Goal: Transaction & Acquisition: Purchase product/service

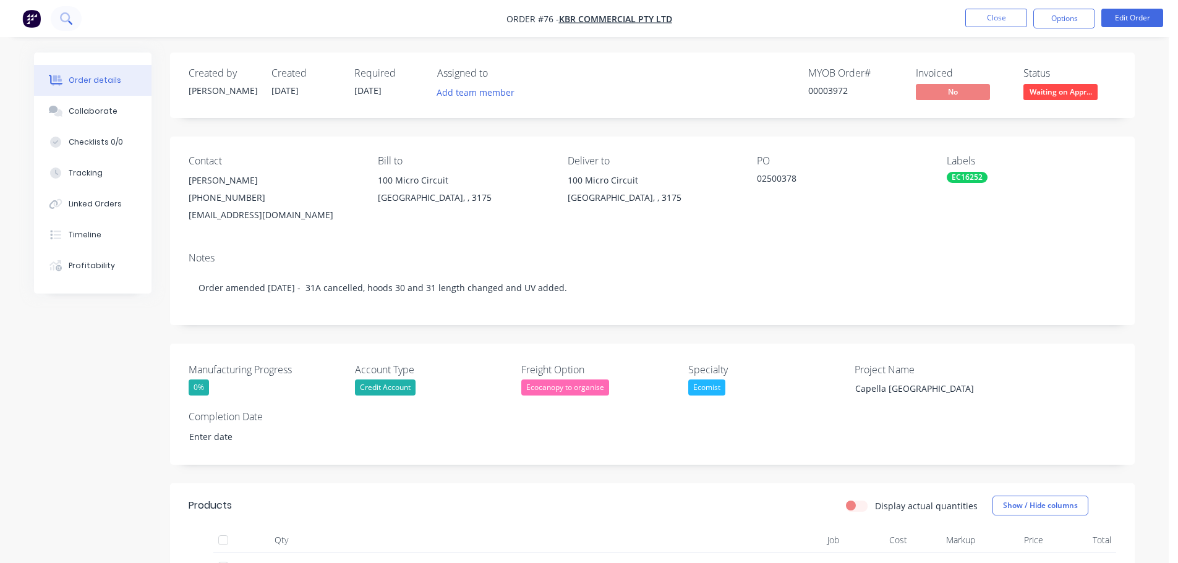
click at [58, 16] on button at bounding box center [66, 18] width 31 height 25
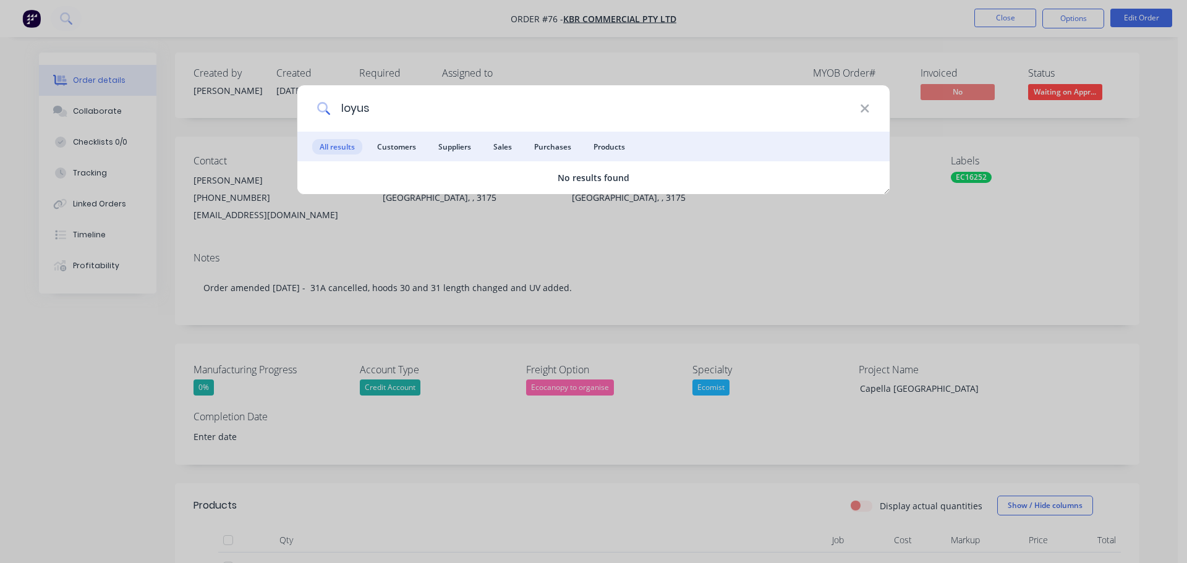
click at [365, 113] on input "loyus" at bounding box center [595, 108] width 529 height 46
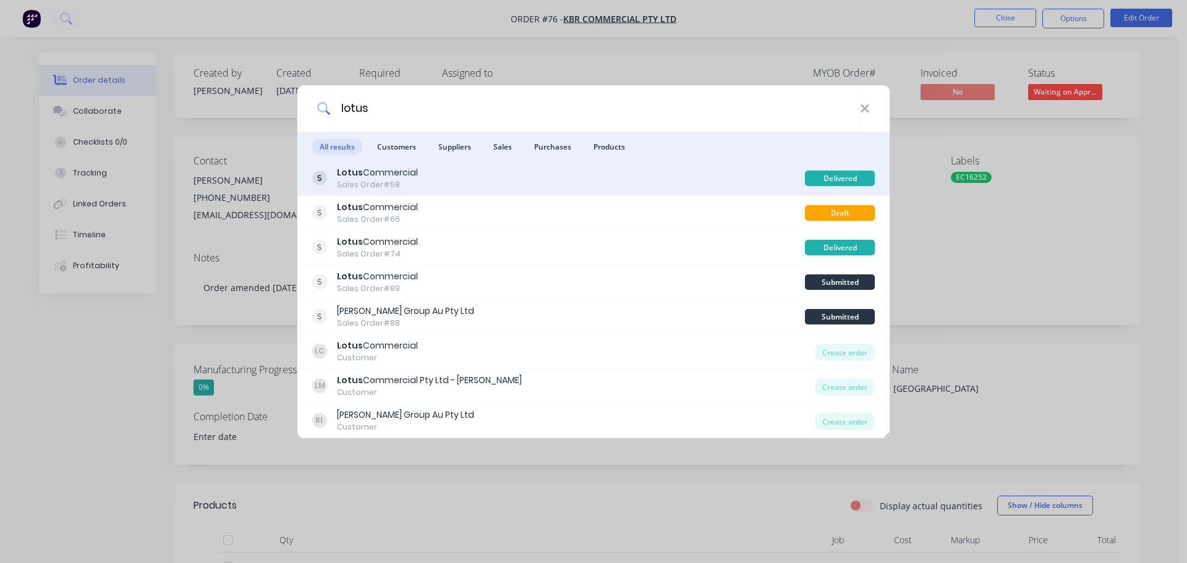
type input "lotus"
click at [398, 179] on div "Sales Order #58" at bounding box center [377, 184] width 81 height 11
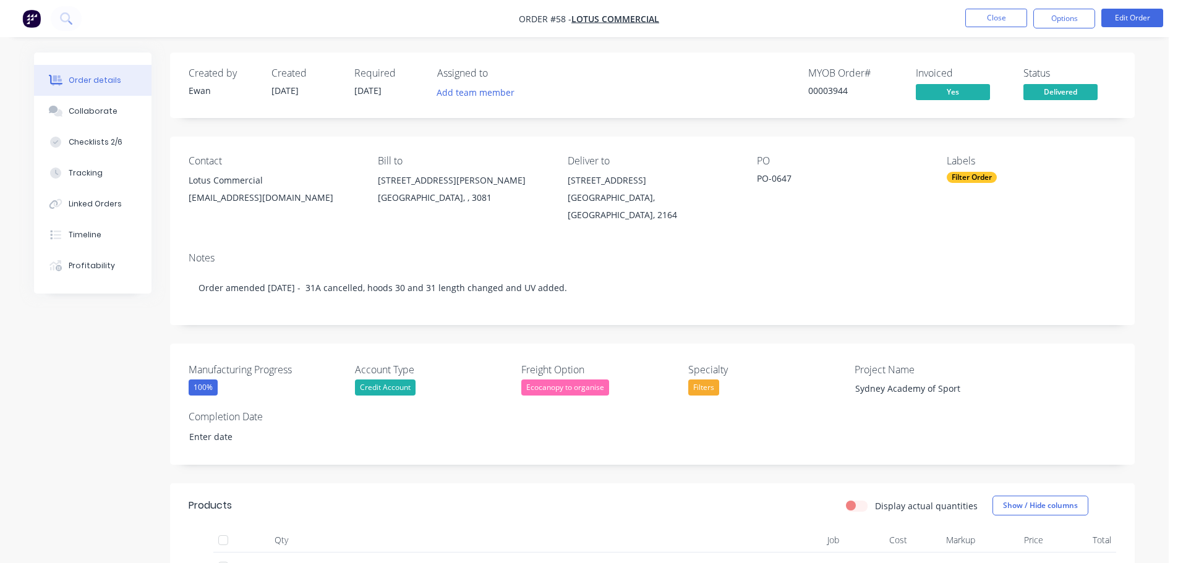
click at [607, 25] on nav "Order #58 - Lotus Commercial Close Options Edit Order" at bounding box center [589, 18] width 1178 height 37
click at [607, 20] on span "Lotus Commercial" at bounding box center [615, 19] width 88 height 12
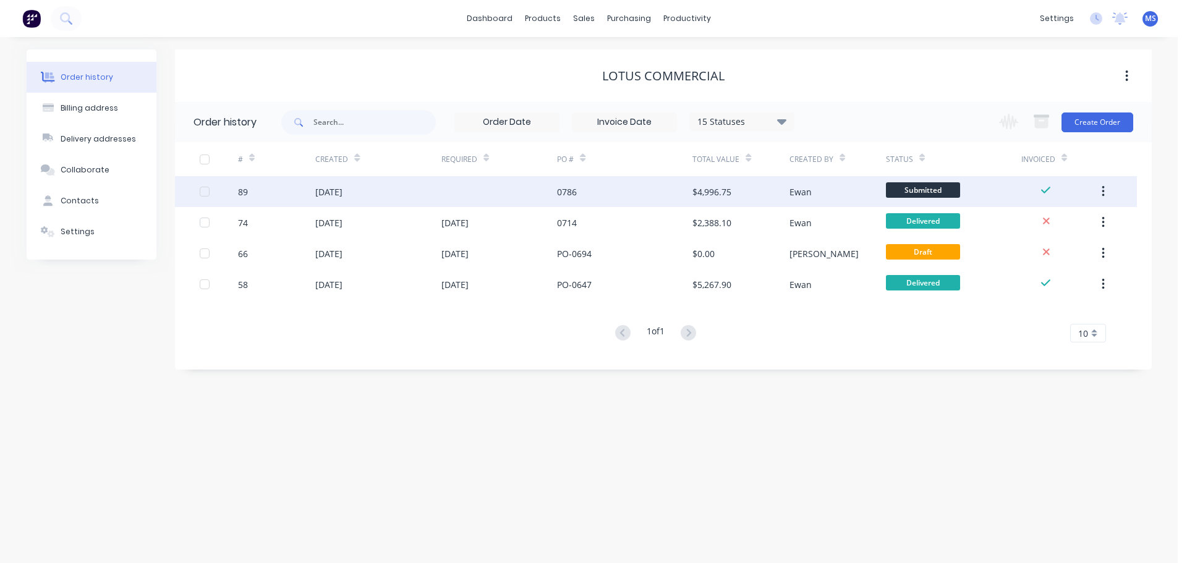
click at [424, 200] on div "[DATE]" at bounding box center [378, 191] width 126 height 31
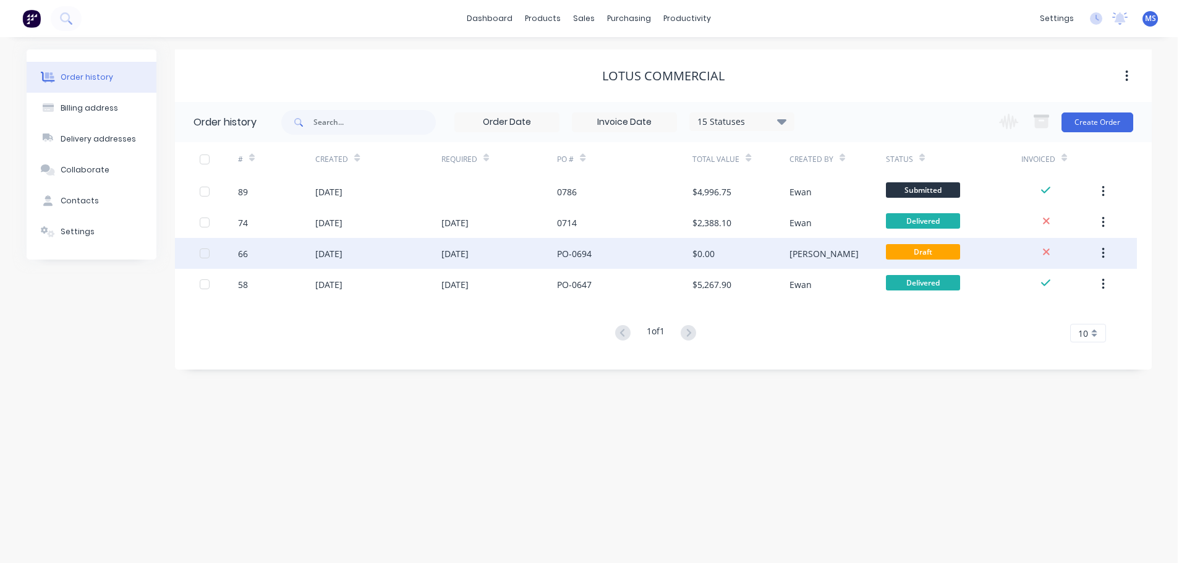
click at [568, 244] on div "PO-0694" at bounding box center [624, 253] width 135 height 31
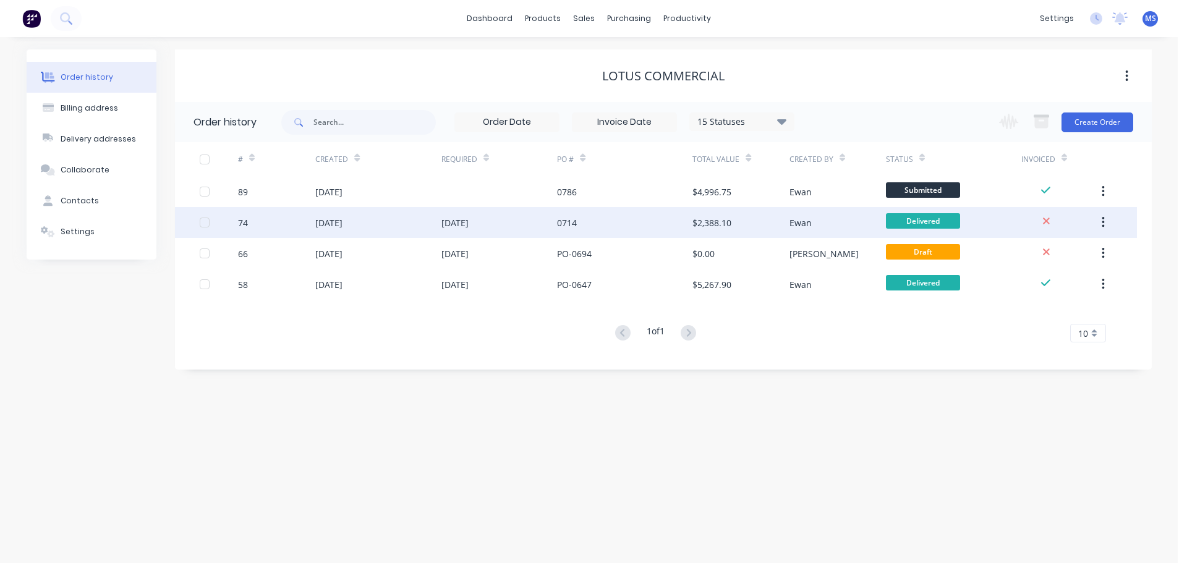
click at [503, 225] on div "[DATE]" at bounding box center [499, 222] width 116 height 31
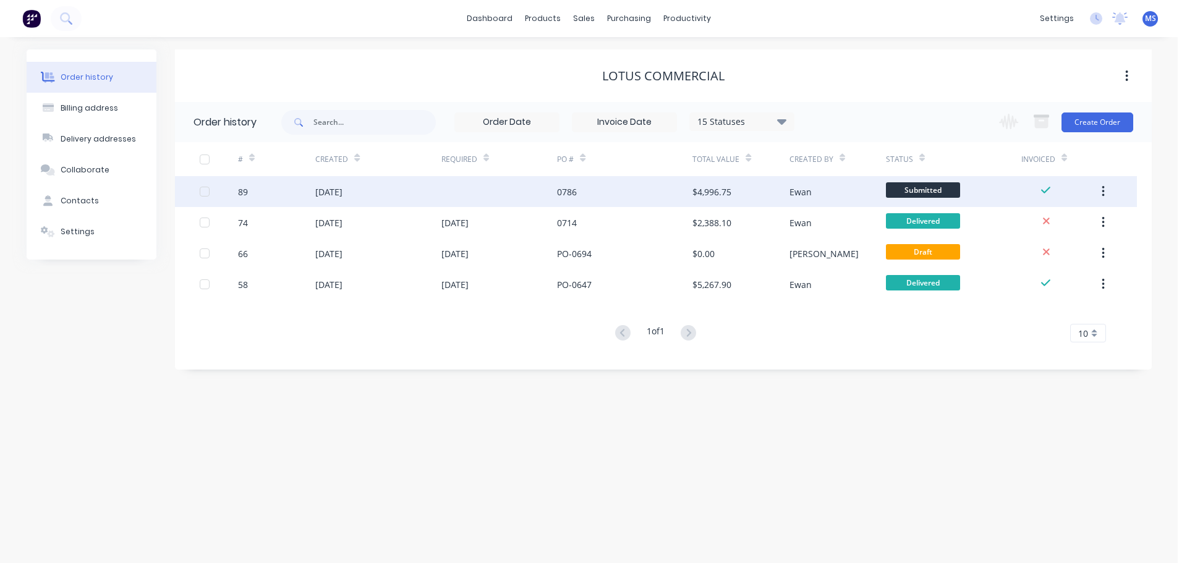
click at [373, 199] on div "[DATE]" at bounding box center [378, 191] width 126 height 31
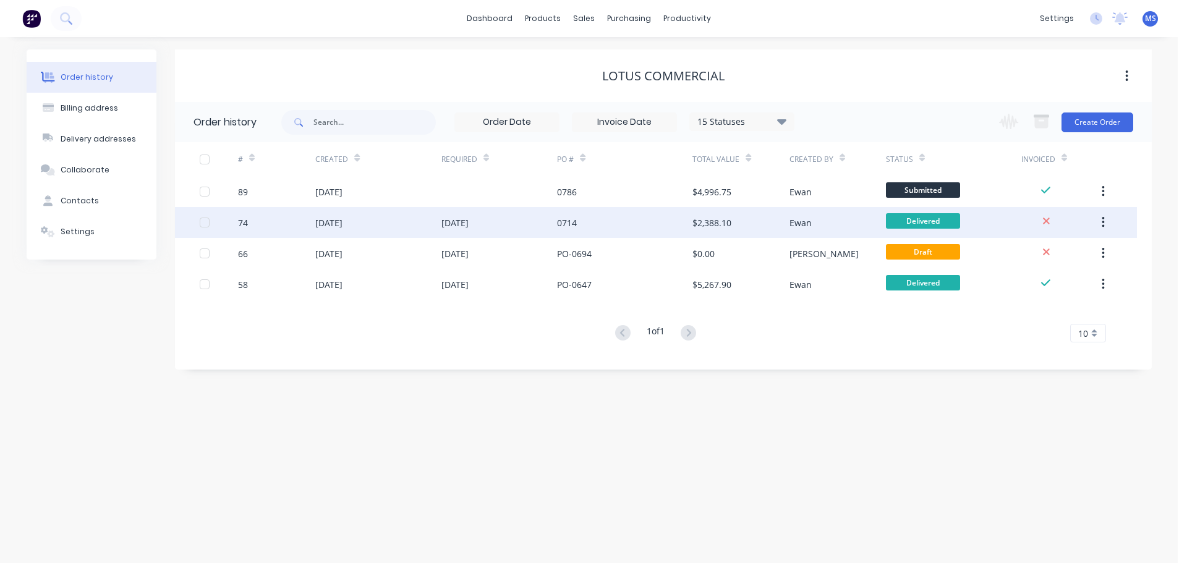
click at [305, 213] on div "74" at bounding box center [276, 222] width 77 height 31
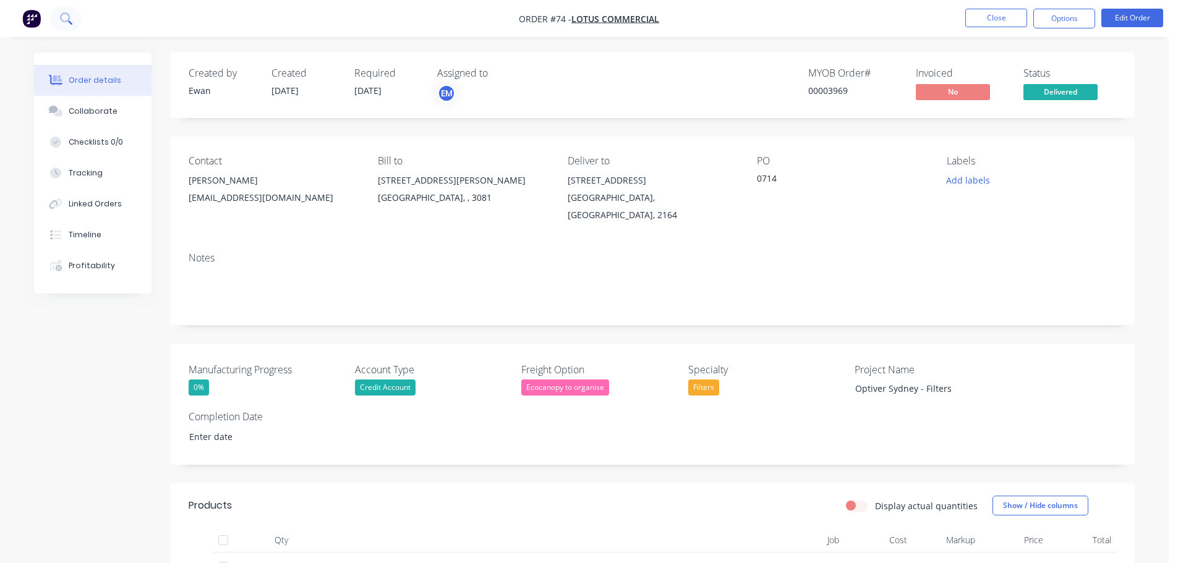
click at [66, 17] on icon at bounding box center [66, 18] width 12 height 12
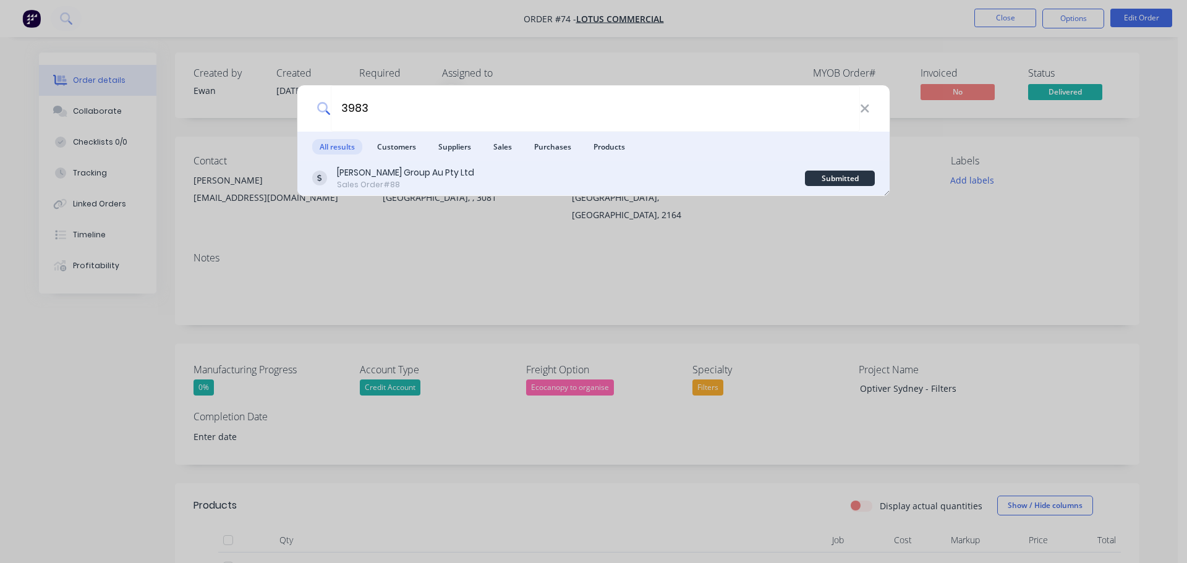
type input "3983"
click at [485, 189] on div "[PERSON_NAME] Group Au Pty Ltd Sales Order #88" at bounding box center [558, 178] width 493 height 24
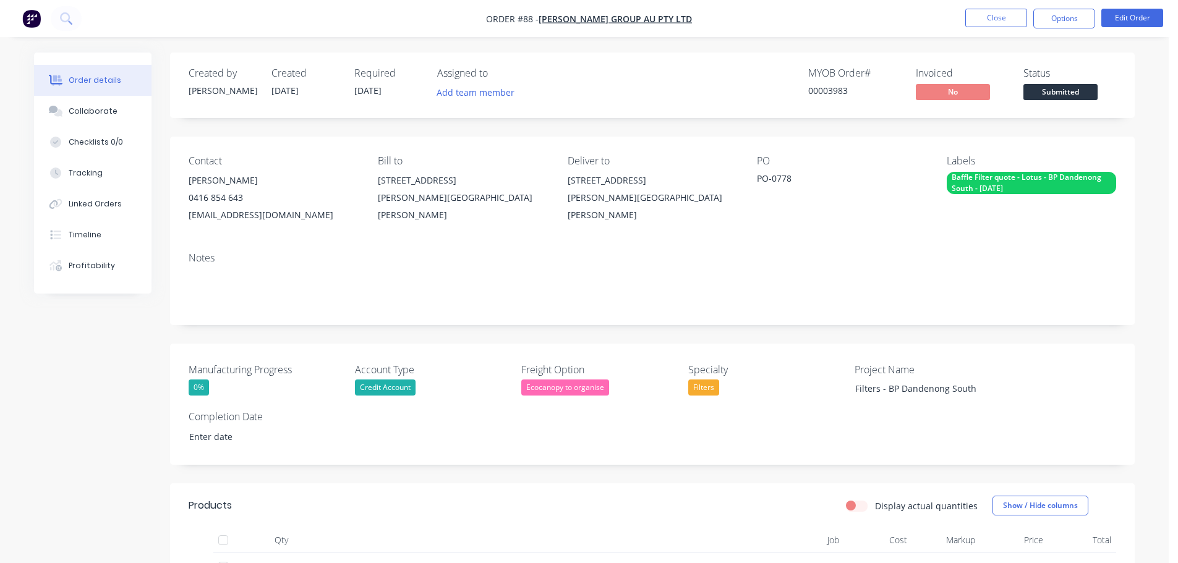
click at [238, 191] on div "0416 854 643" at bounding box center [273, 197] width 169 height 17
click at [1110, 20] on button "Edit Order" at bounding box center [1132, 18] width 62 height 19
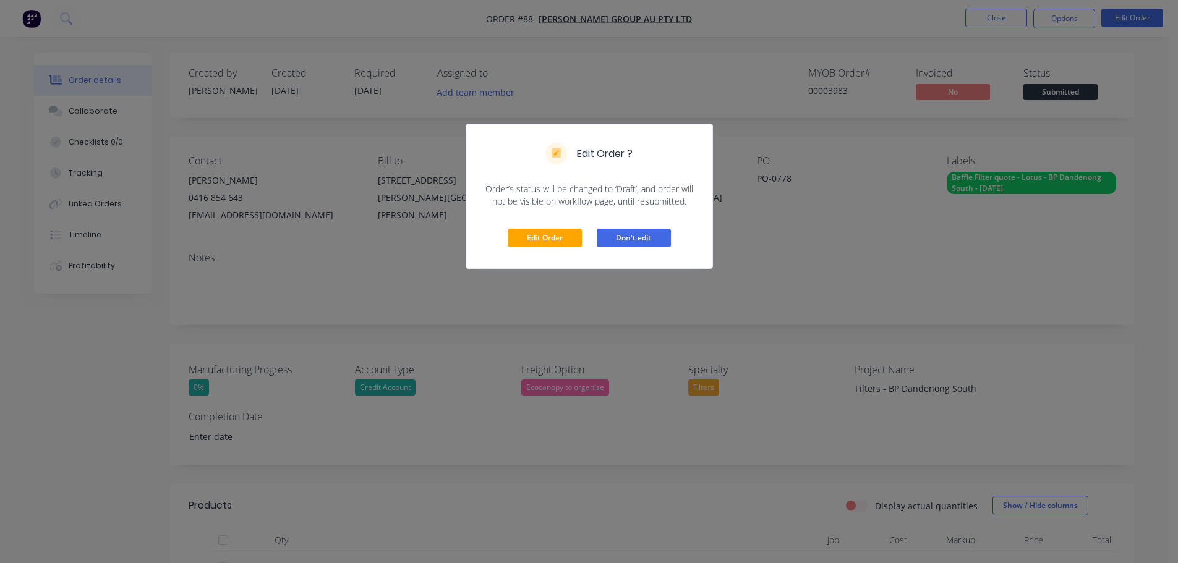
click at [647, 235] on button "Don't edit" at bounding box center [634, 238] width 74 height 19
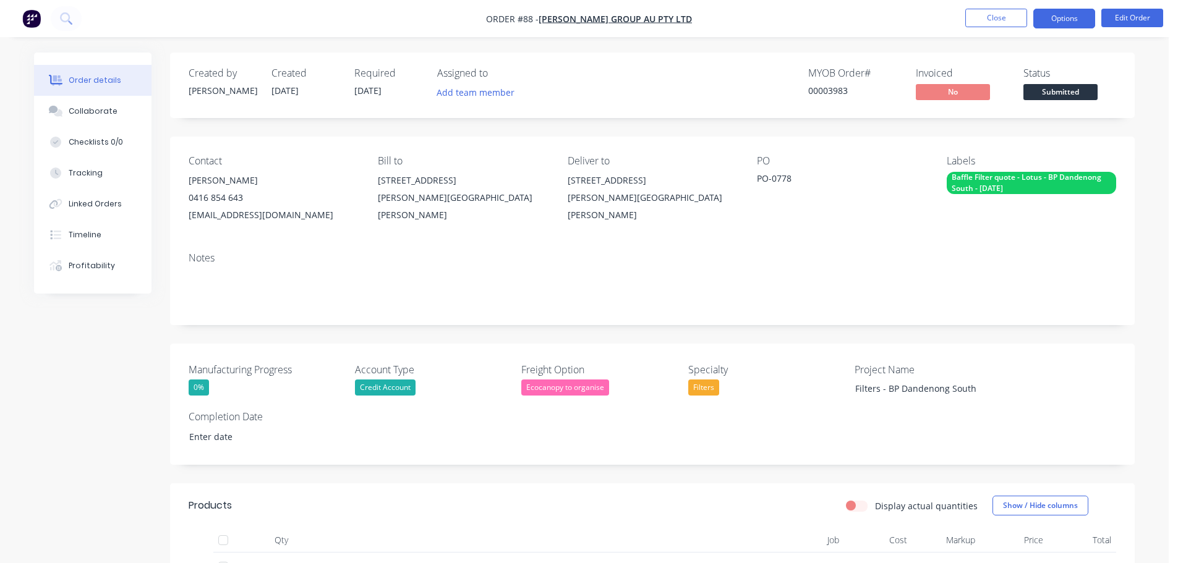
click at [1079, 15] on button "Options" at bounding box center [1064, 19] width 62 height 20
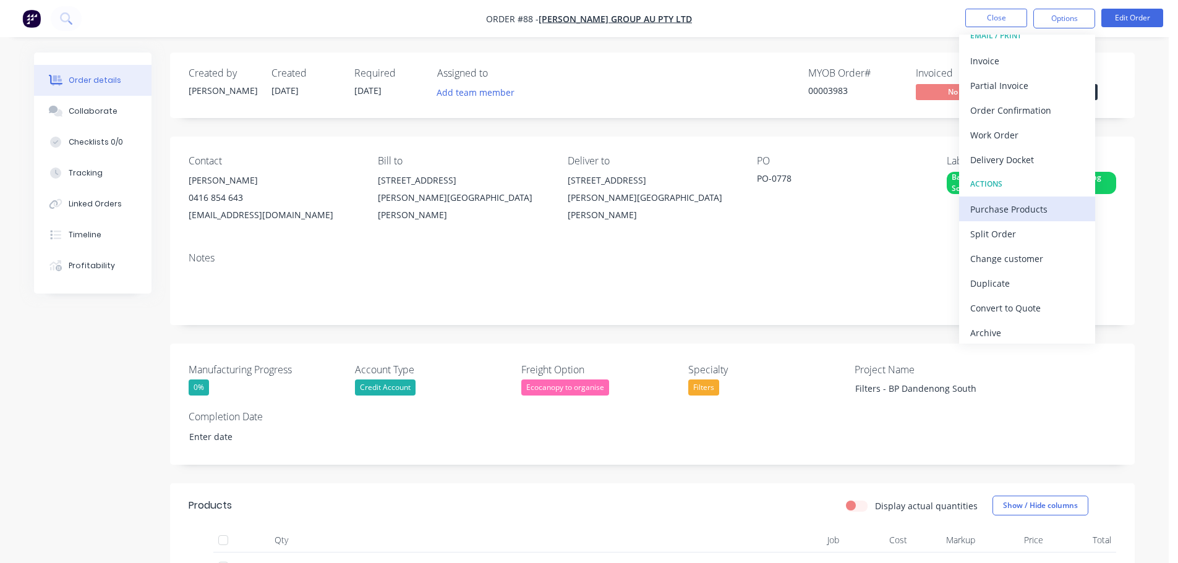
scroll to position [19, 0]
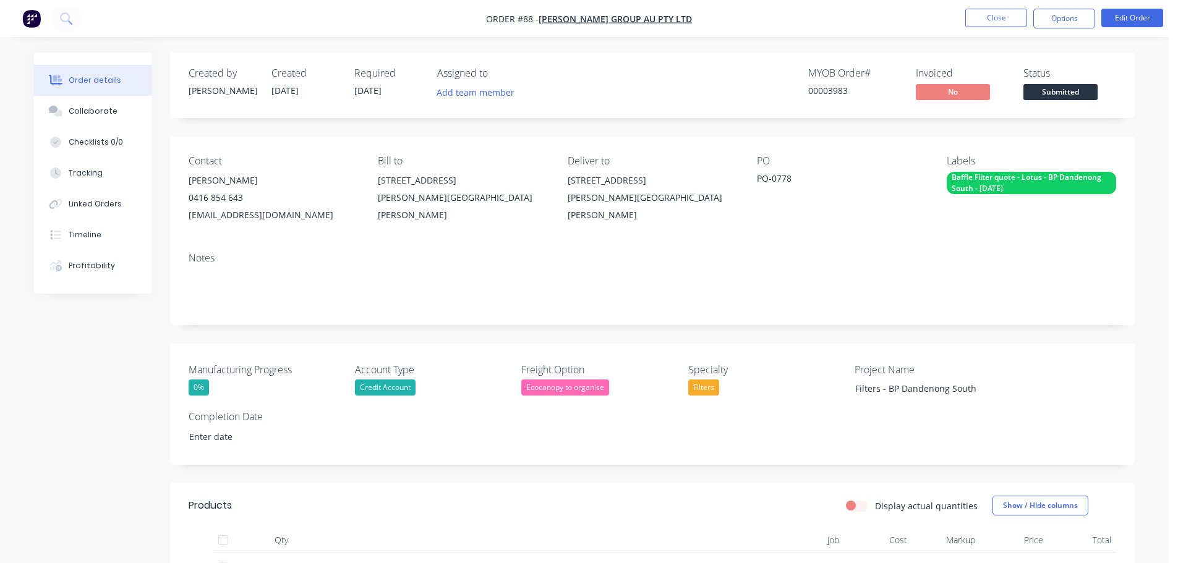
click at [1132, 103] on div "Created by [PERSON_NAME] Created [DATE] Required [DATE] Assigned to Add team me…" at bounding box center [652, 86] width 965 height 66
click at [1133, 17] on button "Edit Order" at bounding box center [1132, 18] width 62 height 19
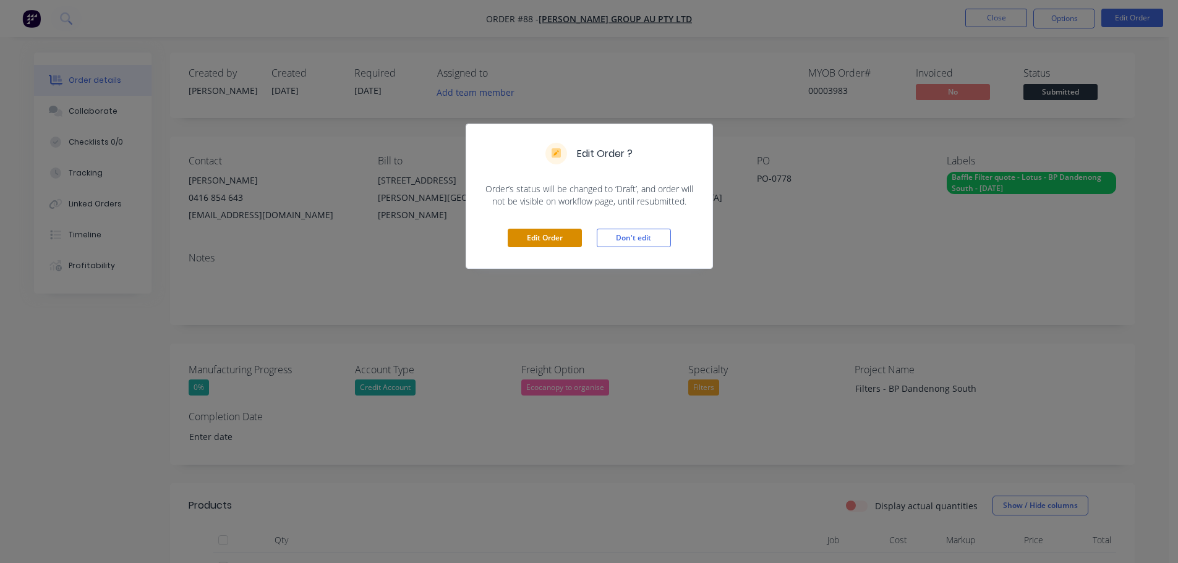
click at [575, 235] on button "Edit Order" at bounding box center [545, 238] width 74 height 19
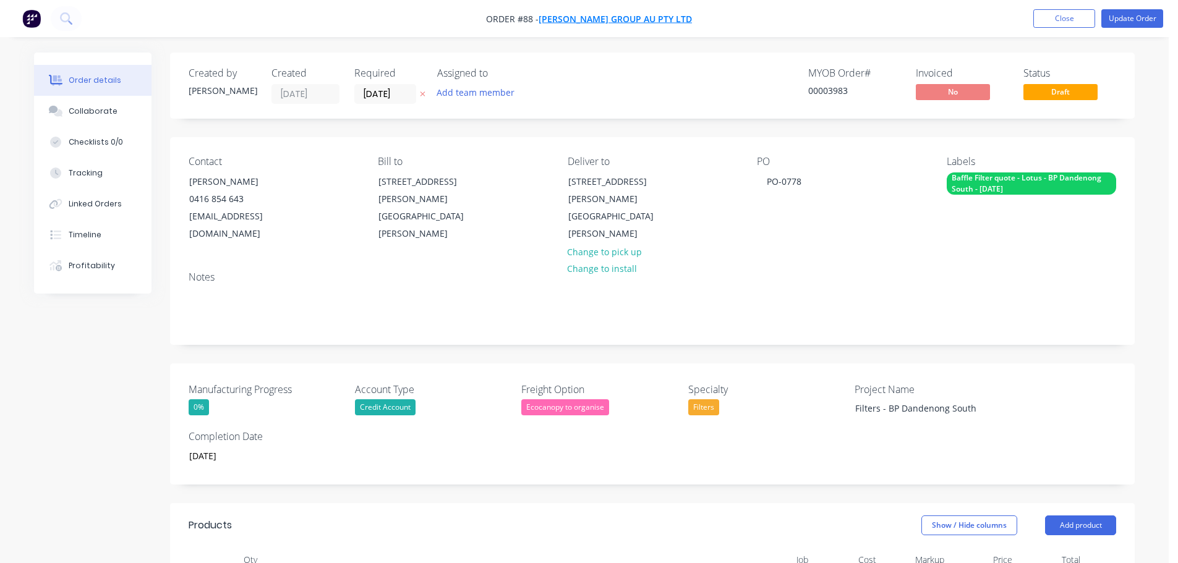
click at [598, 19] on span "[PERSON_NAME] Group Au Pty Ltd" at bounding box center [615, 19] width 153 height 12
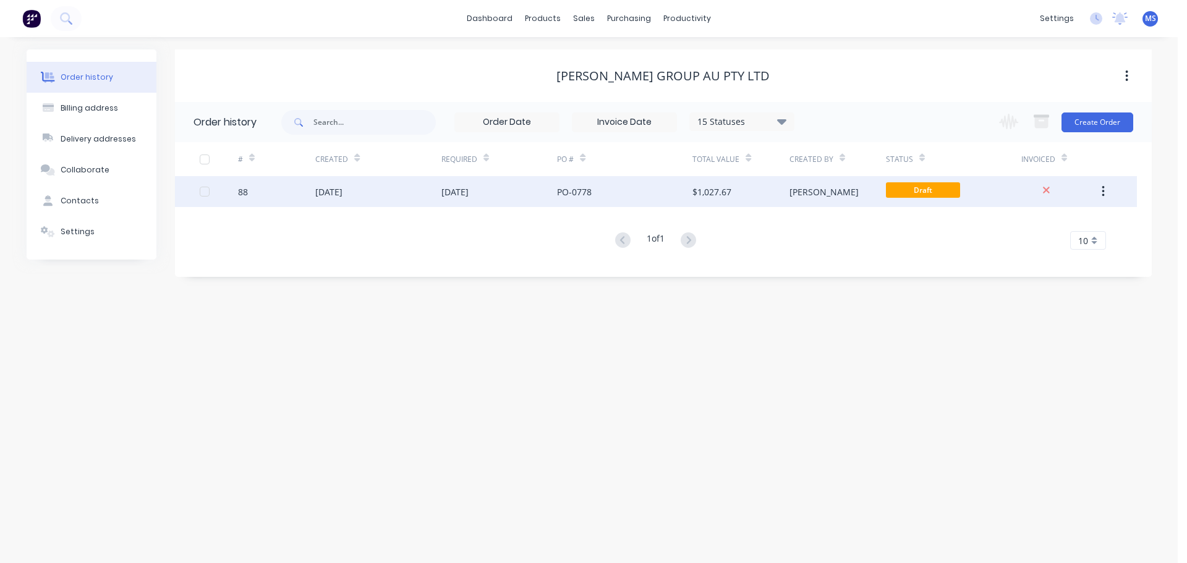
click at [478, 200] on div "[DATE]" at bounding box center [499, 191] width 116 height 31
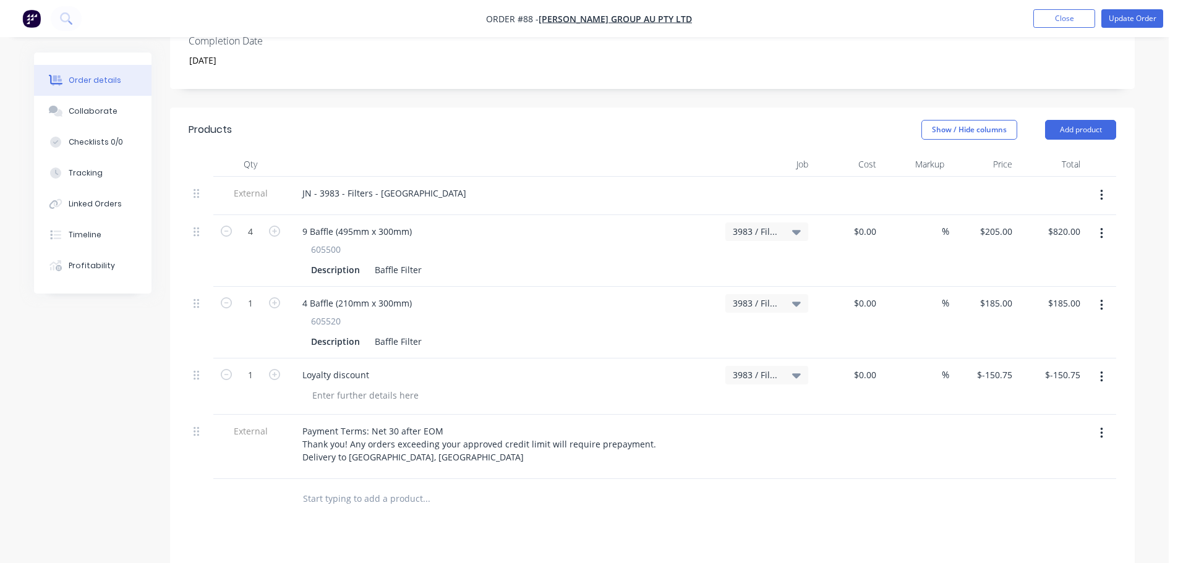
scroll to position [495, 0]
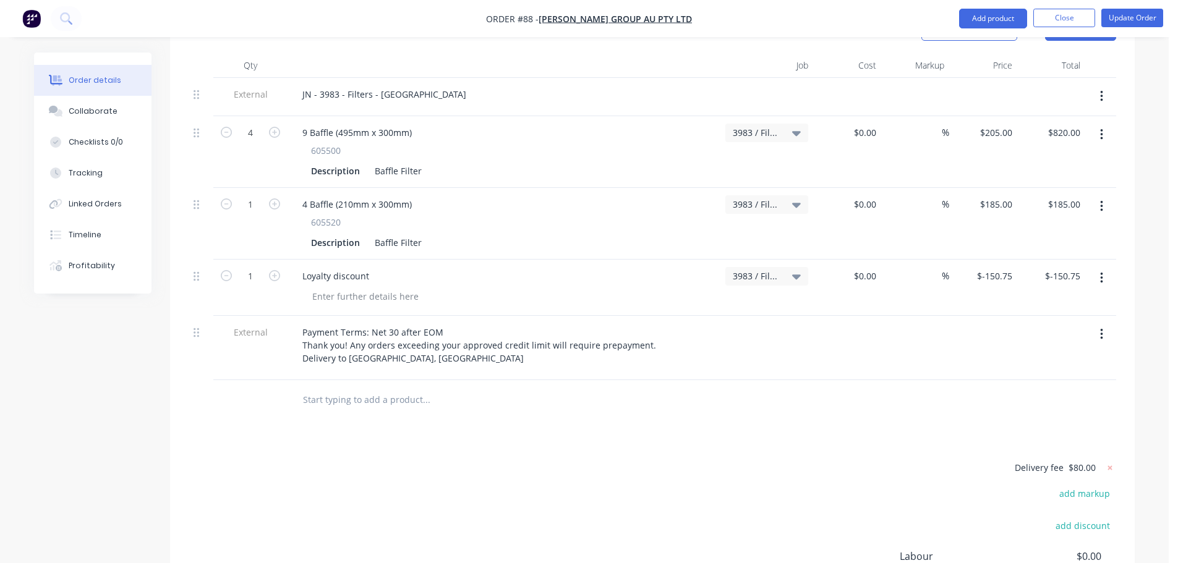
click at [498, 417] on div "Products Show / Hide columns Add product Qty Job Cost Markup Price Total Extern…" at bounding box center [652, 360] width 965 height 702
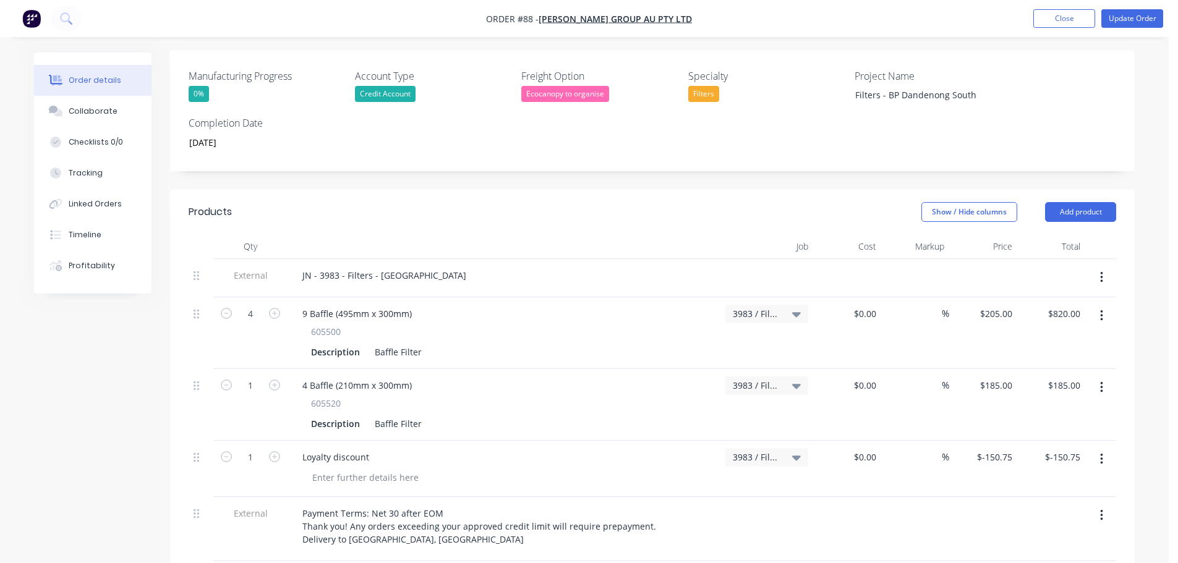
scroll to position [124, 0]
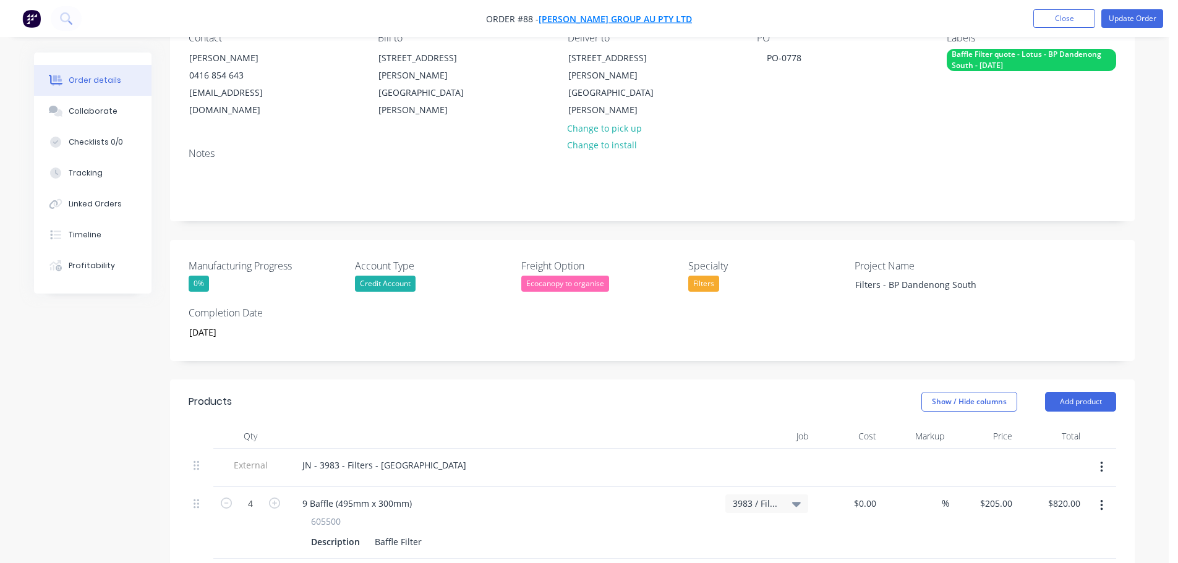
click at [594, 17] on span "[PERSON_NAME] Group Au Pty Ltd" at bounding box center [615, 19] width 153 height 12
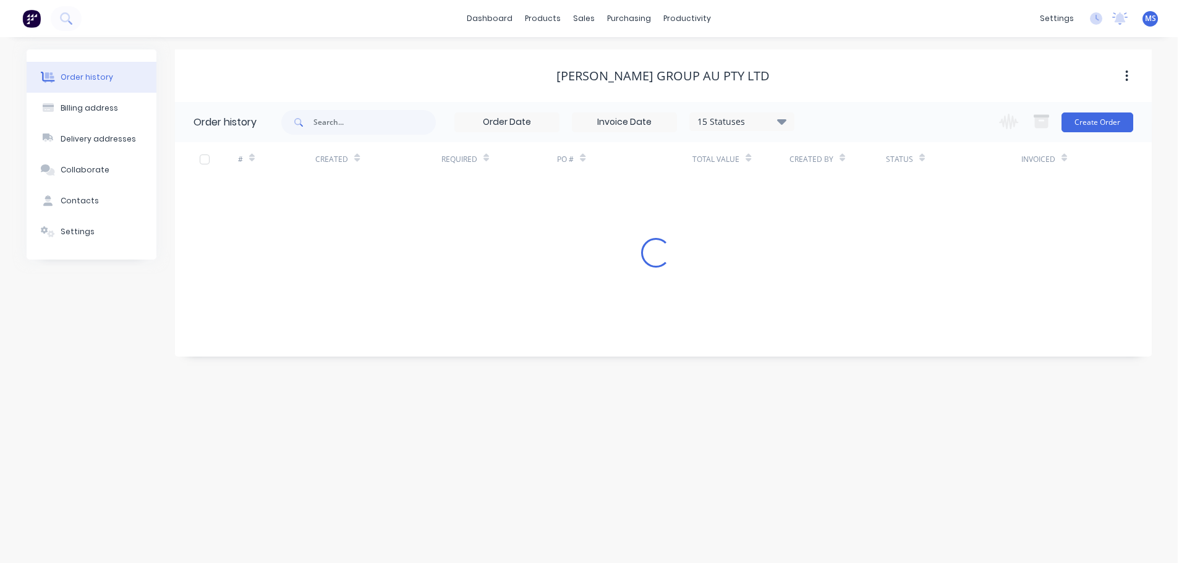
click at [28, 15] on img at bounding box center [31, 18] width 19 height 19
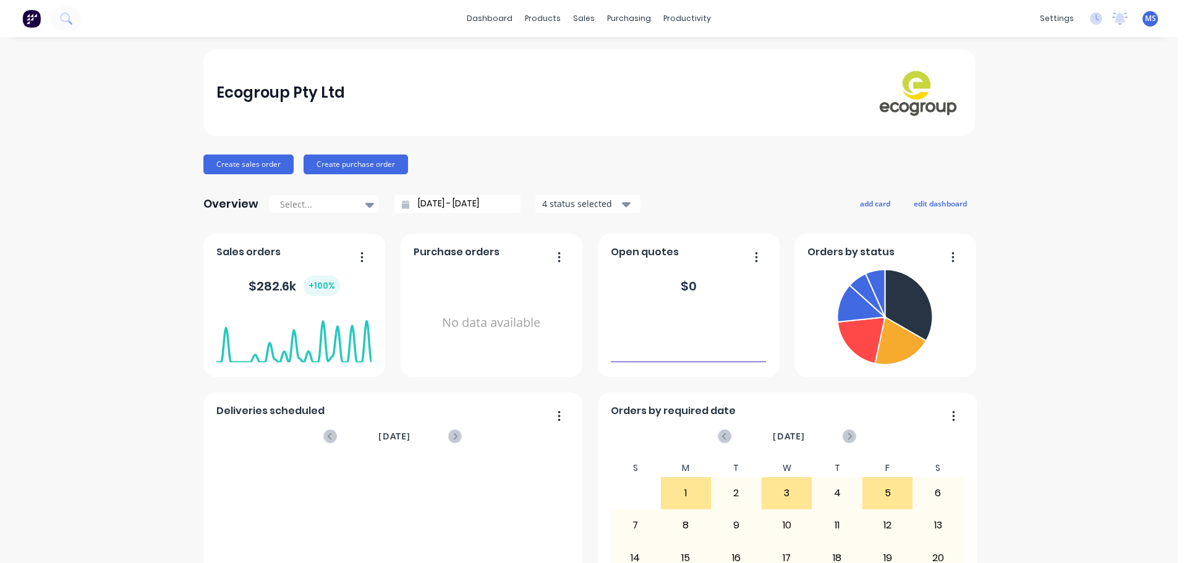
click at [1046, 318] on div "Ecogroup Pty Ltd Create sales order Create purchase order Overview Select... [D…" at bounding box center [589, 371] width 1178 height 645
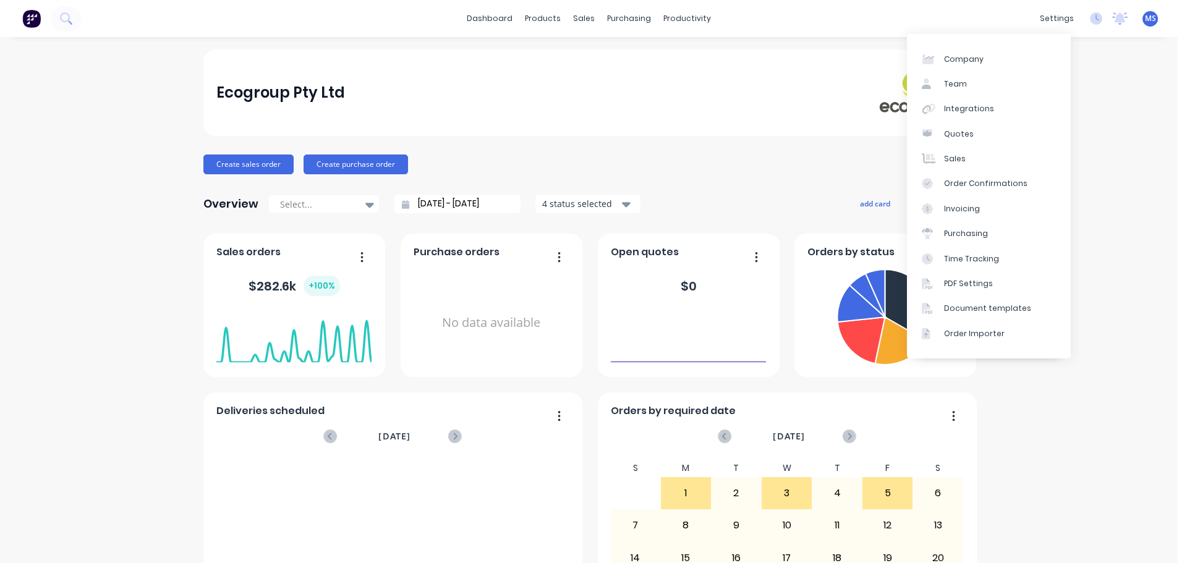
click at [798, 84] on div "Ecogroup Pty Ltd" at bounding box center [588, 92] width 745 height 49
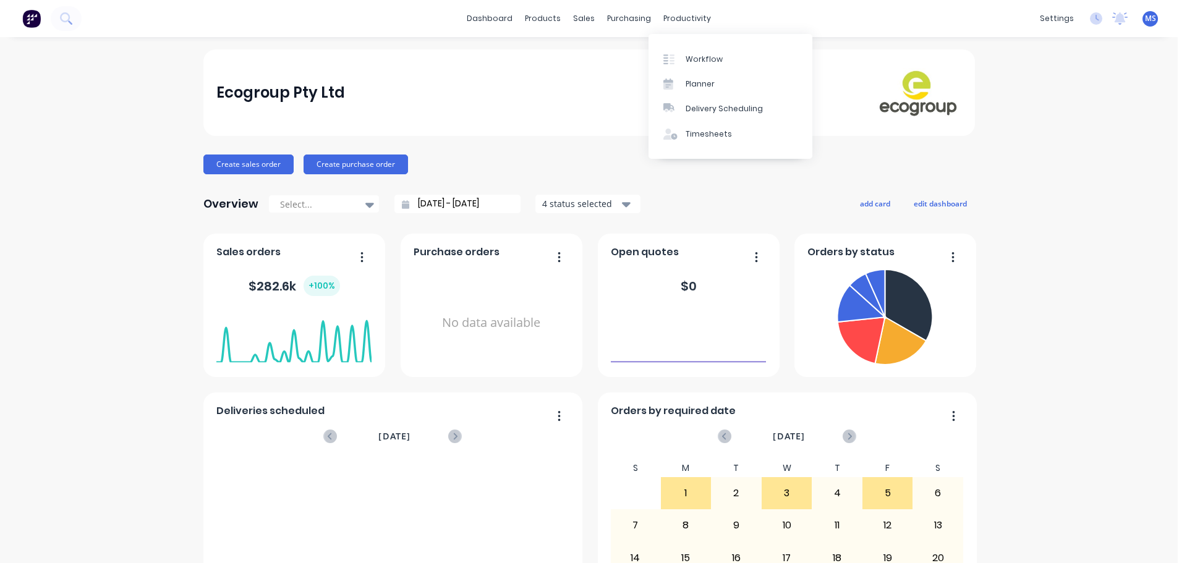
click at [463, 90] on div "Ecogroup Pty Ltd" at bounding box center [588, 92] width 745 height 49
click at [973, 33] on div "dashboard products sales purchasing productivity dashboard products Product Cat…" at bounding box center [589, 18] width 1178 height 37
click at [462, 53] on div "Ecogroup Pty Ltd" at bounding box center [589, 92] width 772 height 87
click at [263, 164] on button "Create sales order" at bounding box center [248, 165] width 90 height 20
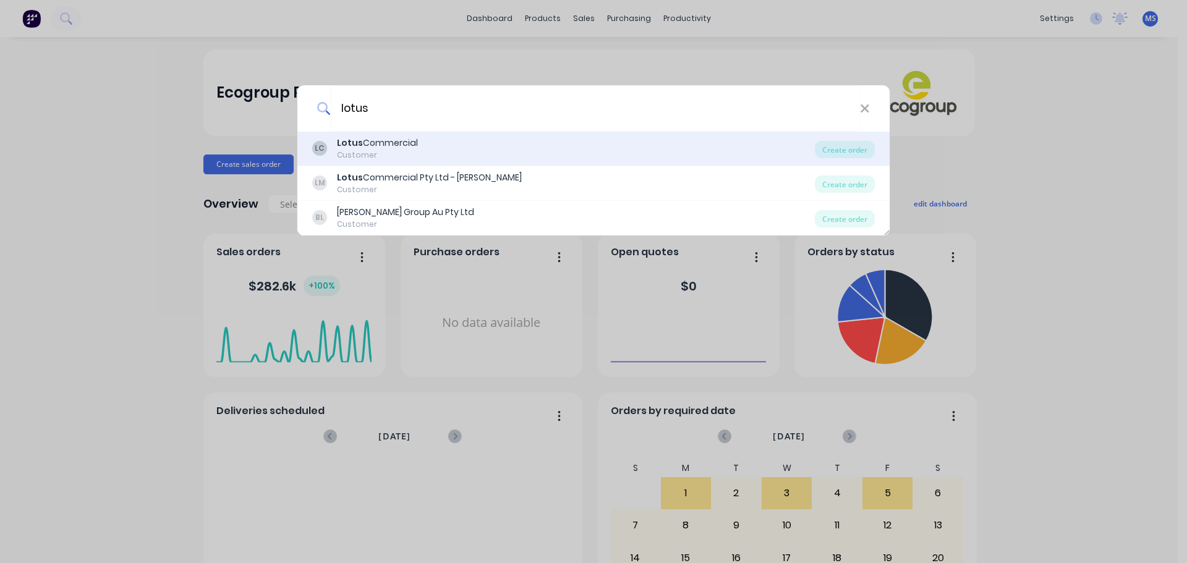
type input "lotus"
click at [435, 153] on div "LC Lotus Commercial Customer" at bounding box center [563, 149] width 503 height 24
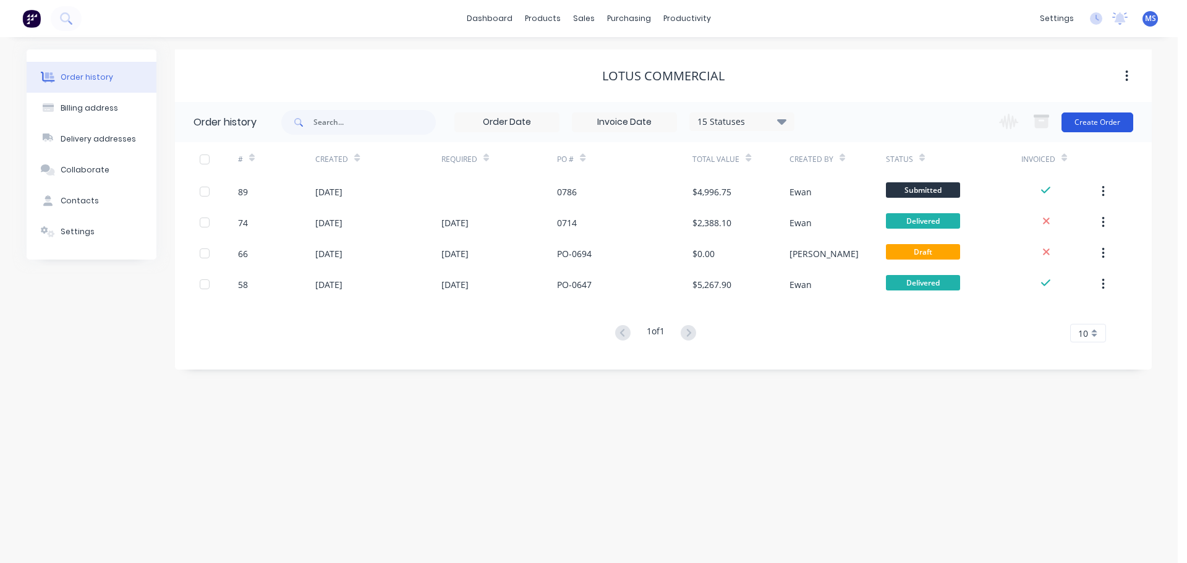
click at [1078, 128] on button "Create Order" at bounding box center [1098, 123] width 72 height 20
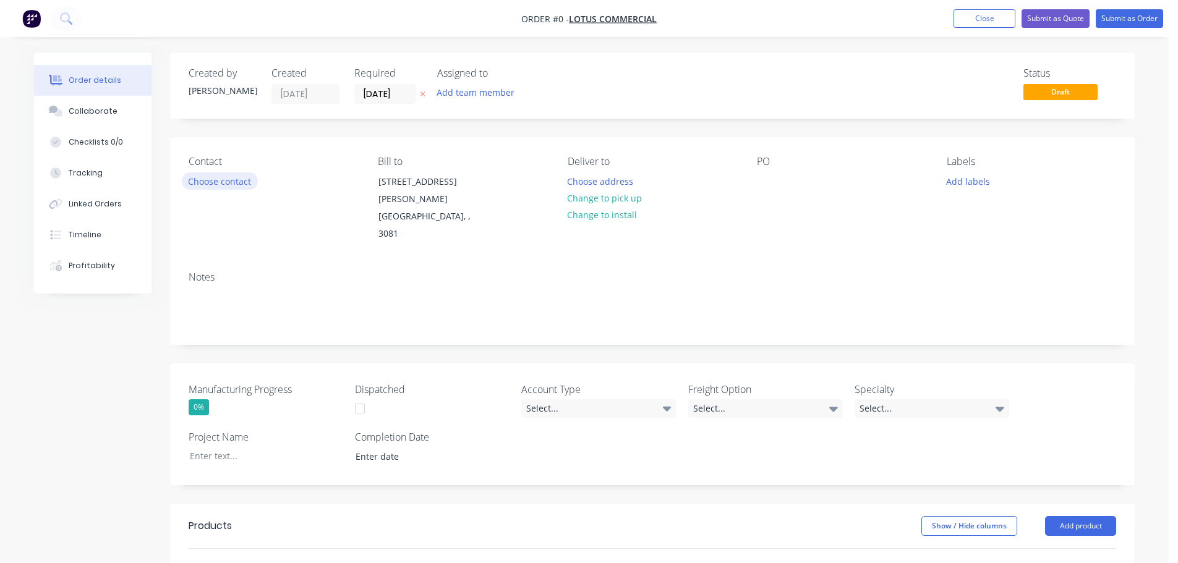
click at [213, 176] on button "Choose contact" at bounding box center [220, 180] width 76 height 17
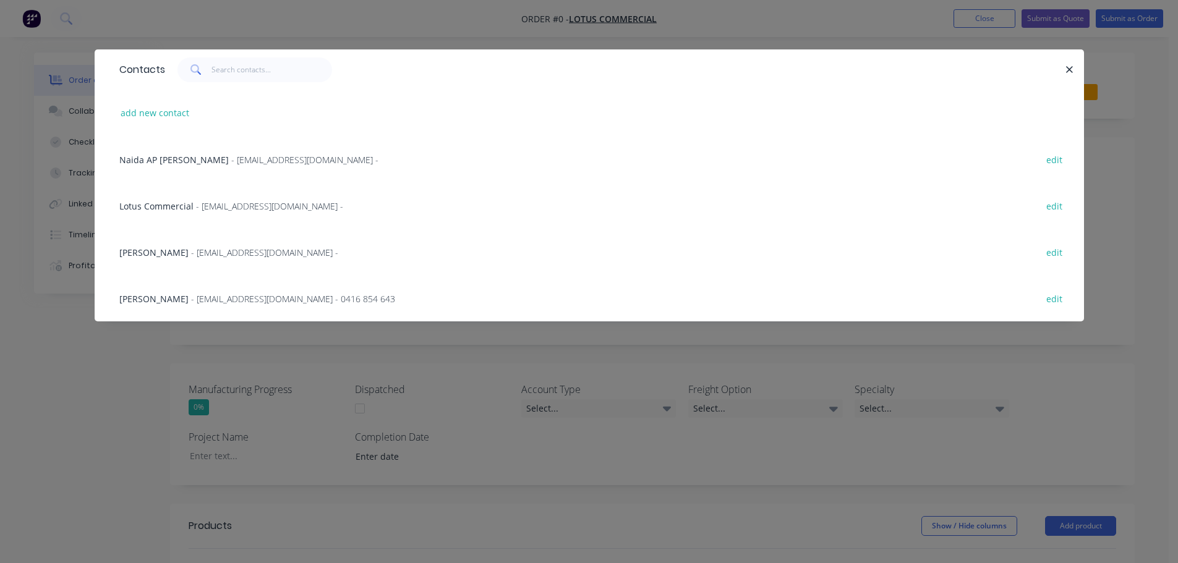
click at [213, 298] on span "- [EMAIL_ADDRESS][DOMAIN_NAME] - 0416 854 643" at bounding box center [293, 299] width 204 height 12
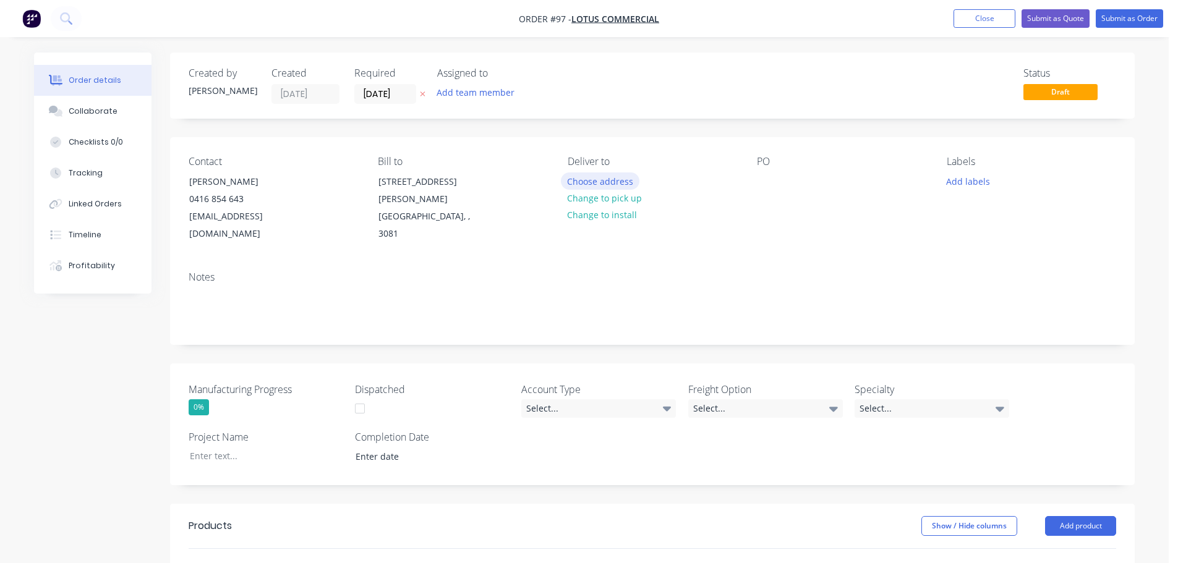
click at [608, 180] on button "Choose address" at bounding box center [600, 180] width 79 height 17
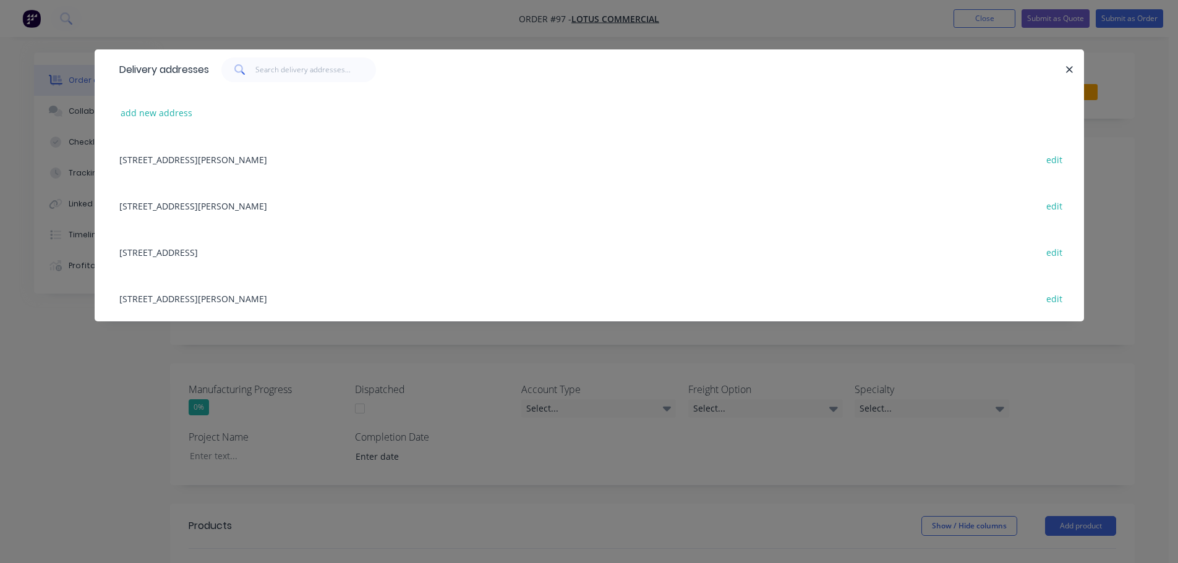
click at [304, 153] on div "[STREET_ADDRESS][PERSON_NAME] edit" at bounding box center [589, 159] width 952 height 46
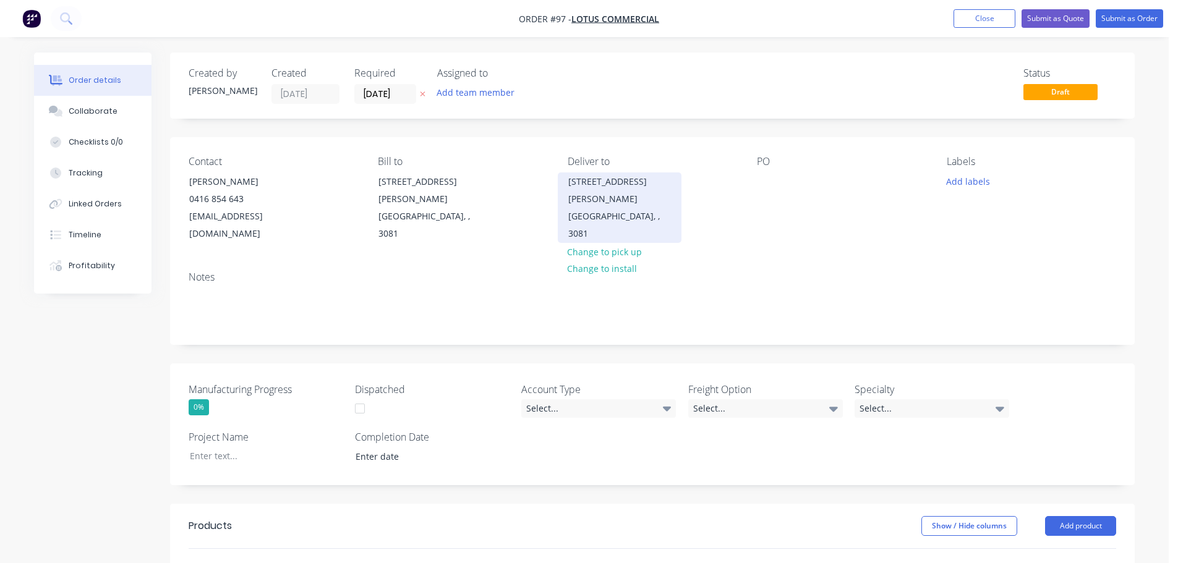
click at [586, 188] on div "[STREET_ADDRESS][PERSON_NAME]" at bounding box center [619, 190] width 103 height 35
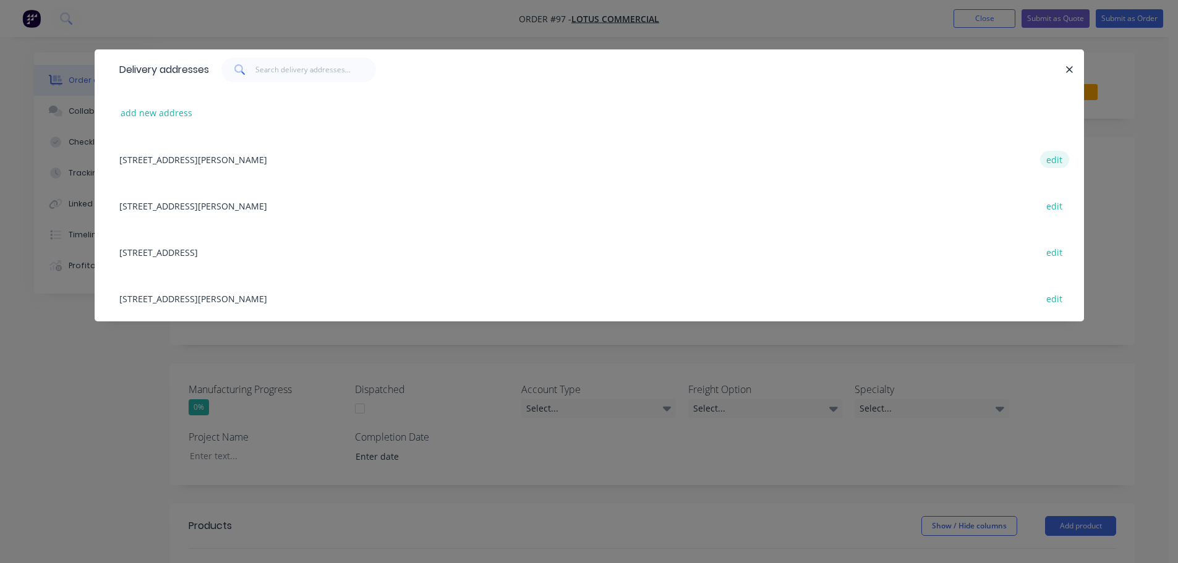
click at [1046, 158] on button "edit" at bounding box center [1054, 159] width 29 height 17
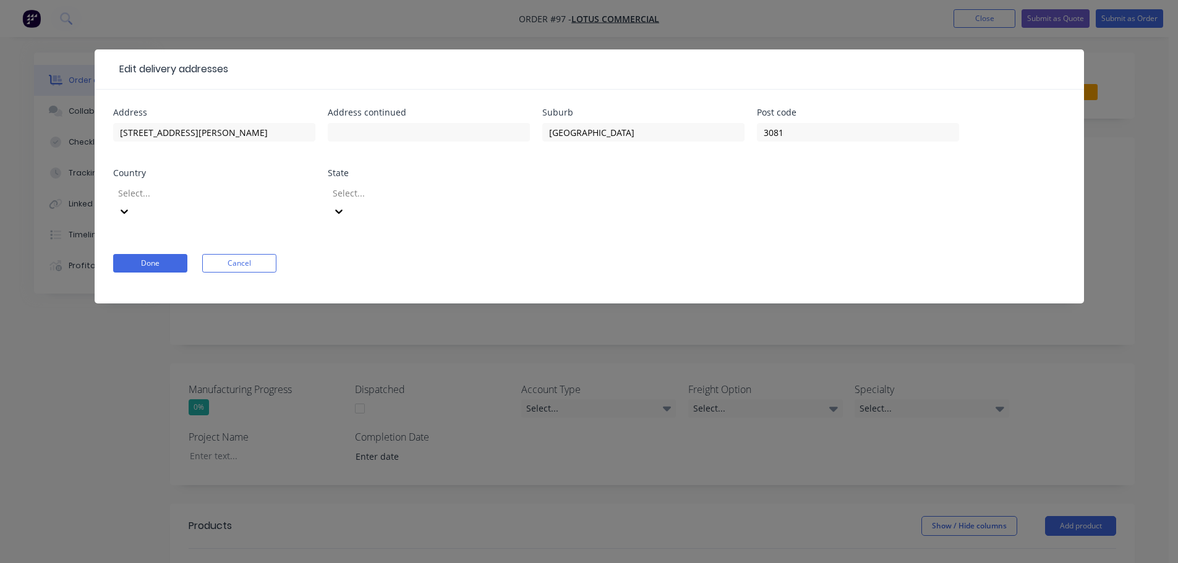
click at [266, 193] on div at bounding box center [206, 192] width 178 height 15
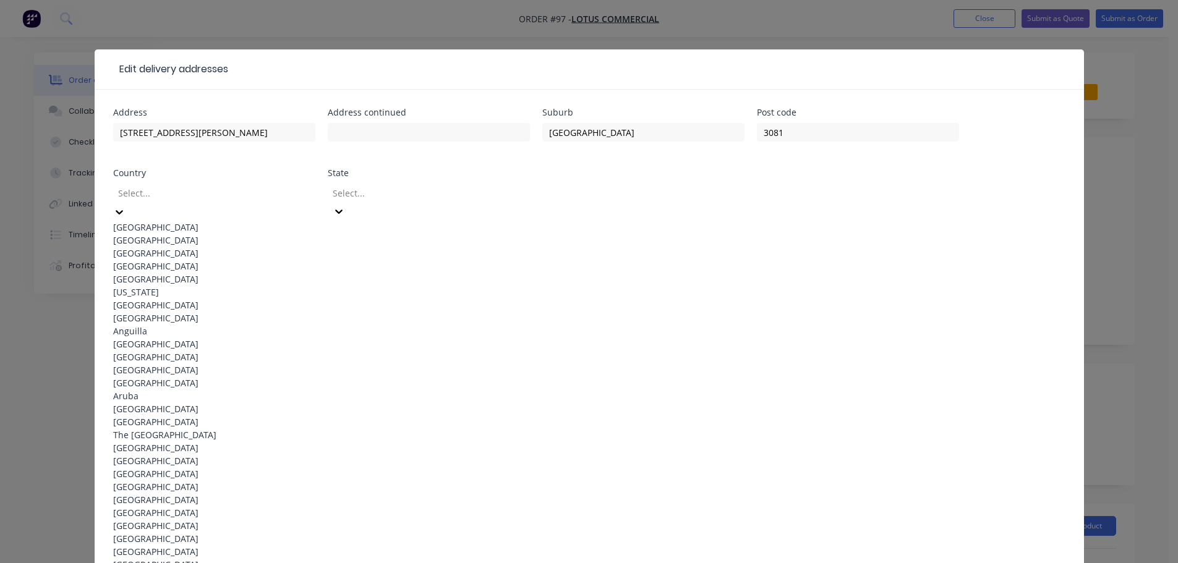
click at [252, 228] on div "[GEOGRAPHIC_DATA]" at bounding box center [214, 227] width 202 height 13
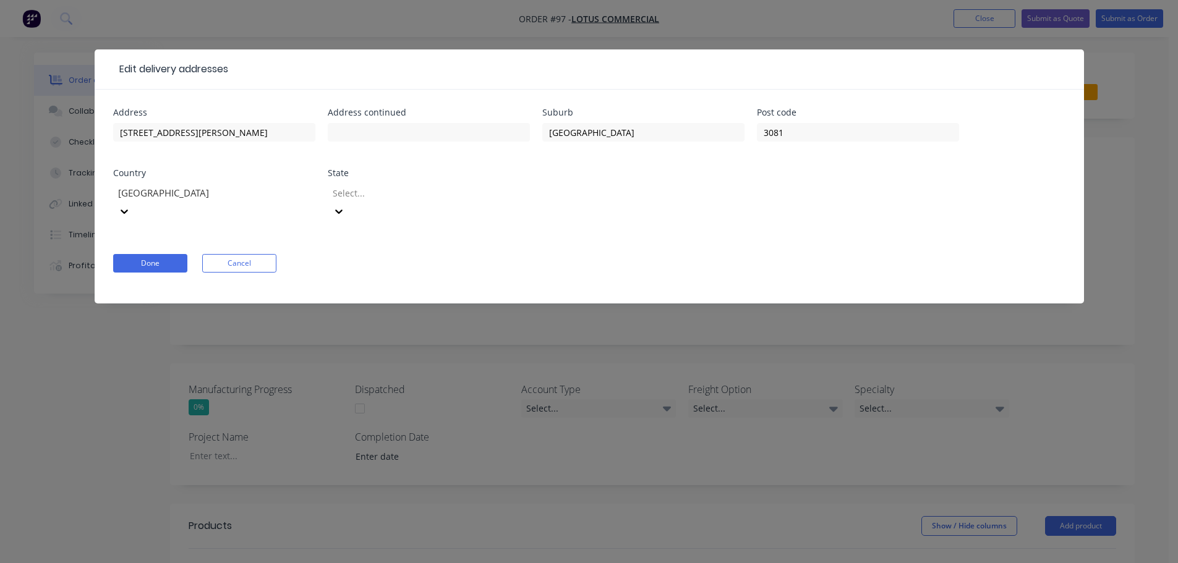
drag, startPoint x: 362, startPoint y: 203, endPoint x: 390, endPoint y: 187, distance: 32.1
click at [390, 187] on div at bounding box center [420, 192] width 178 height 15
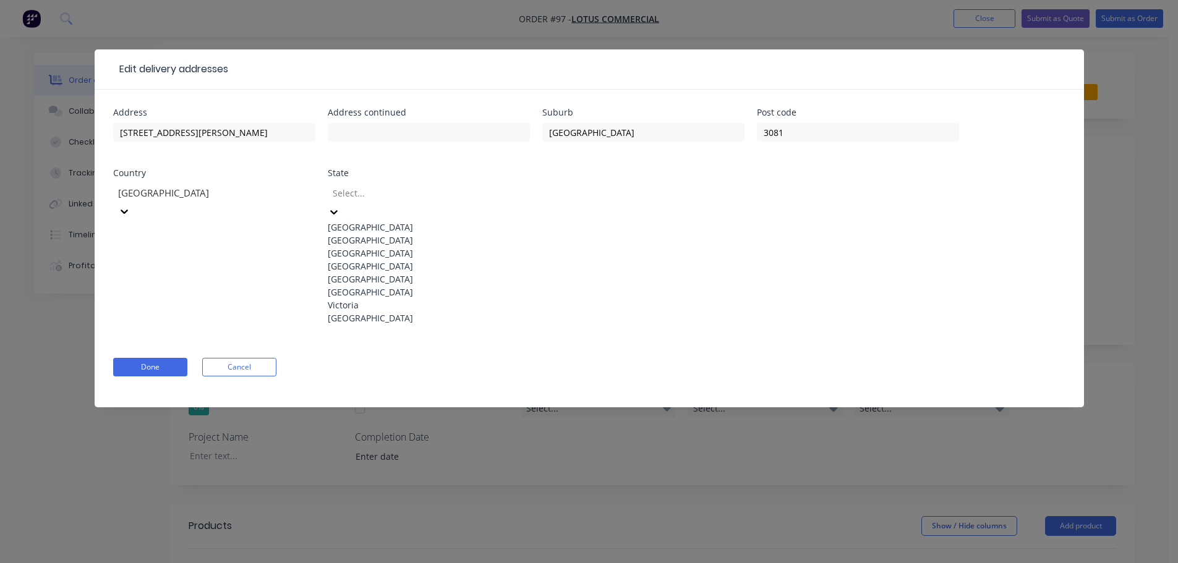
click at [423, 312] on div "Victoria" at bounding box center [429, 305] width 202 height 13
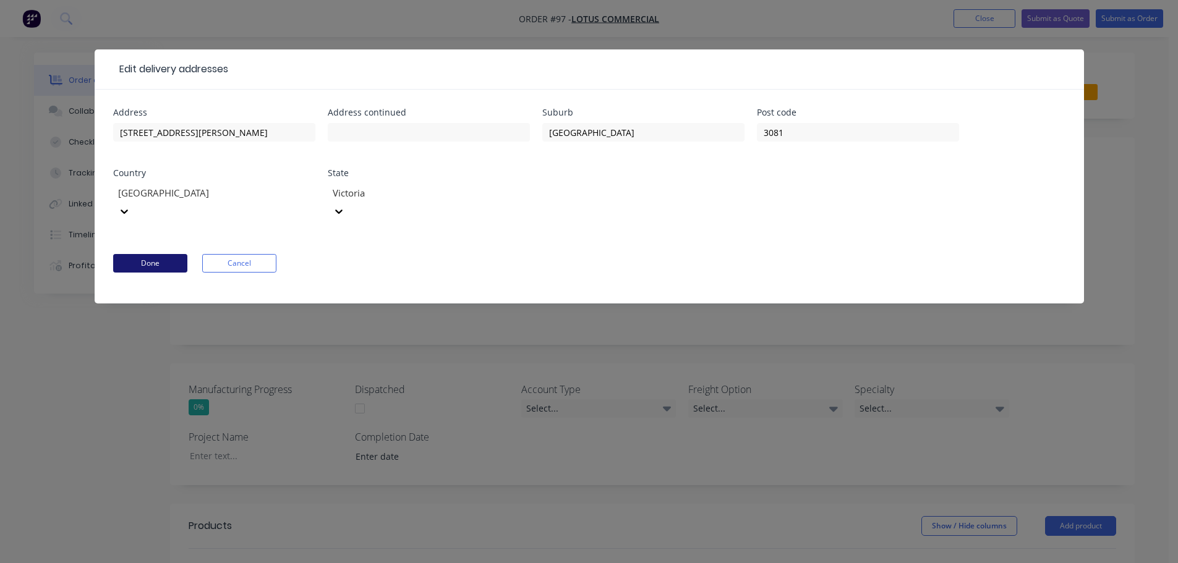
click at [177, 254] on button "Done" at bounding box center [150, 263] width 74 height 19
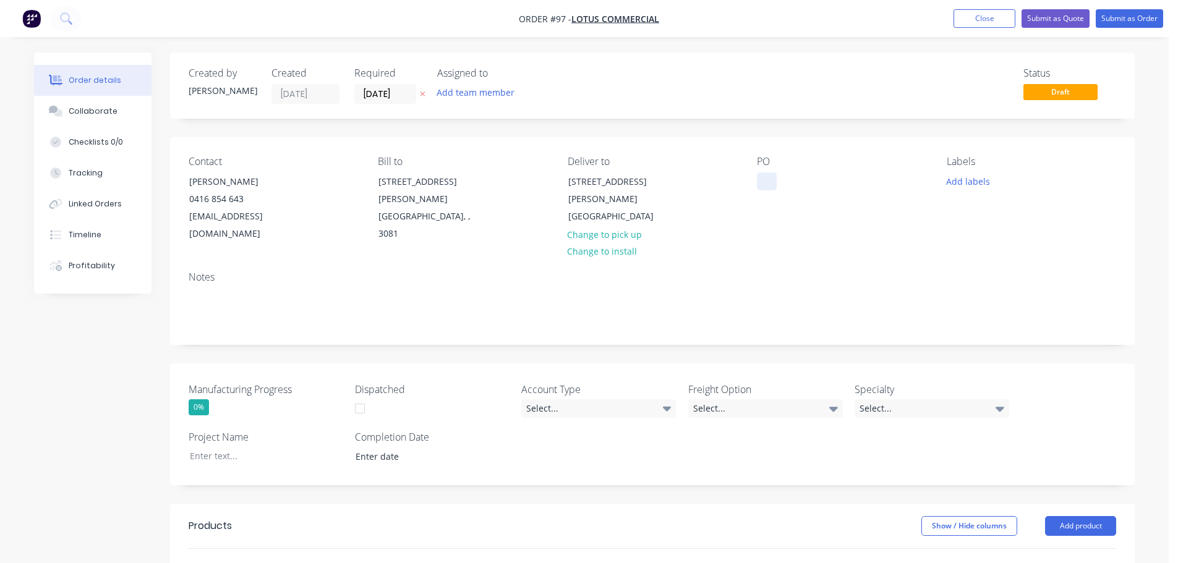
click at [772, 177] on div at bounding box center [767, 181] width 20 height 18
drag, startPoint x: 777, startPoint y: 188, endPoint x: 769, endPoint y: 185, distance: 8.4
click at [777, 188] on div "PO" at bounding box center [841, 199] width 169 height 87
click at [766, 184] on div at bounding box center [767, 181] width 20 height 18
paste div
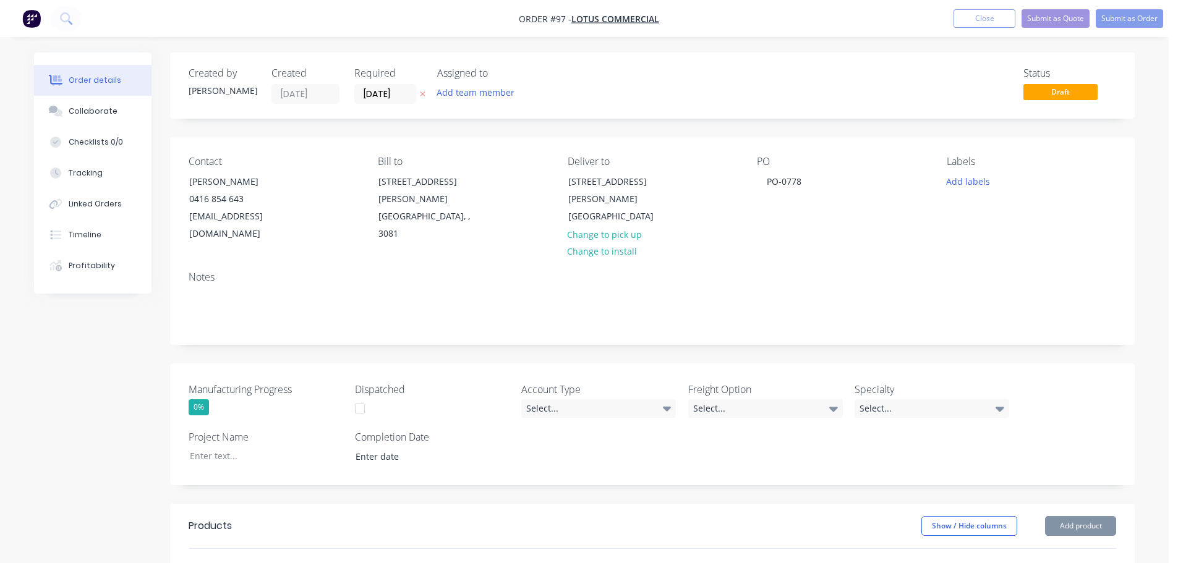
click at [962, 190] on div "Labels Add labels" at bounding box center [1031, 199] width 169 height 87
click at [952, 184] on button "Add labels" at bounding box center [967, 180] width 57 height 17
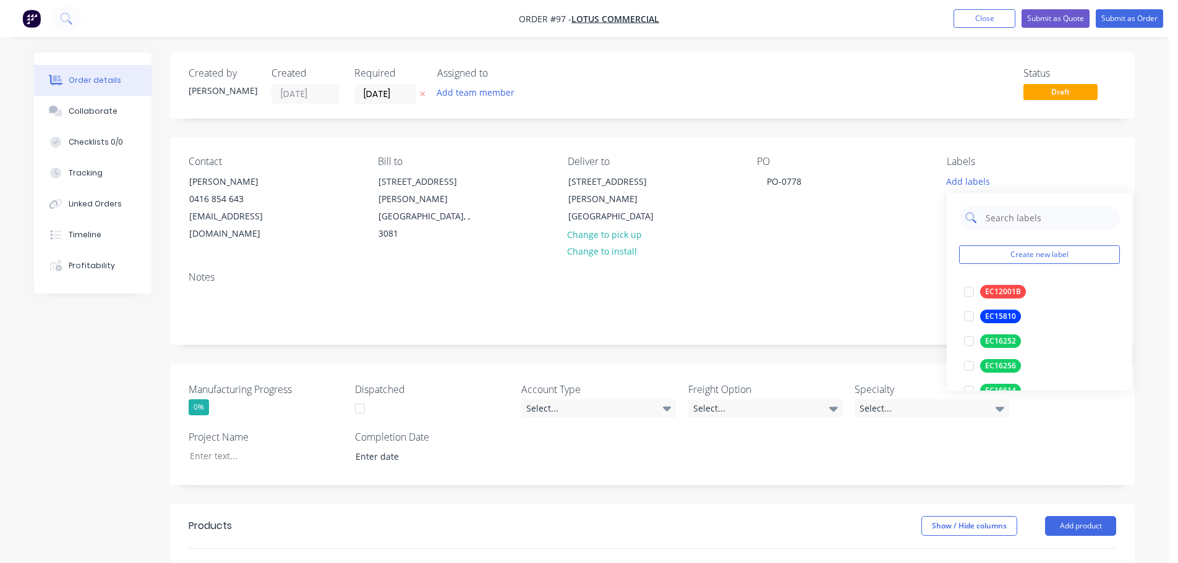
click at [1000, 208] on input "text" at bounding box center [1048, 217] width 129 height 25
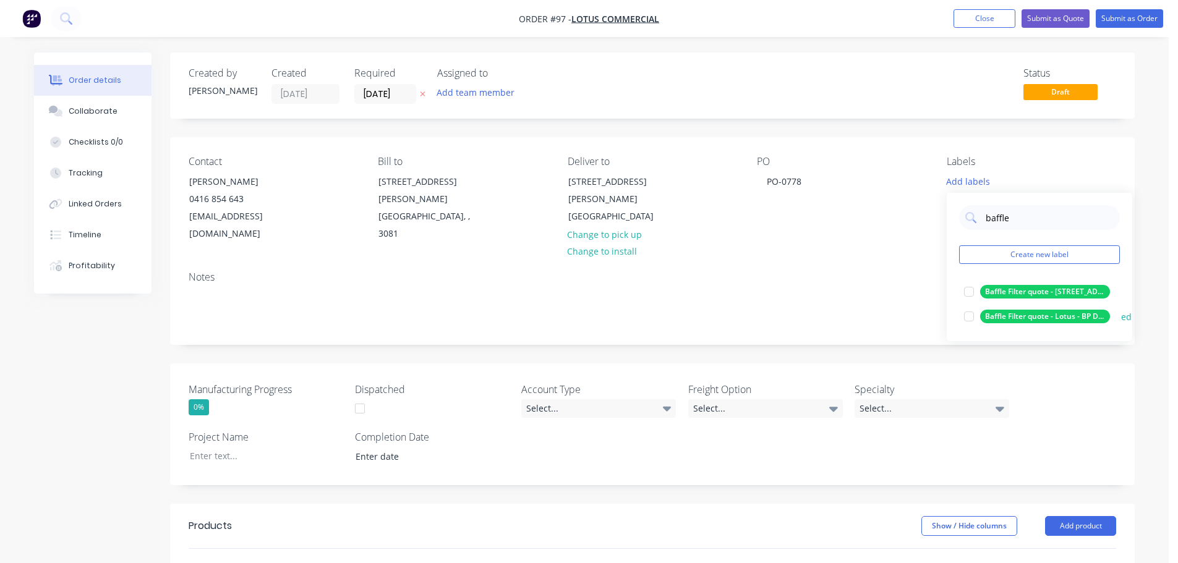
type input "baffle"
click at [1084, 320] on div "Baffle Filter quote - Lotus - BP Dandenong South - [DATE]" at bounding box center [1045, 317] width 130 height 14
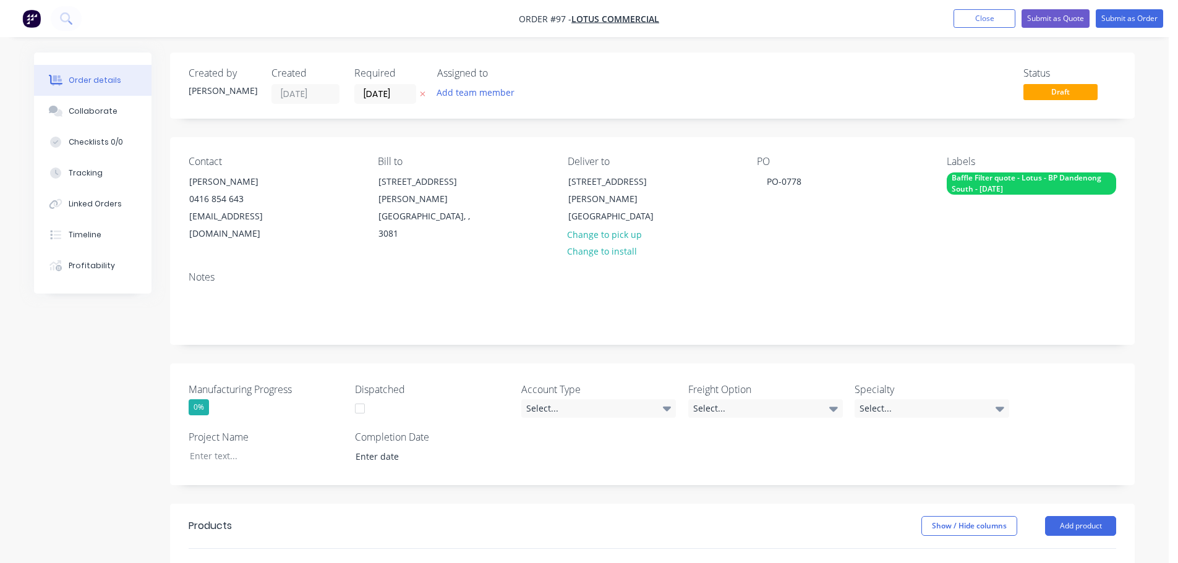
click at [884, 236] on div "Contact [PERSON_NAME] [PHONE_NUMBER] [EMAIL_ADDRESS][DOMAIN_NAME] Bill to [STRE…" at bounding box center [652, 199] width 965 height 124
click at [542, 399] on div "Select..." at bounding box center [598, 408] width 155 height 19
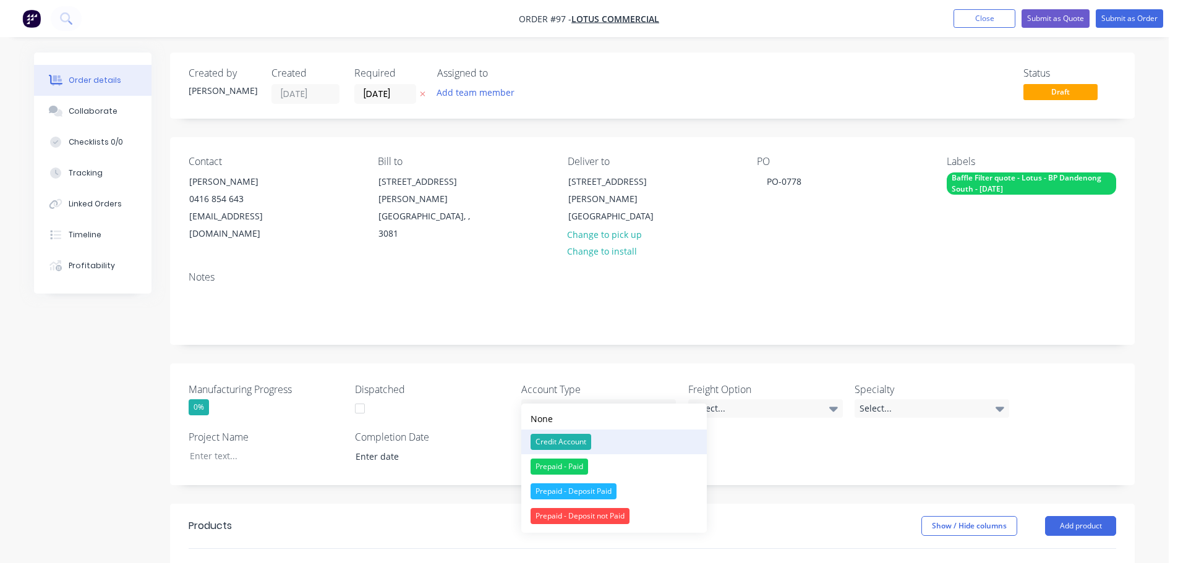
click at [605, 443] on button "Credit Account" at bounding box center [613, 442] width 185 height 25
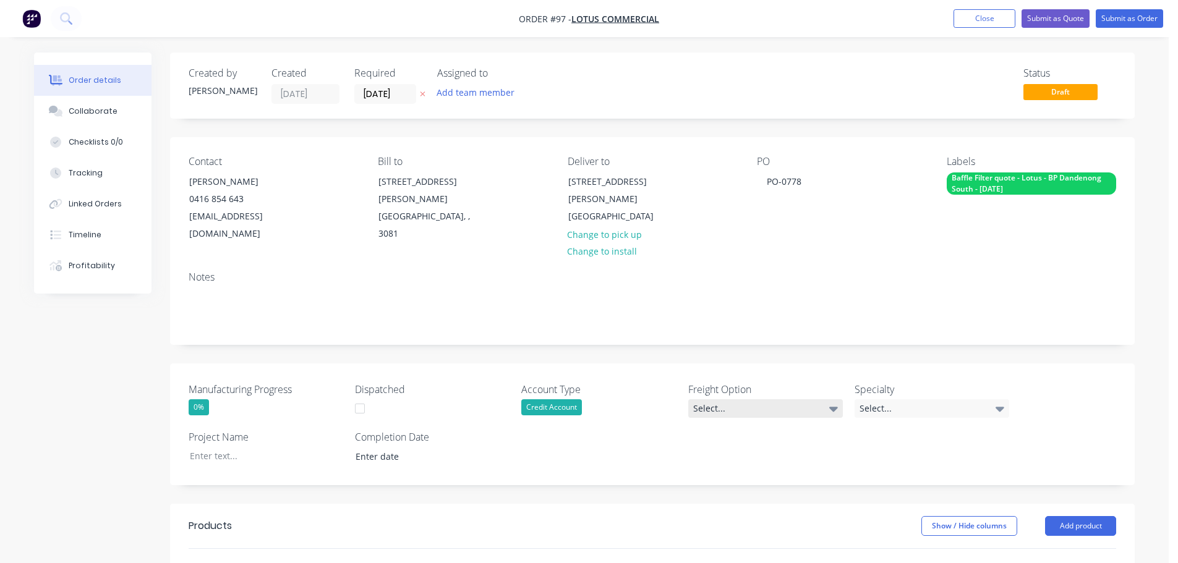
click at [723, 399] on div "Select..." at bounding box center [765, 408] width 155 height 19
click at [783, 443] on div "Ecocanopy to organise" at bounding box center [741, 442] width 88 height 16
click at [871, 399] on div "Select..." at bounding box center [931, 408] width 155 height 19
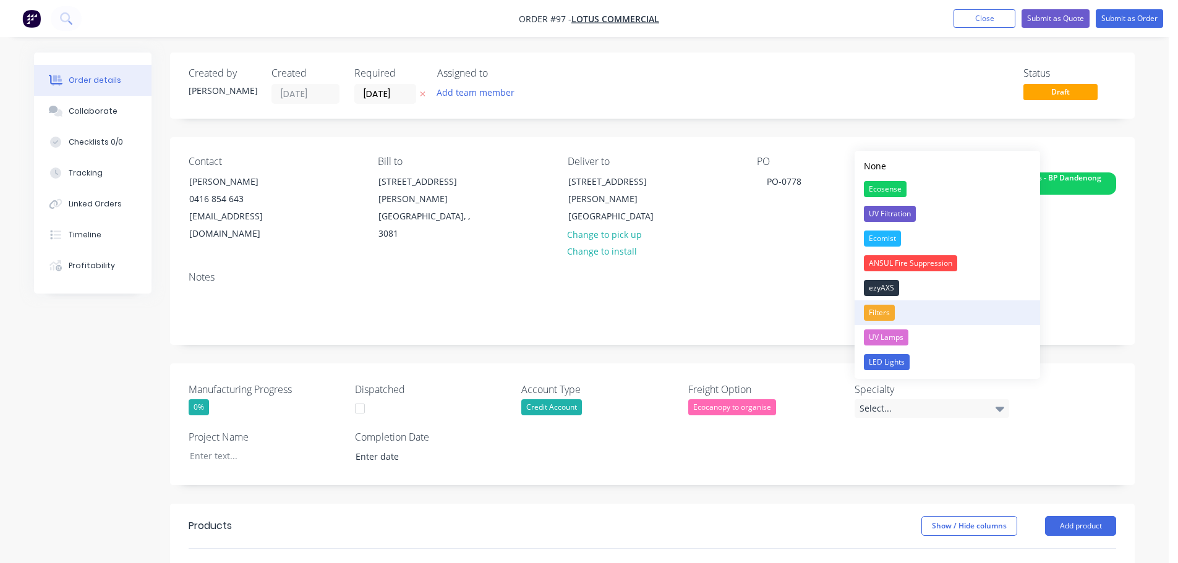
click at [950, 312] on button "Filters" at bounding box center [946, 312] width 185 height 25
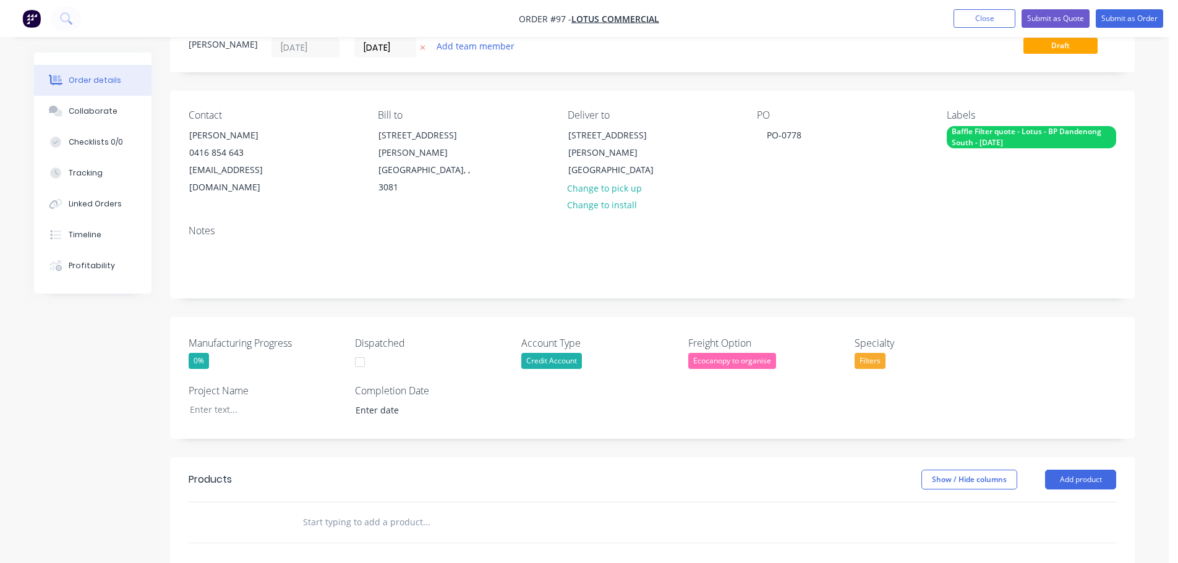
scroll to position [124, 0]
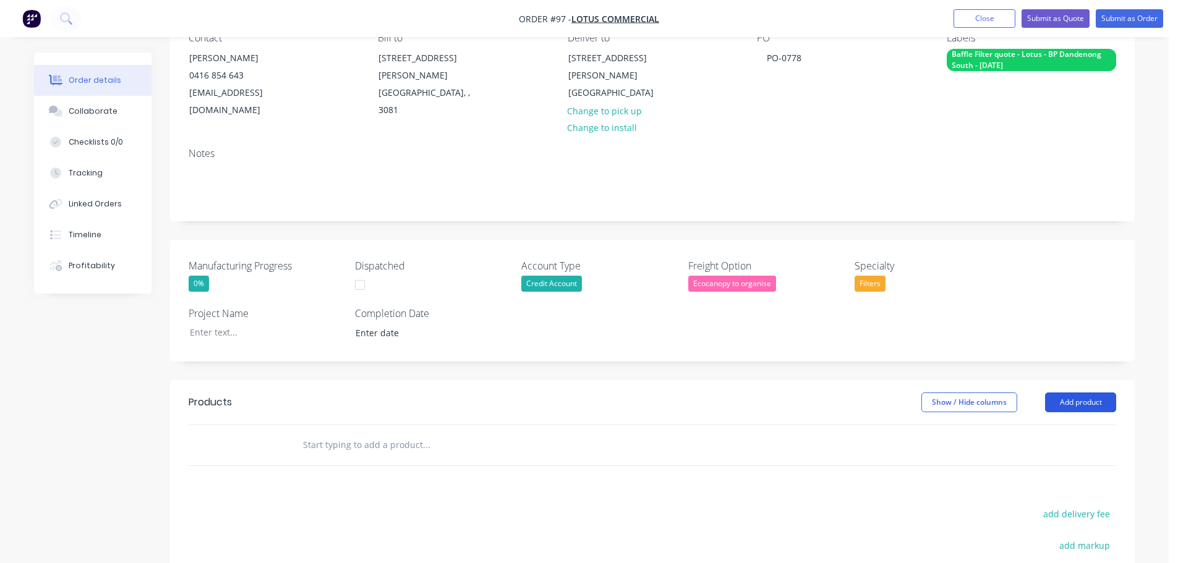
click at [1093, 393] on button "Add product" at bounding box center [1080, 403] width 71 height 20
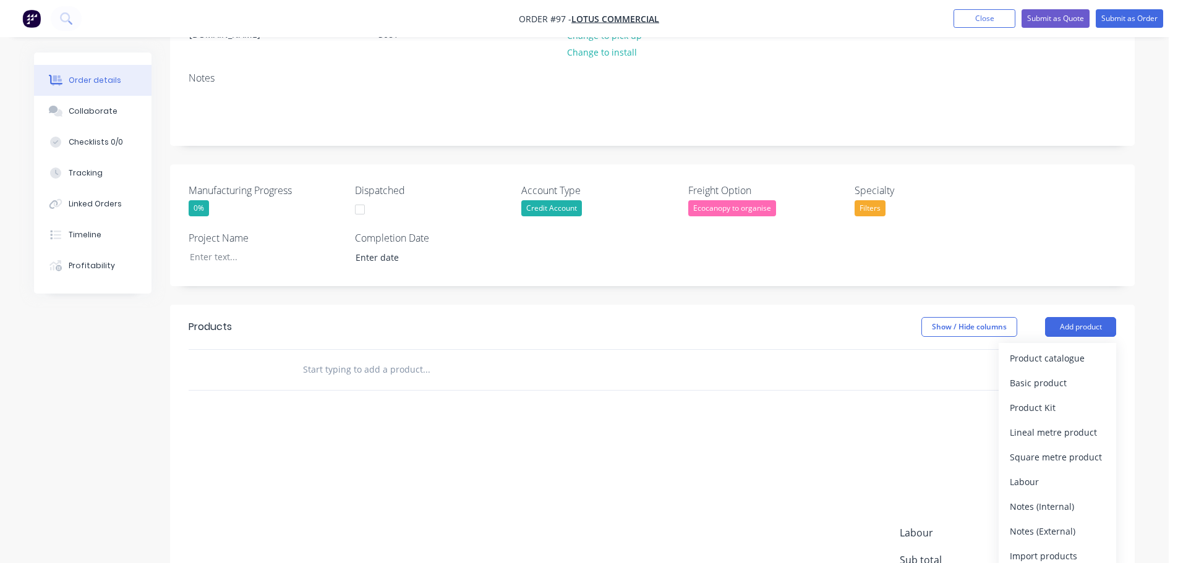
scroll to position [309, 0]
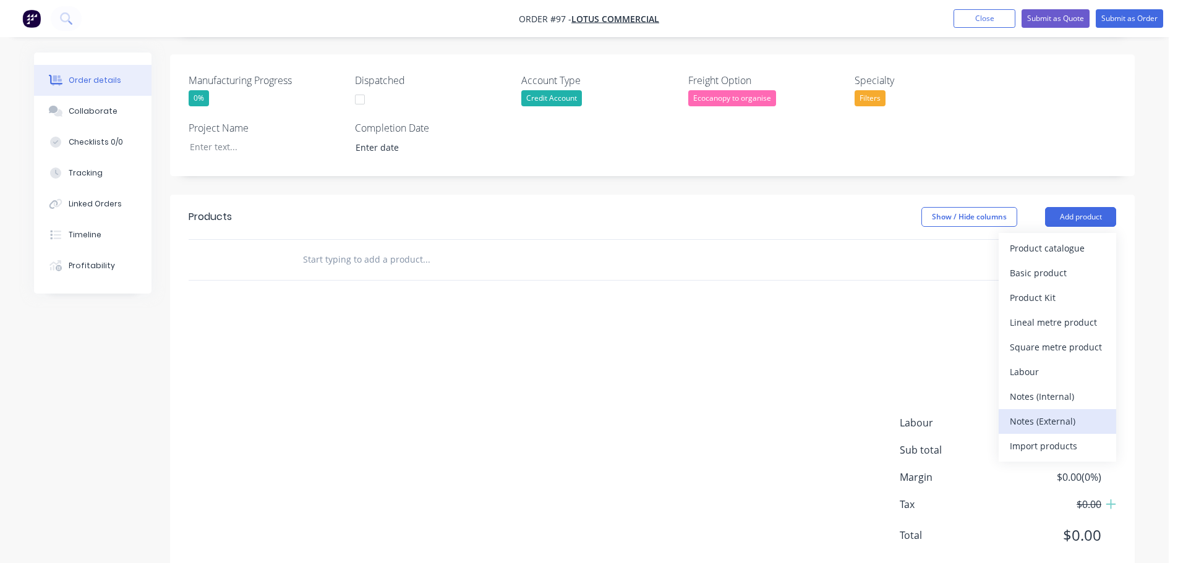
click at [1065, 412] on div "Notes (External)" at bounding box center [1057, 421] width 95 height 18
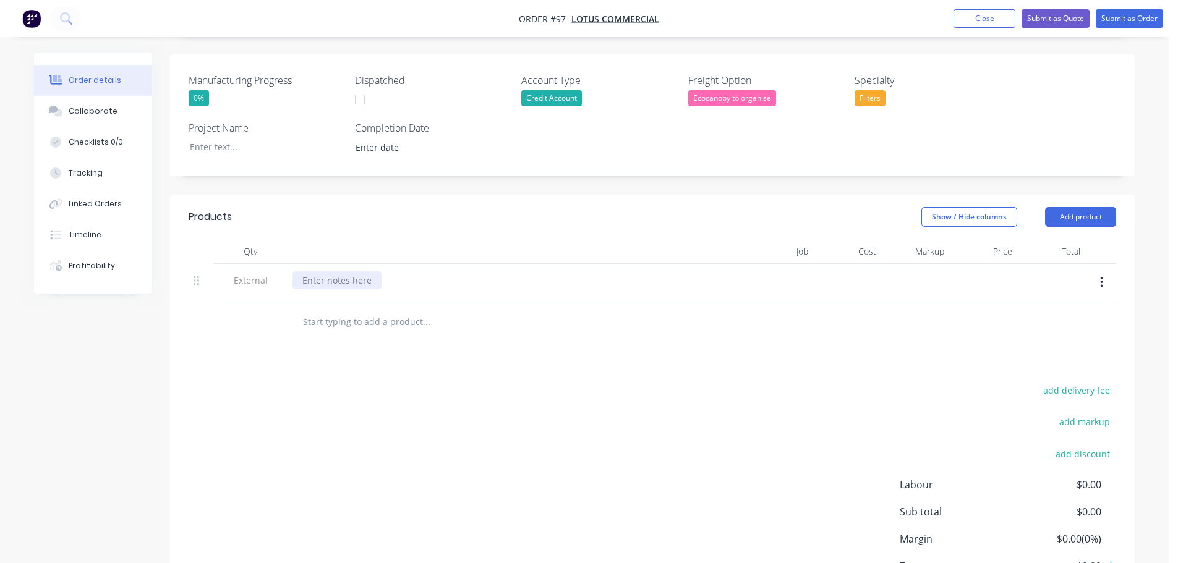
click at [339, 271] on div at bounding box center [336, 280] width 89 height 18
paste div
click at [1088, 207] on button "Add product" at bounding box center [1080, 217] width 71 height 20
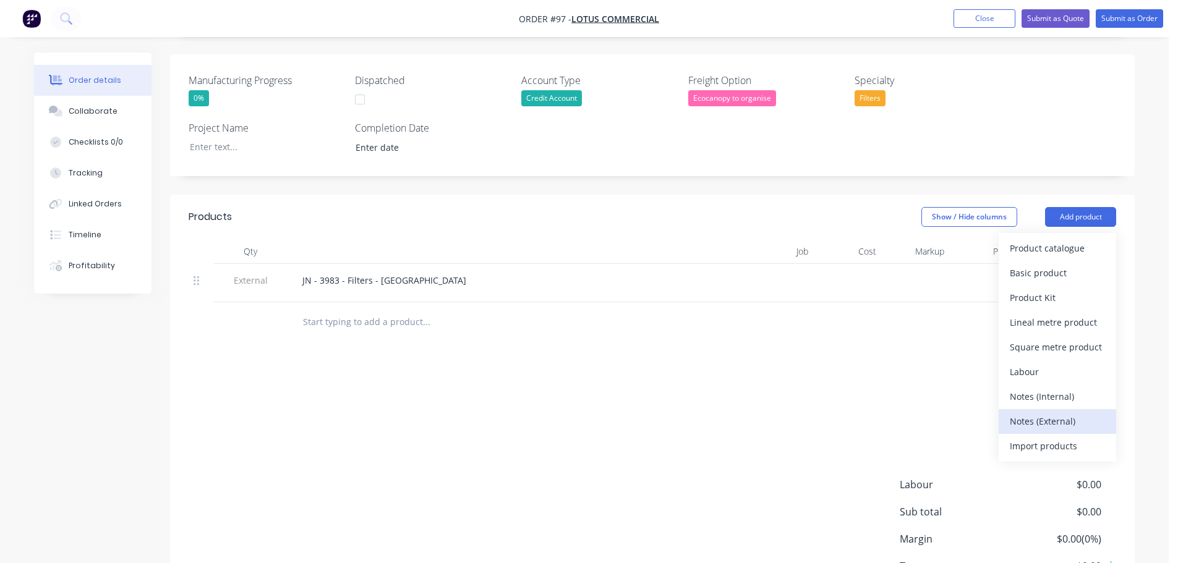
click at [1074, 415] on button "Notes (External)" at bounding box center [1057, 421] width 117 height 25
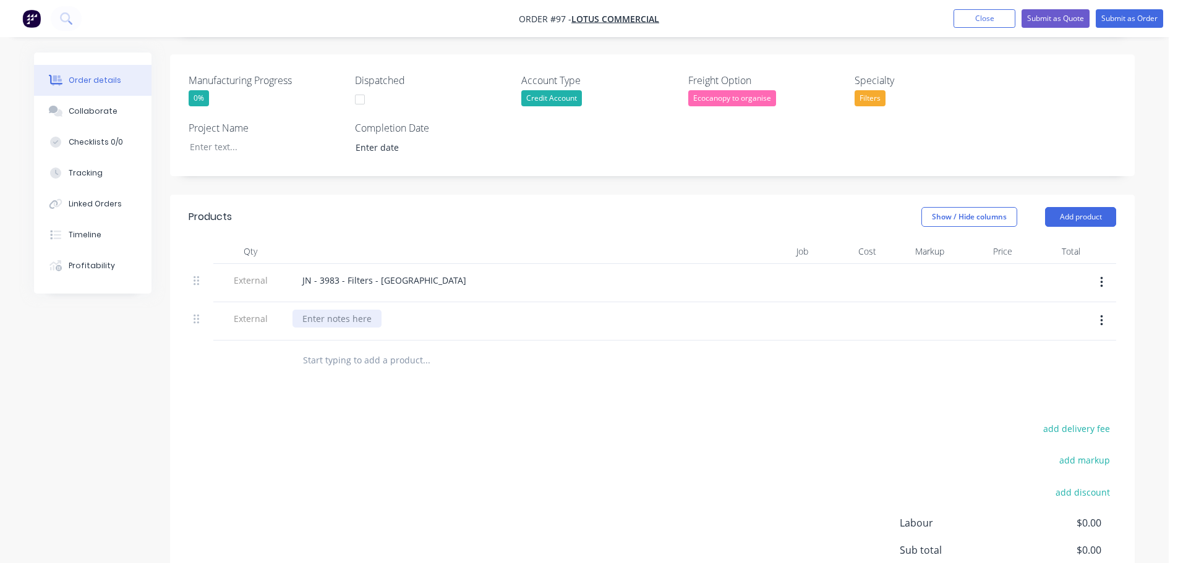
click at [360, 310] on div at bounding box center [336, 319] width 89 height 18
paste div
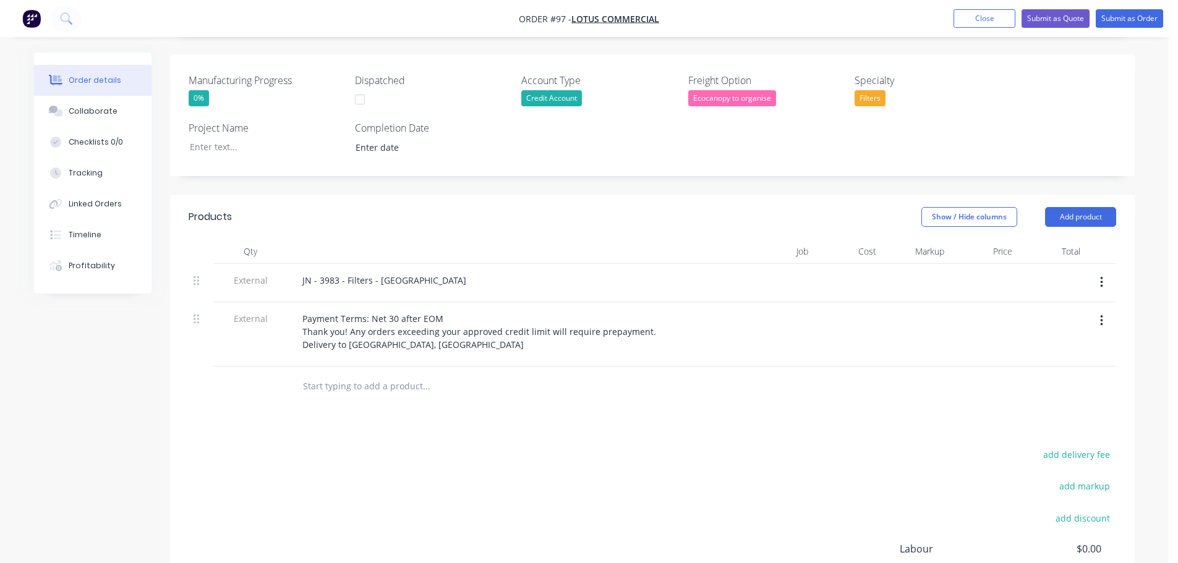
click at [828, 273] on div at bounding box center [847, 283] width 68 height 38
click at [1076, 208] on button "Add product" at bounding box center [1080, 217] width 71 height 20
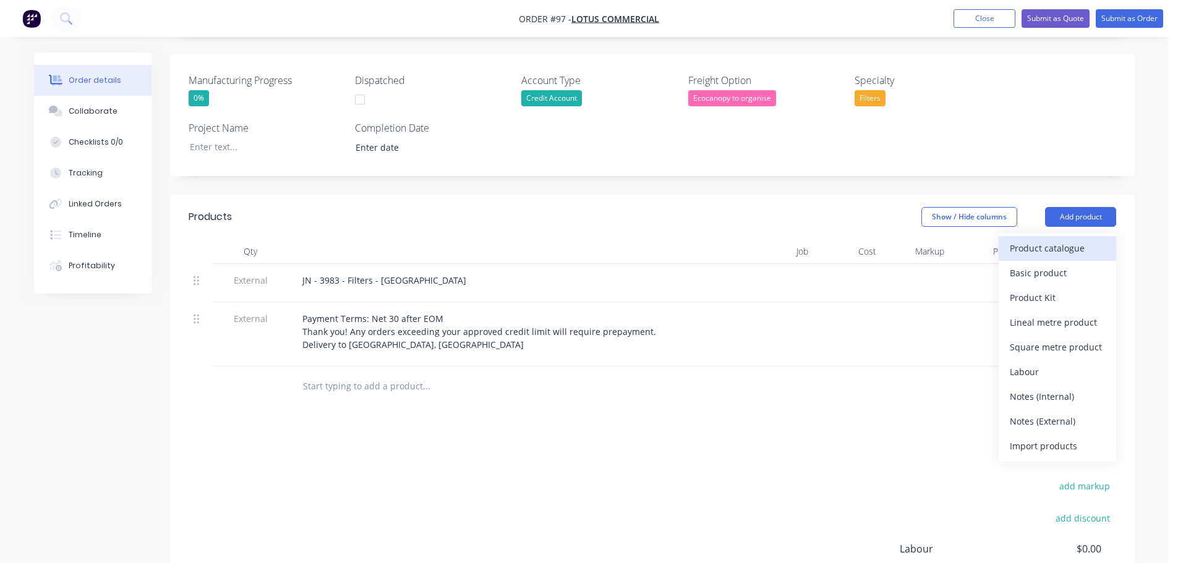
click at [1083, 239] on div "Product catalogue" at bounding box center [1057, 248] width 95 height 18
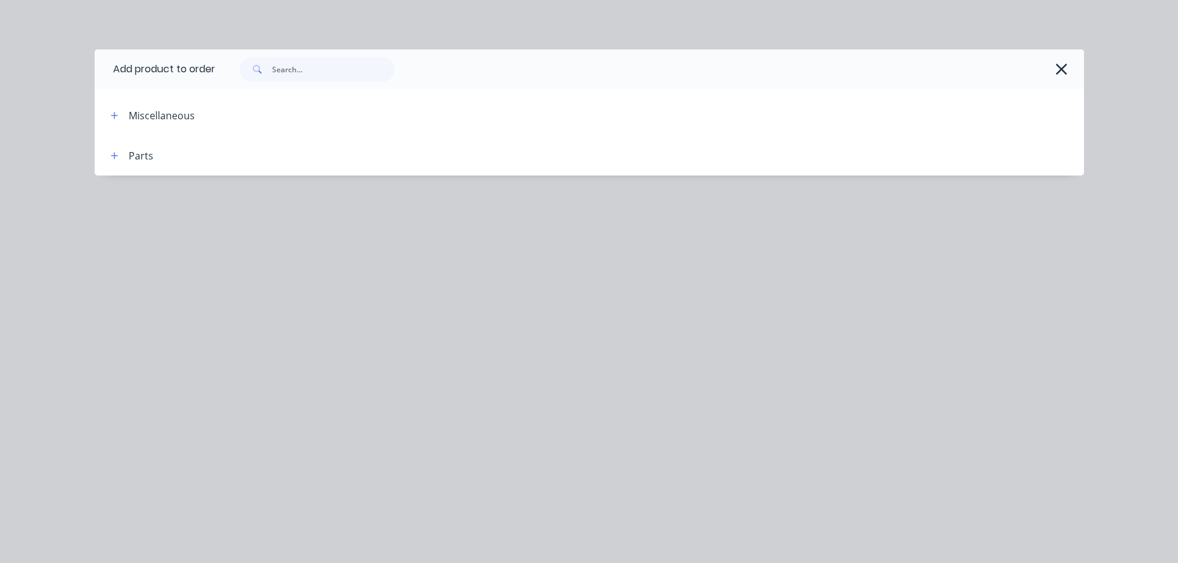
click at [129, 158] on div "Parts" at bounding box center [141, 155] width 25 height 15
click at [121, 159] on button "button" at bounding box center [114, 155] width 15 height 15
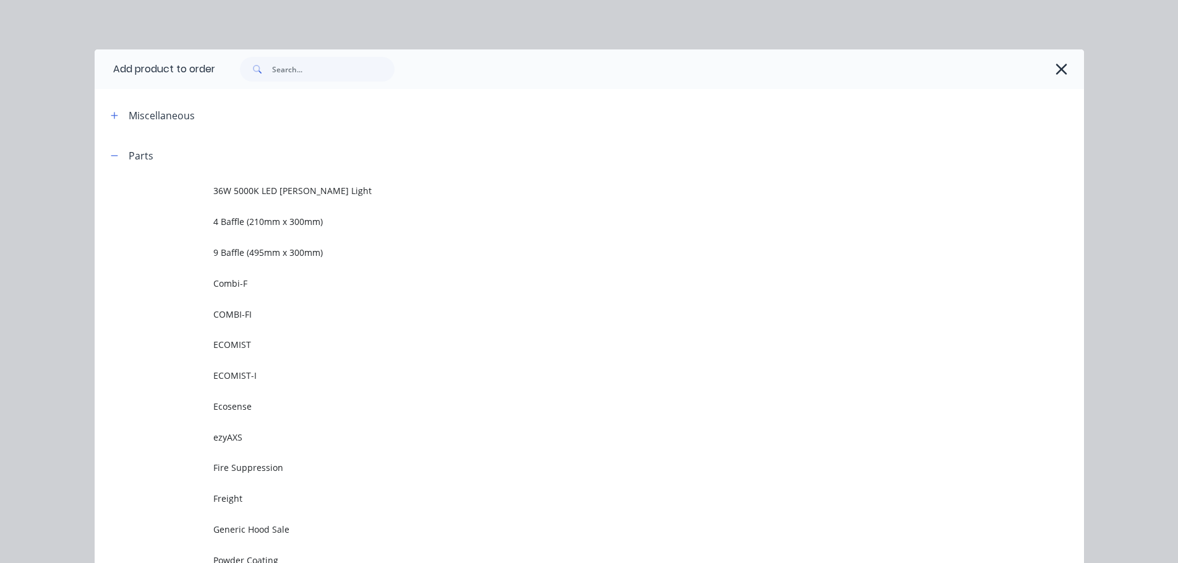
click at [273, 232] on td "4 Baffle (210mm x 300mm)" at bounding box center [648, 222] width 871 height 31
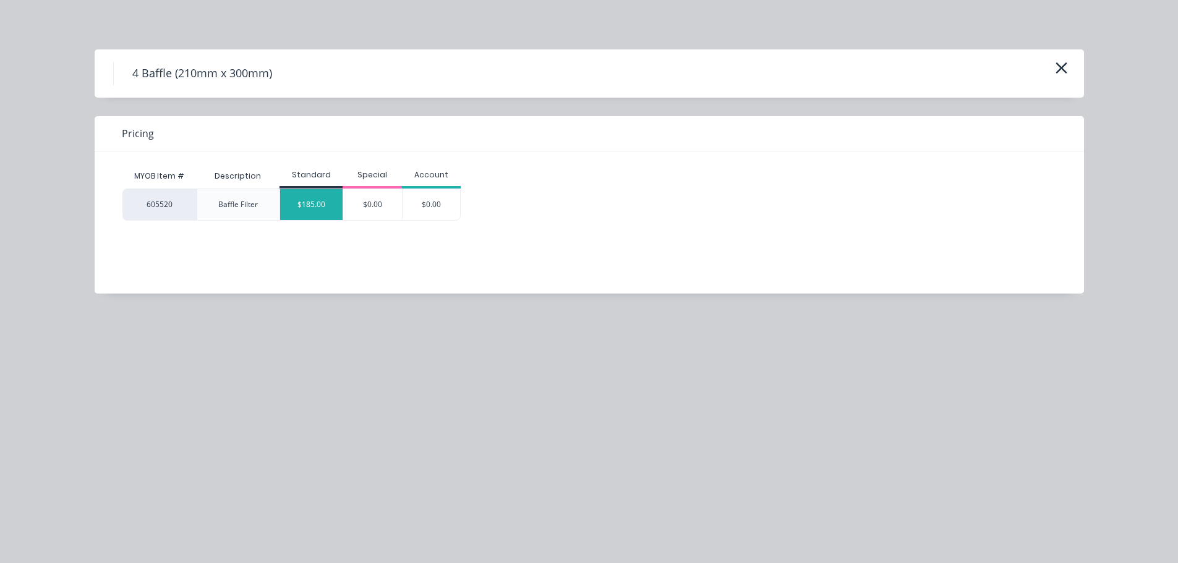
click at [324, 208] on div "$185.00" at bounding box center [311, 204] width 62 height 31
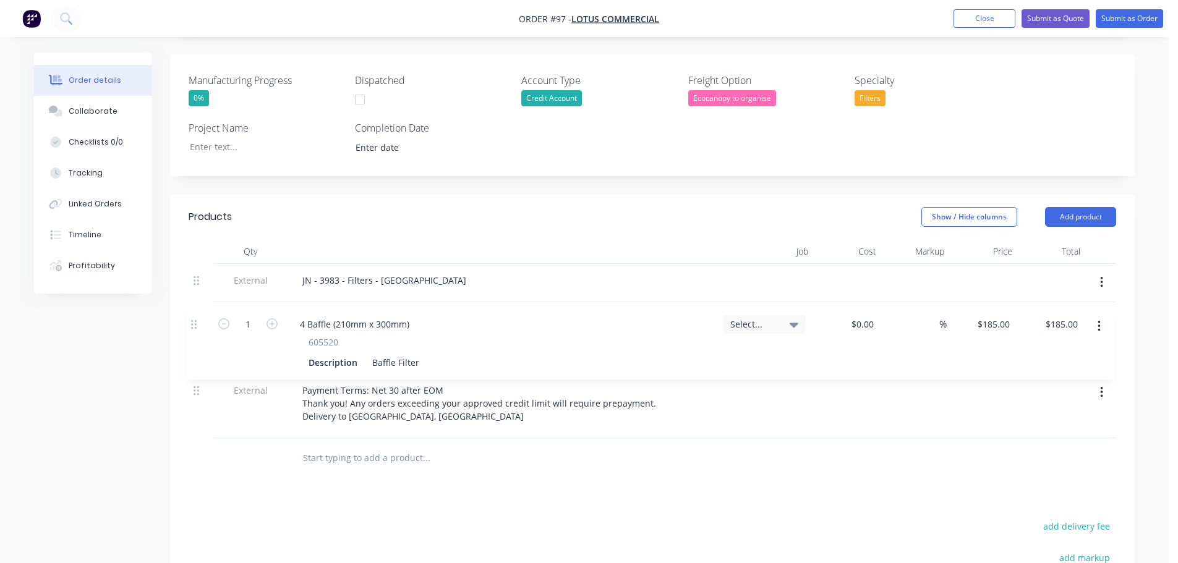
drag, startPoint x: 203, startPoint y: 368, endPoint x: 199, endPoint y: 319, distance: 49.0
click at [199, 319] on div "External JN - 3983 - Filters - BP Dandenong South External Payment Terms: Net 3…" at bounding box center [652, 351] width 927 height 174
drag, startPoint x: 1112, startPoint y: 209, endPoint x: 1084, endPoint y: 203, distance: 27.8
click at [1089, 207] on button "Add product" at bounding box center [1080, 217] width 71 height 20
click at [1084, 207] on button "Add product" at bounding box center [1080, 217] width 71 height 20
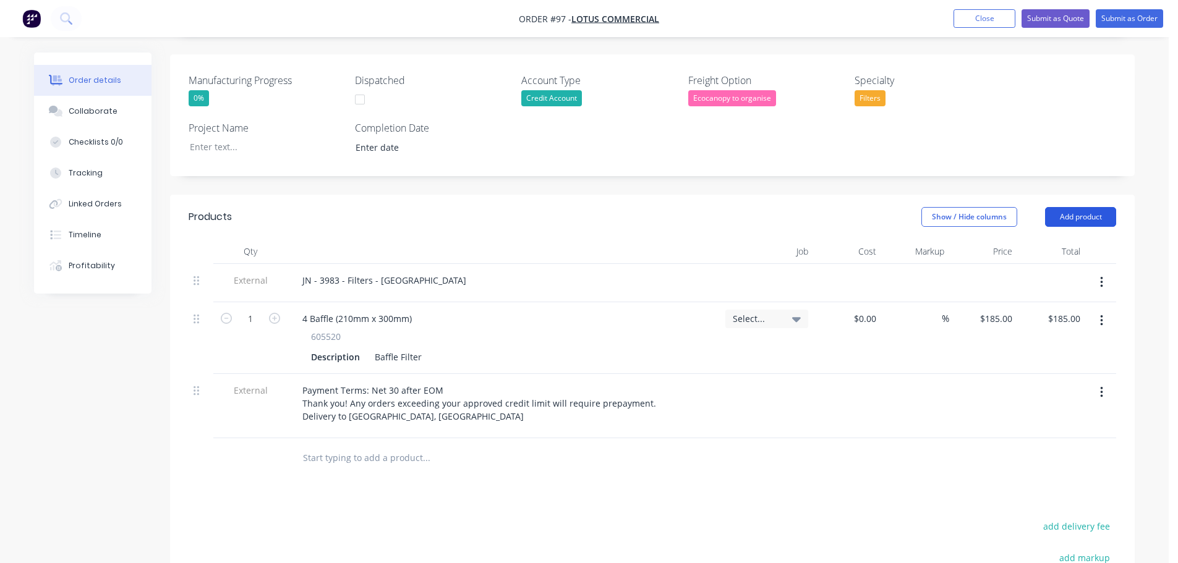
click at [1063, 207] on button "Add product" at bounding box center [1080, 217] width 71 height 20
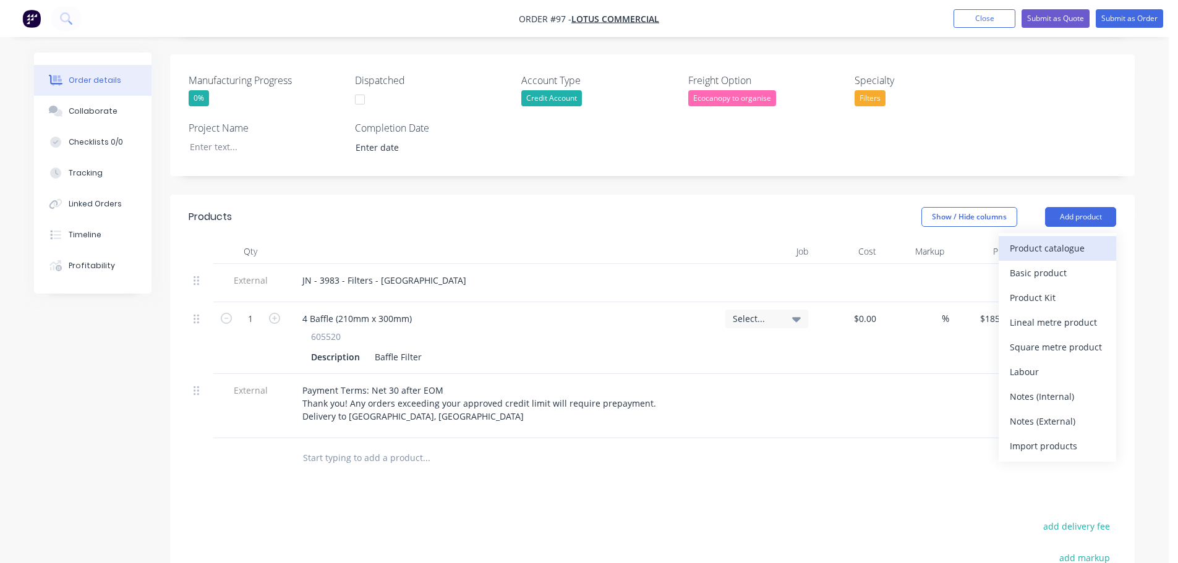
click at [1073, 239] on div "Product catalogue" at bounding box center [1057, 248] width 95 height 18
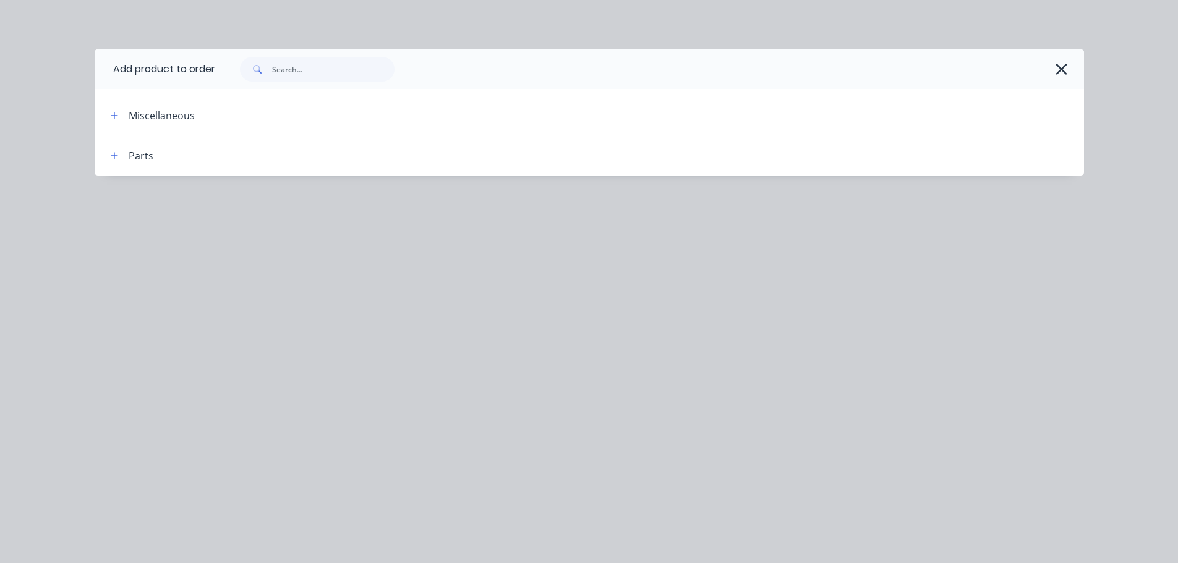
drag, startPoint x: 114, startPoint y: 152, endPoint x: 117, endPoint y: 169, distance: 17.6
click at [114, 153] on button "button" at bounding box center [114, 155] width 15 height 15
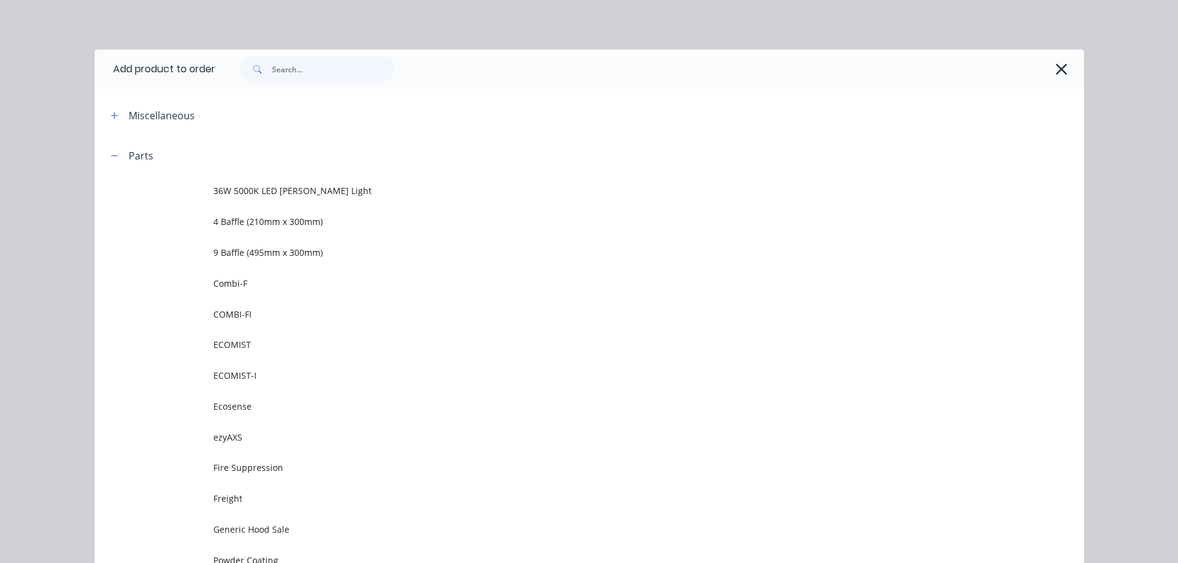
click at [251, 247] on span "9 Baffle (495mm x 300mm)" at bounding box center [561, 252] width 696 height 13
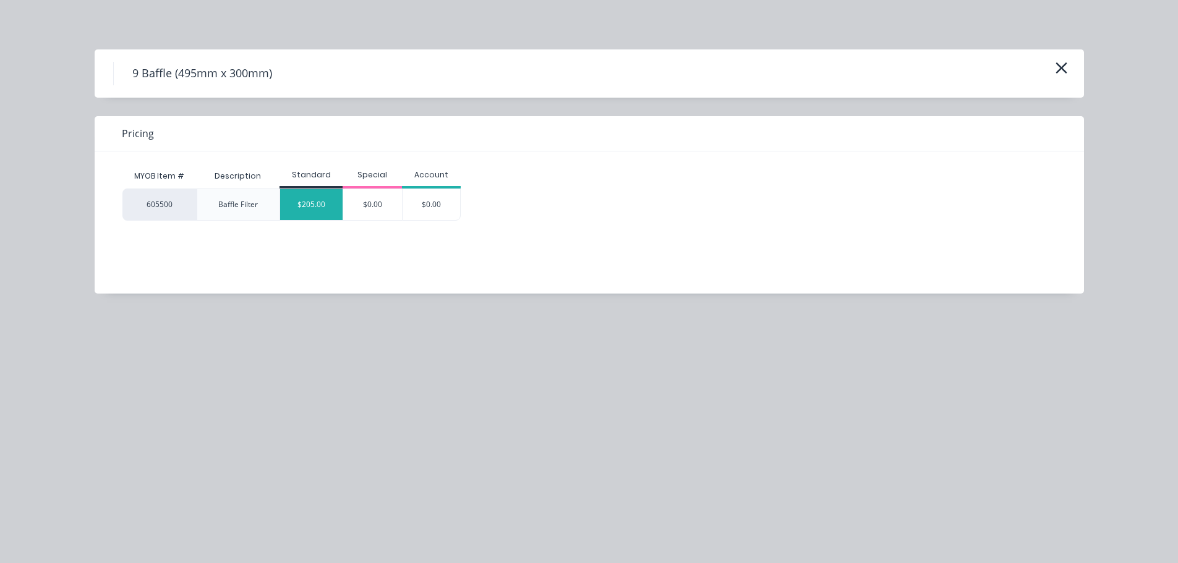
click at [306, 211] on div "$205.00" at bounding box center [311, 204] width 62 height 31
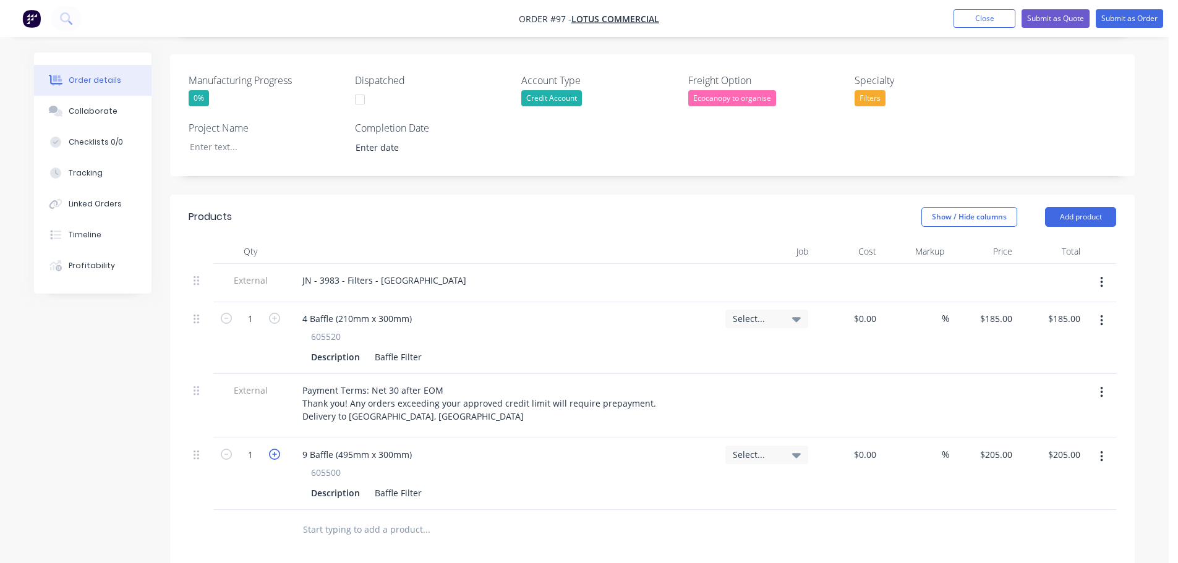
click at [275, 449] on icon "button" at bounding box center [274, 454] width 11 height 11
type input "2"
type input "$410.00"
click at [275, 449] on icon "button" at bounding box center [274, 454] width 11 height 11
type input "3"
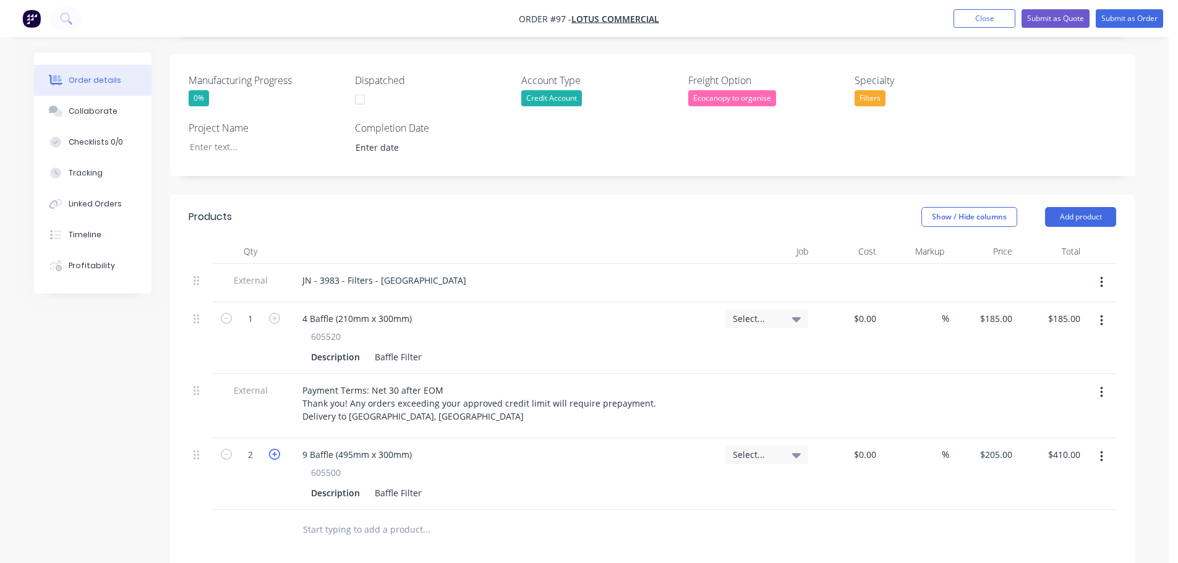
type input "$615.00"
click at [275, 449] on icon "button" at bounding box center [274, 454] width 11 height 11
type input "4"
type input "$820.00"
click at [275, 449] on icon "button" at bounding box center [274, 454] width 11 height 11
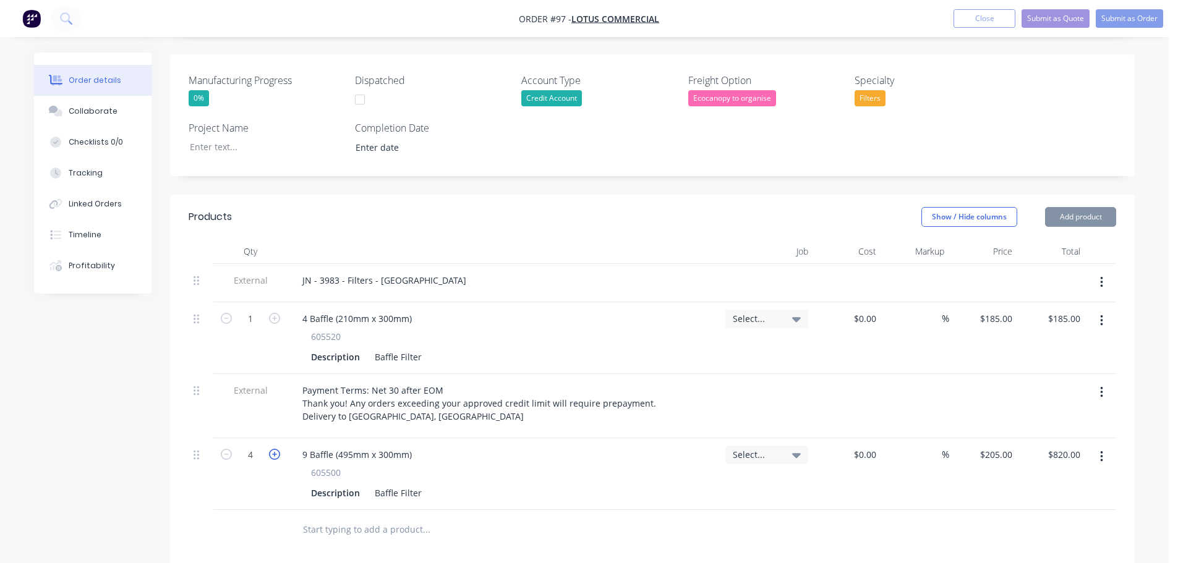
type input "5"
type input "$1,025.00"
click at [227, 449] on icon "button" at bounding box center [226, 454] width 11 height 11
type input "4"
type input "$820.00"
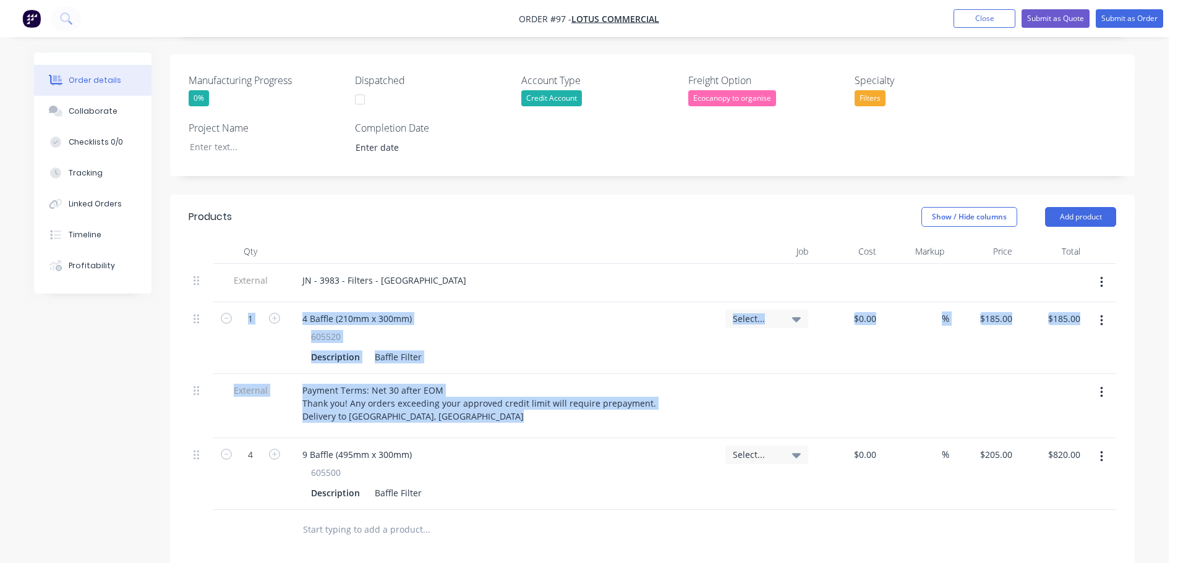
drag, startPoint x: 192, startPoint y: 440, endPoint x: 206, endPoint y: 352, distance: 88.2
click at [206, 352] on div "External JN - 3983 - Filters - BP Dandenong South 1 4 Baffle (210mm x 300mm) 60…" at bounding box center [652, 387] width 927 height 246
click at [194, 449] on icon at bounding box center [197, 454] width 6 height 11
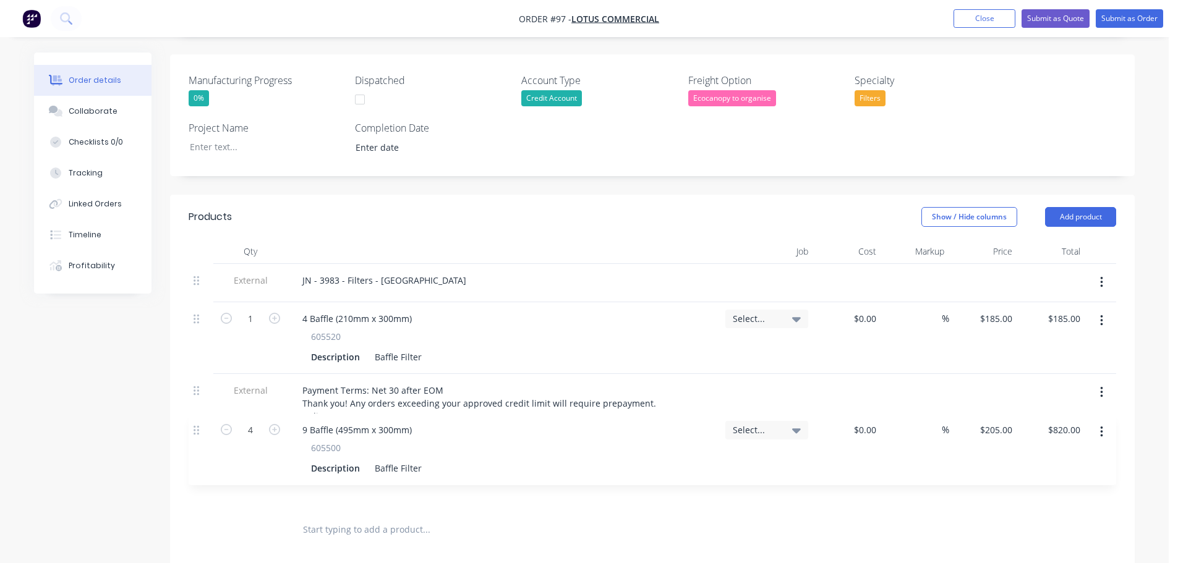
scroll to position [313, 0]
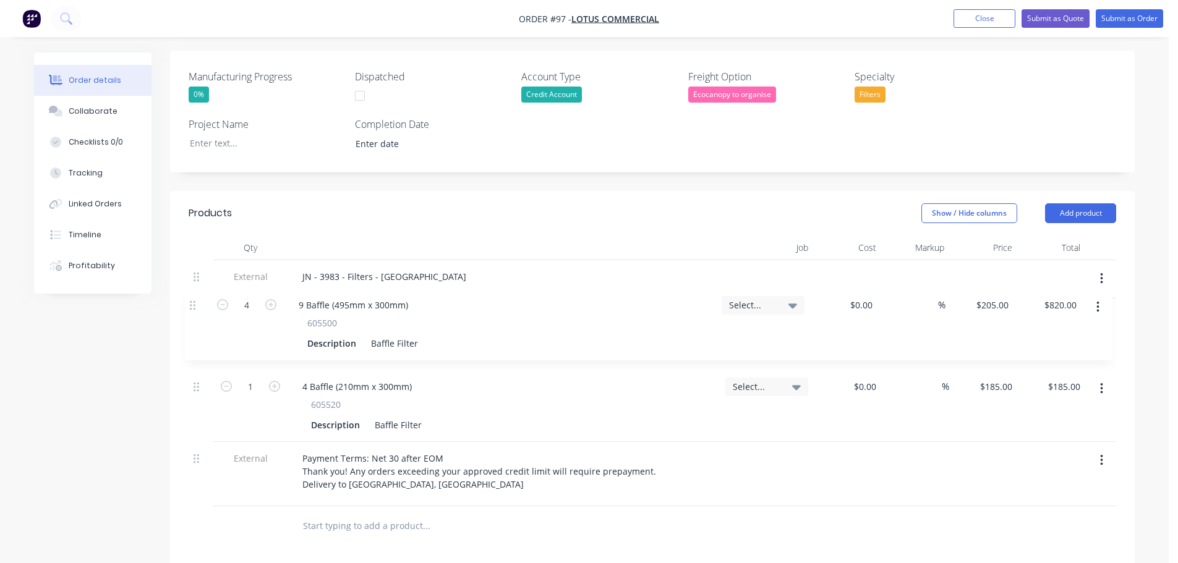
drag, startPoint x: 195, startPoint y: 425, endPoint x: 193, endPoint y: 309, distance: 116.3
click at [193, 309] on div "External JN - 3983 - Filters - BP Dandenong South 1 4 Baffle (210mm x 300mm) 60…" at bounding box center [652, 383] width 927 height 246
click at [1049, 203] on button "Add product" at bounding box center [1080, 213] width 71 height 20
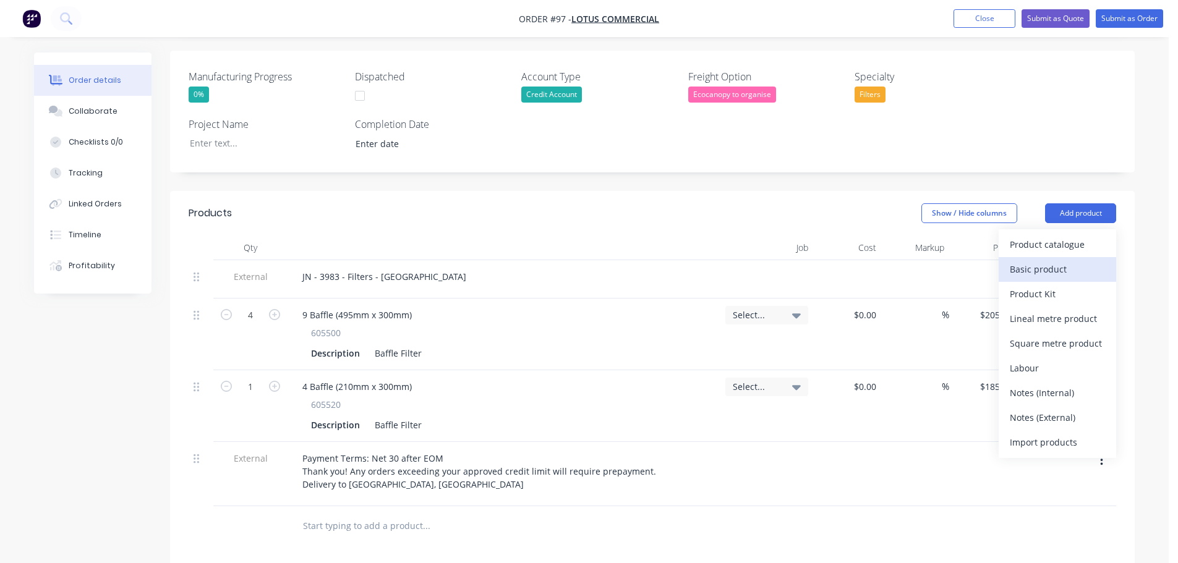
click at [1061, 260] on div "Basic product" at bounding box center [1057, 269] width 95 height 18
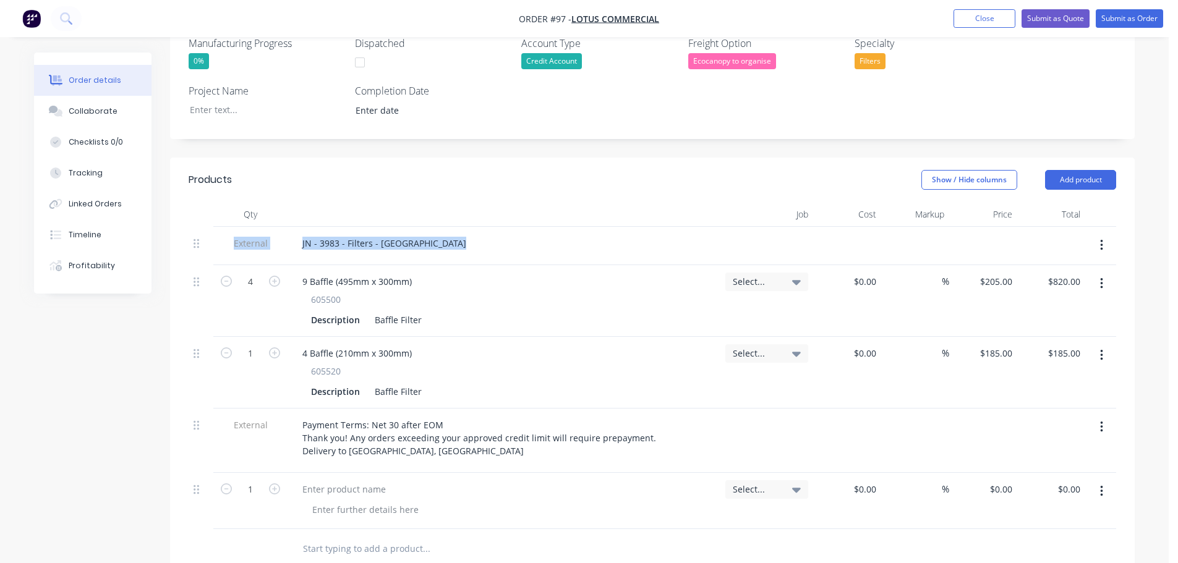
scroll to position [375, 0]
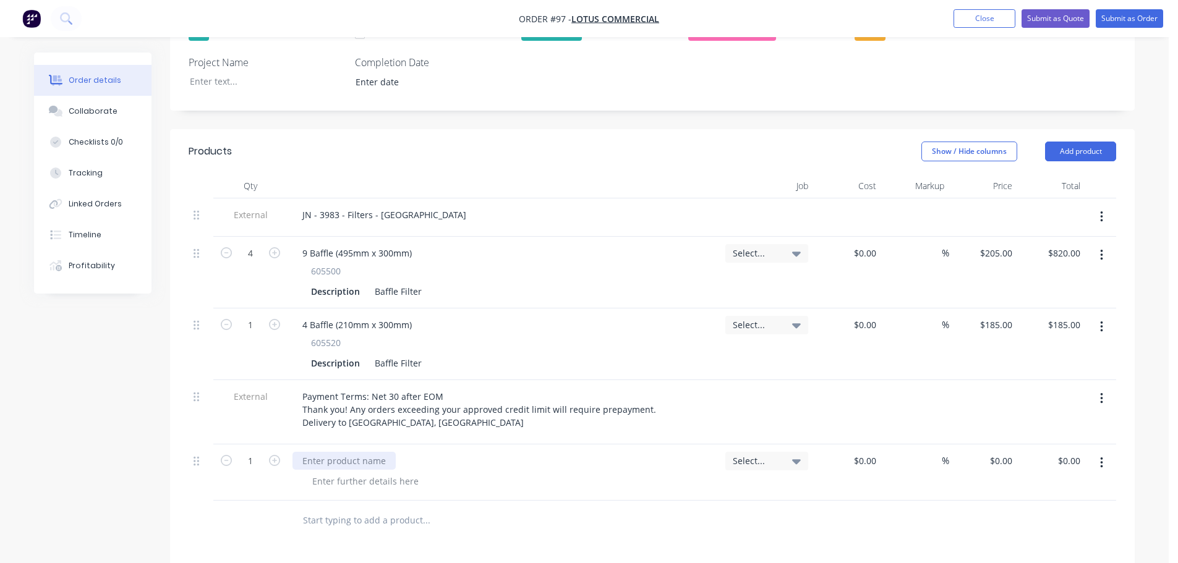
click at [355, 452] on div at bounding box center [343, 461] width 103 height 18
click at [344, 452] on div at bounding box center [343, 461] width 103 height 18
paste div
click at [1065, 452] on input "0.00" at bounding box center [1071, 461] width 28 height 18
paste input "-150.75"
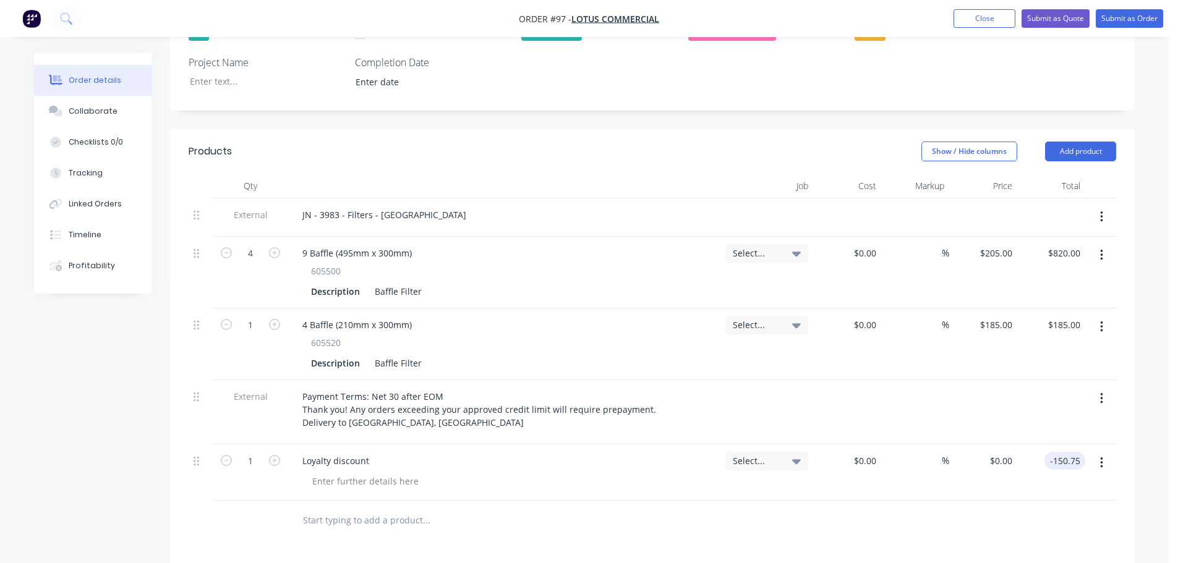
type input "-150.75"
type input "$-150.75"
click at [937, 380] on div at bounding box center [915, 412] width 68 height 64
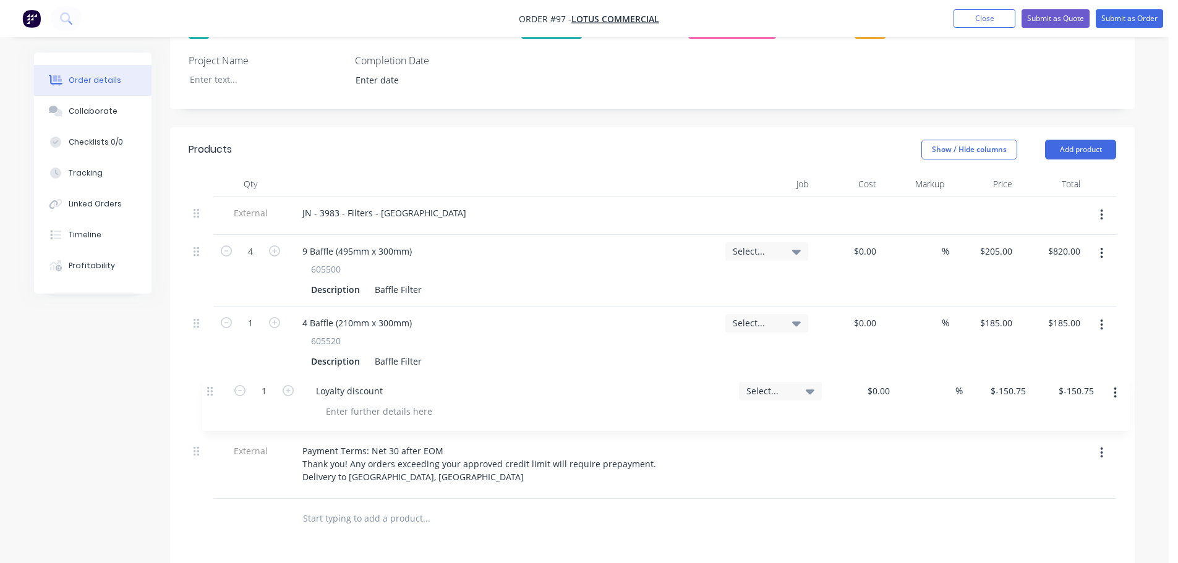
drag, startPoint x: 201, startPoint y: 445, endPoint x: 216, endPoint y: 386, distance: 61.2
click at [216, 386] on div "External JN - 3983 - Filters - BP Dandenong South 4 9 Baffle (495mm x 300mm) 60…" at bounding box center [652, 348] width 927 height 302
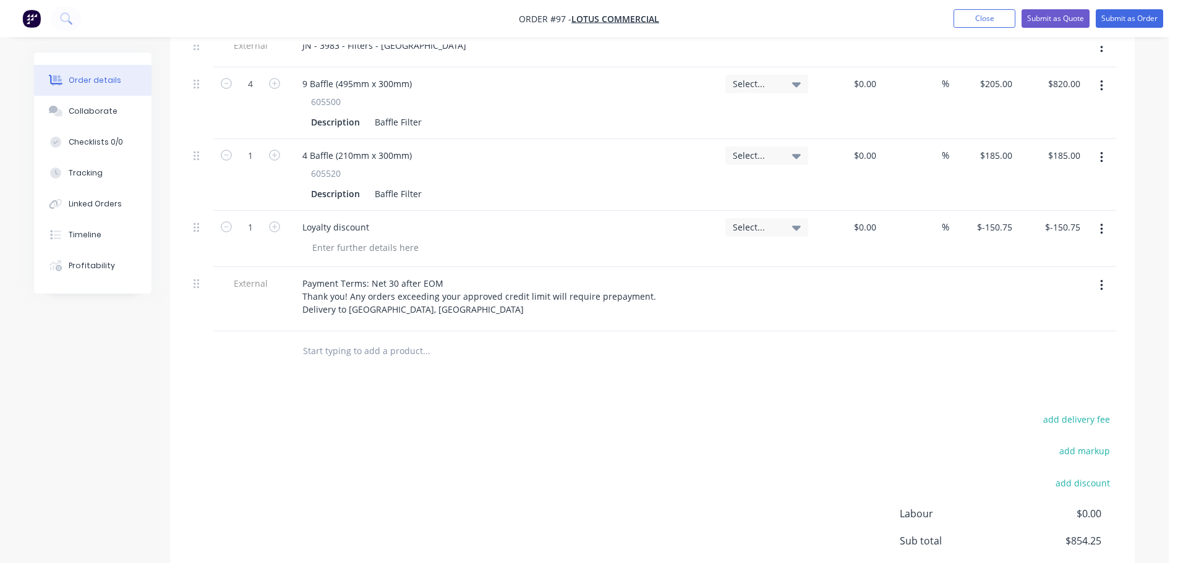
scroll to position [562, 0]
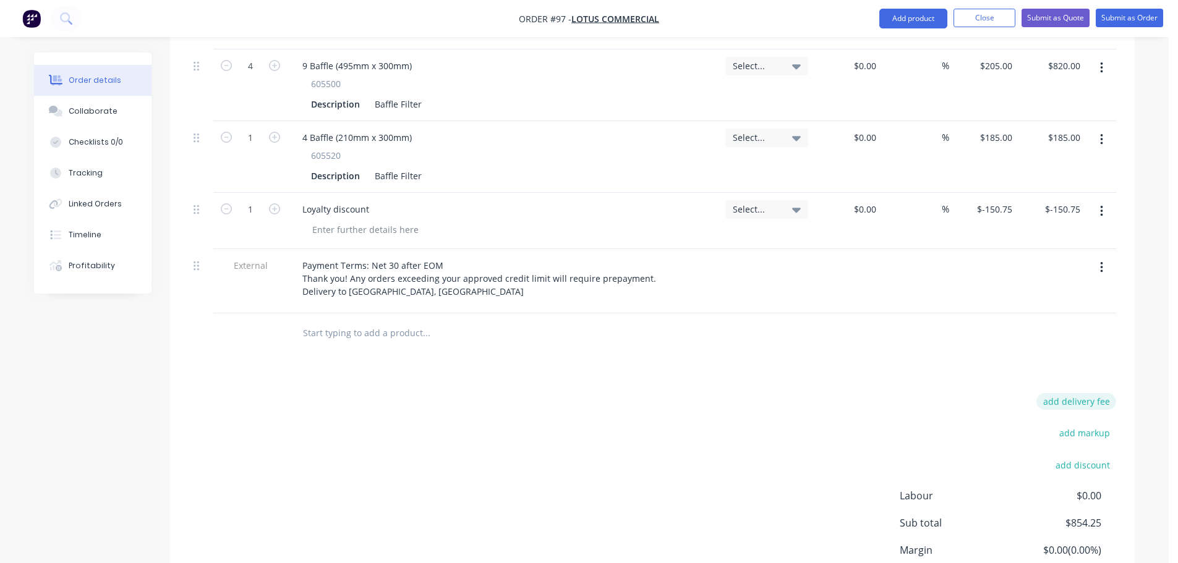
click at [1056, 393] on button "add delivery fee" at bounding box center [1076, 401] width 80 height 17
type input "80"
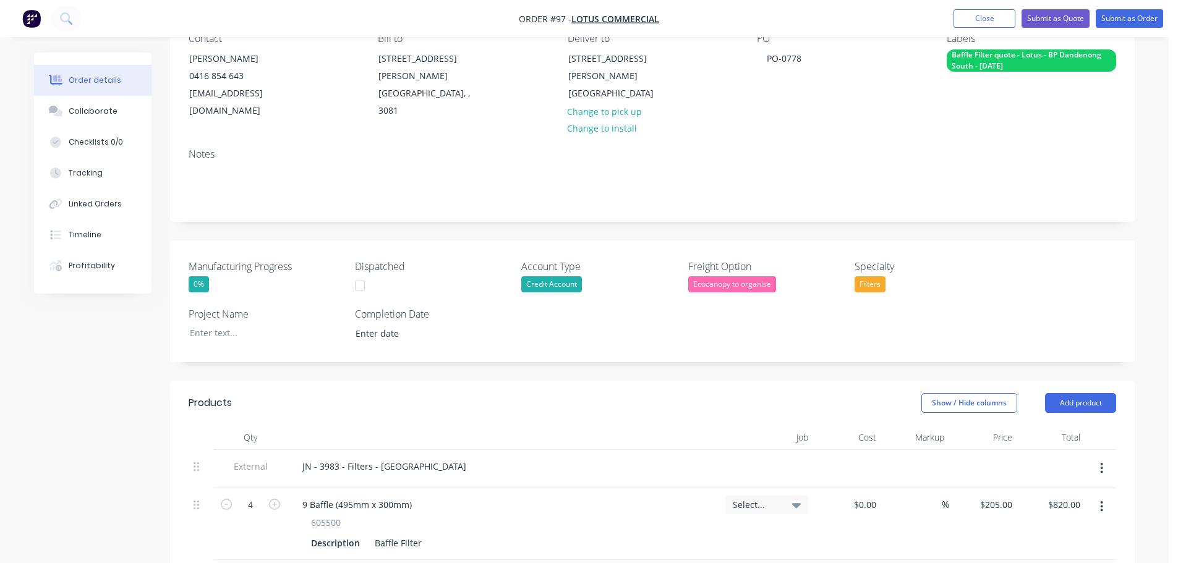
scroll to position [124, 0]
click at [278, 323] on div at bounding box center [257, 332] width 155 height 18
drag, startPoint x: 434, startPoint y: 454, endPoint x: 343, endPoint y: 457, distance: 90.9
click at [343, 457] on div "JN - 3983 - Filters - [GEOGRAPHIC_DATA]" at bounding box center [384, 466] width 184 height 18
copy div "Filters - BP Dandenong South"
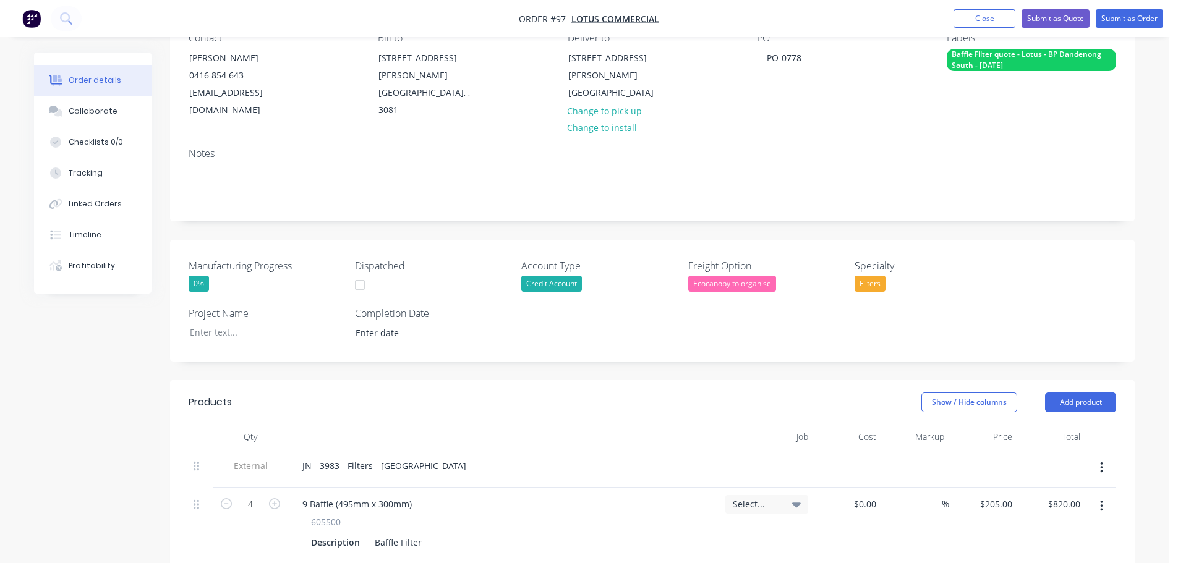
click at [200, 306] on label "Project Name" at bounding box center [266, 313] width 155 height 15
click at [205, 323] on div at bounding box center [257, 332] width 155 height 18
paste div
click at [195, 323] on div "Filters - BP Dandenong South" at bounding box center [257, 332] width 155 height 18
click at [372, 324] on input at bounding box center [424, 333] width 154 height 19
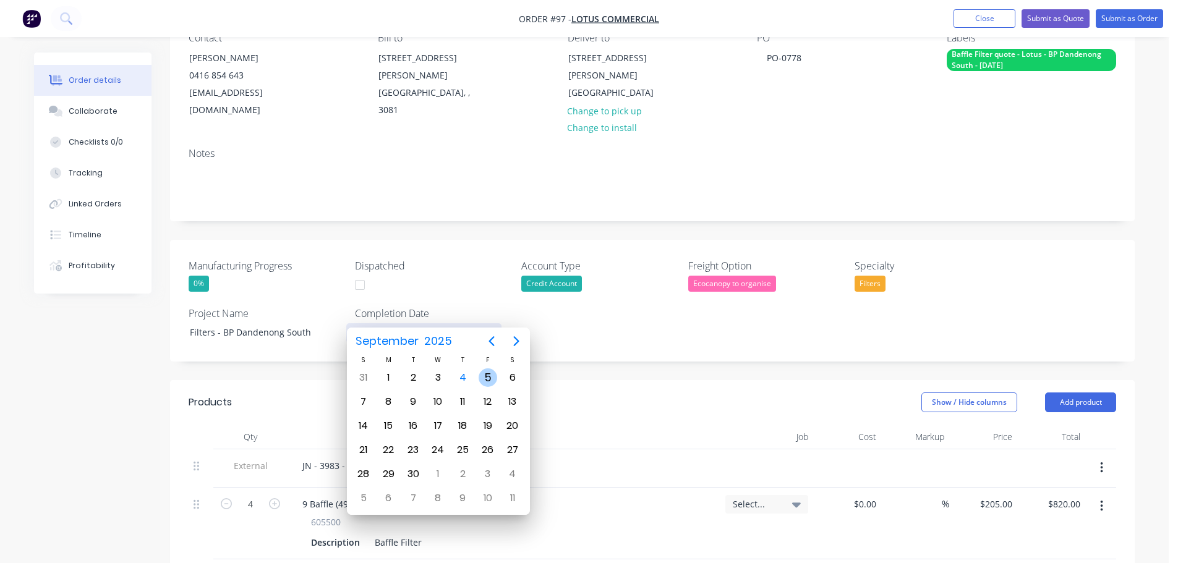
click at [482, 378] on div "5" at bounding box center [488, 377] width 19 height 19
type input "[DATE]"
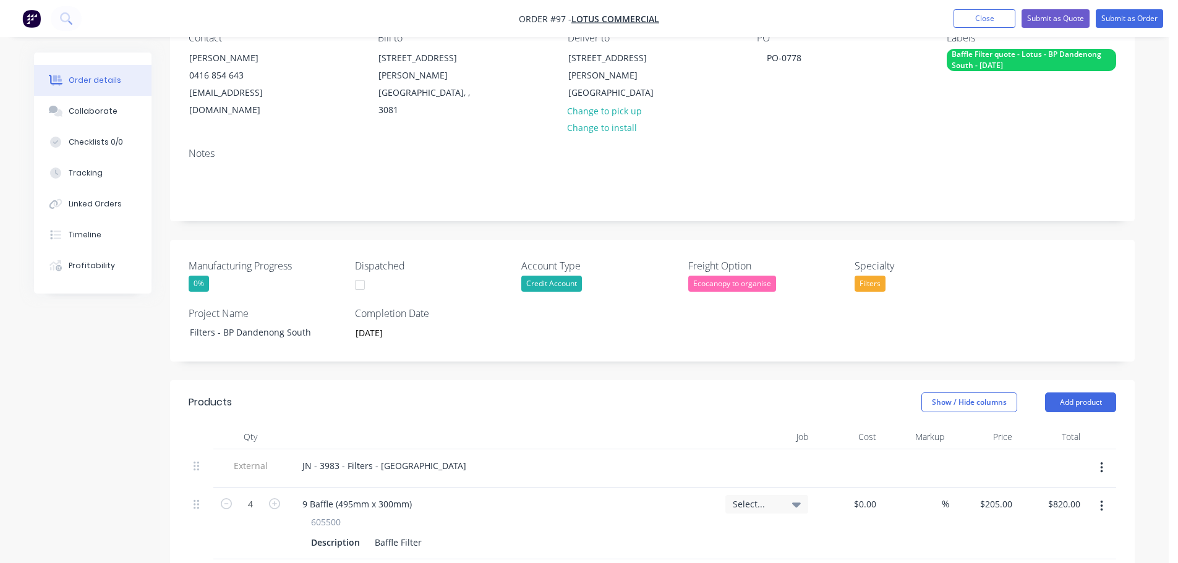
click at [526, 345] on div "Created by [PERSON_NAME] Created [DATE] Required [DATE] Assigned to Add team me…" at bounding box center [652, 506] width 965 height 1154
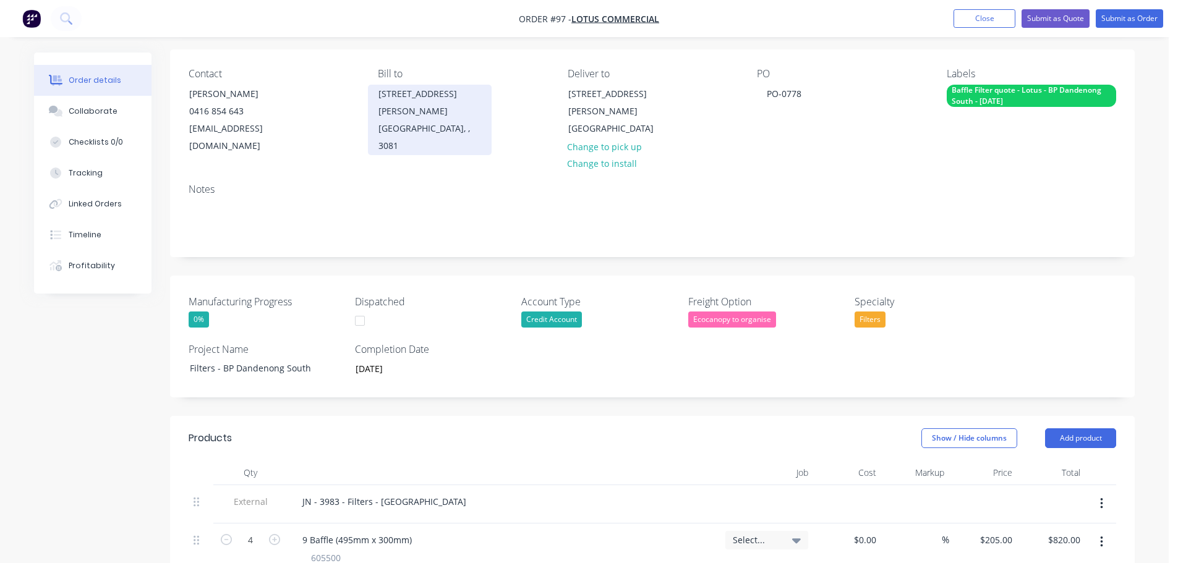
scroll to position [0, 0]
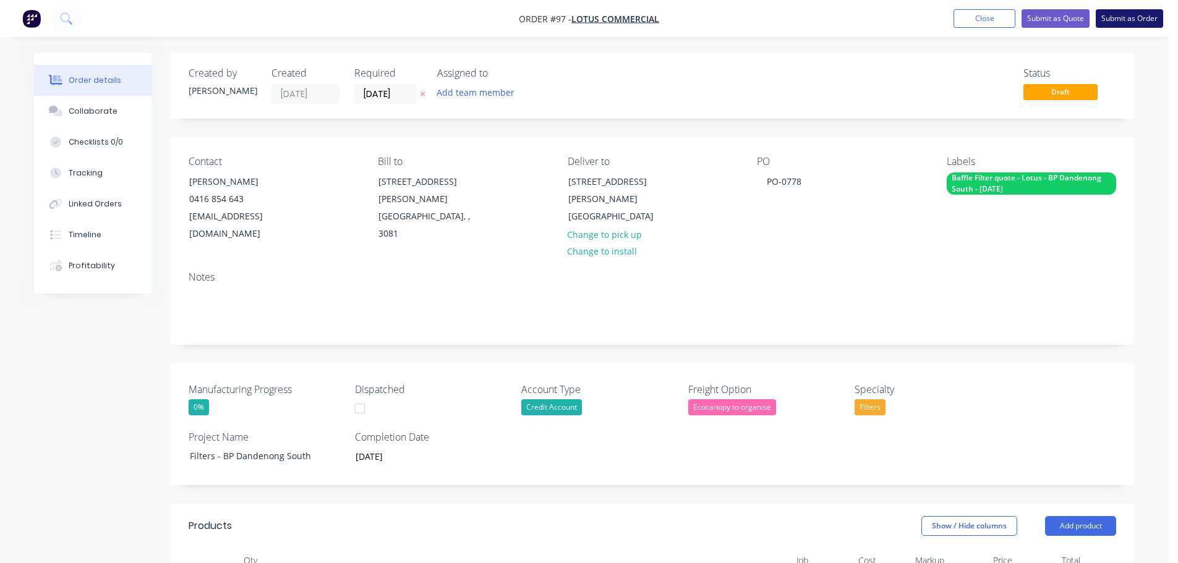
click at [1120, 19] on button "Submit as Order" at bounding box center [1129, 18] width 67 height 19
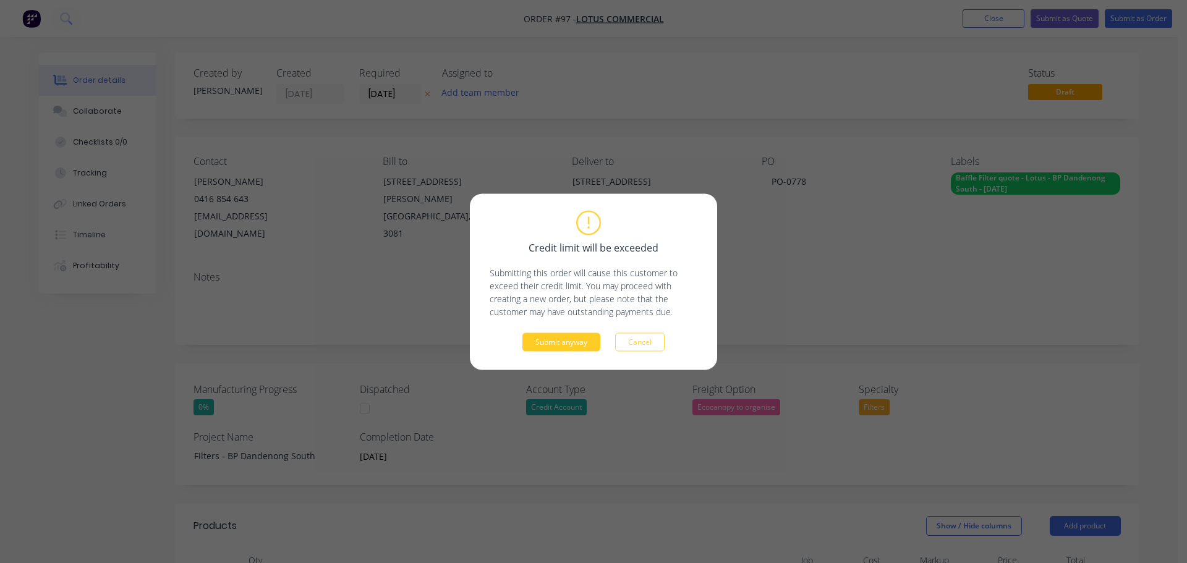
click at [586, 345] on button "Submit anyway" at bounding box center [561, 342] width 78 height 19
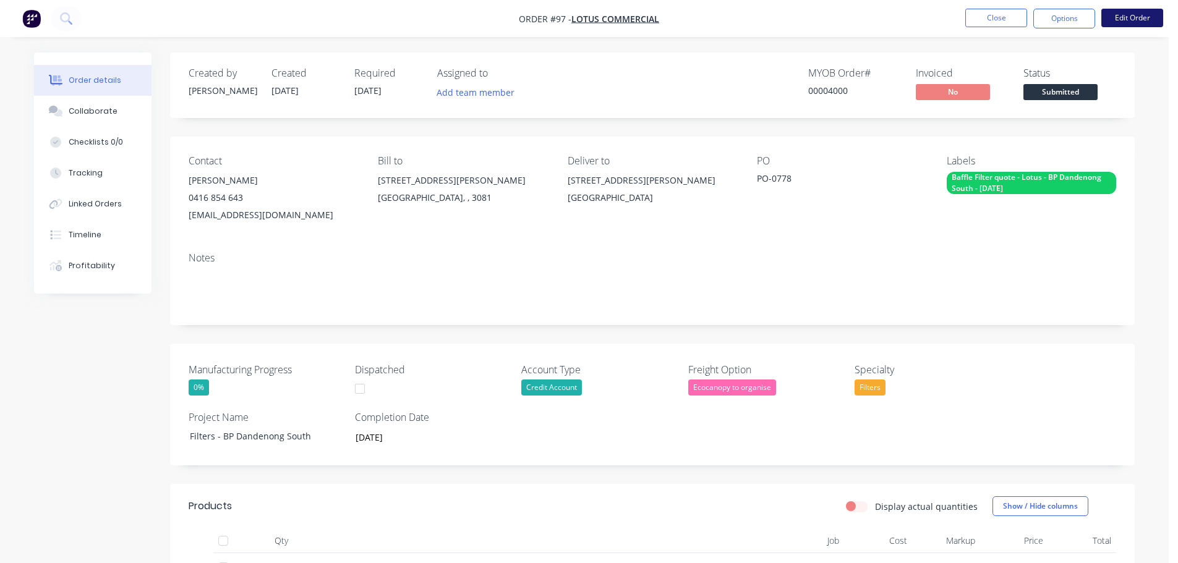
click at [1118, 17] on button "Edit Order" at bounding box center [1132, 18] width 62 height 19
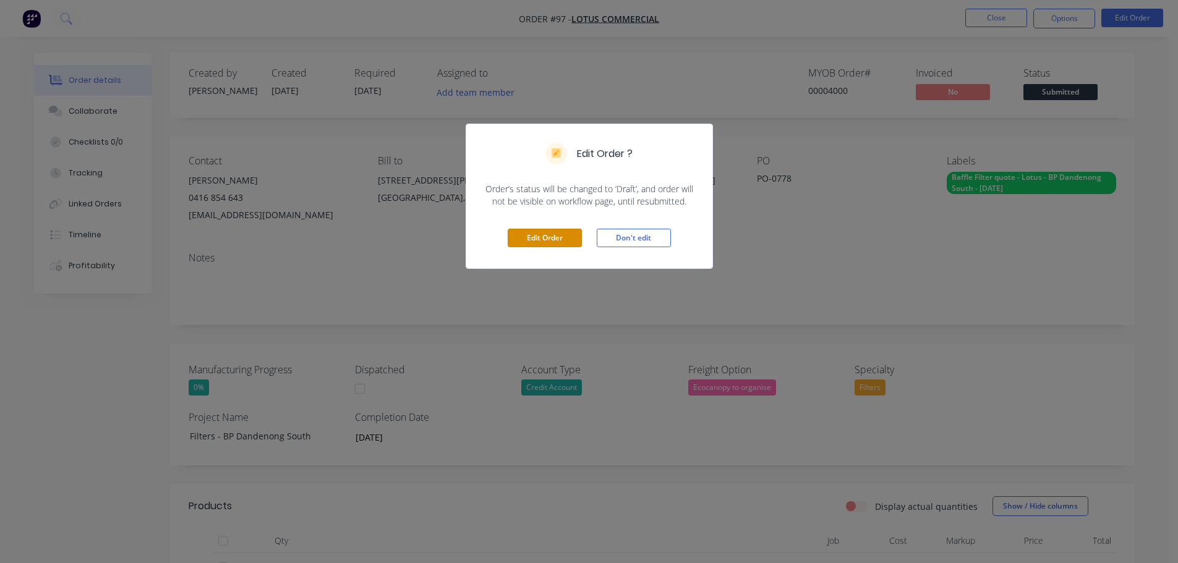
click at [561, 244] on button "Edit Order" at bounding box center [545, 238] width 74 height 19
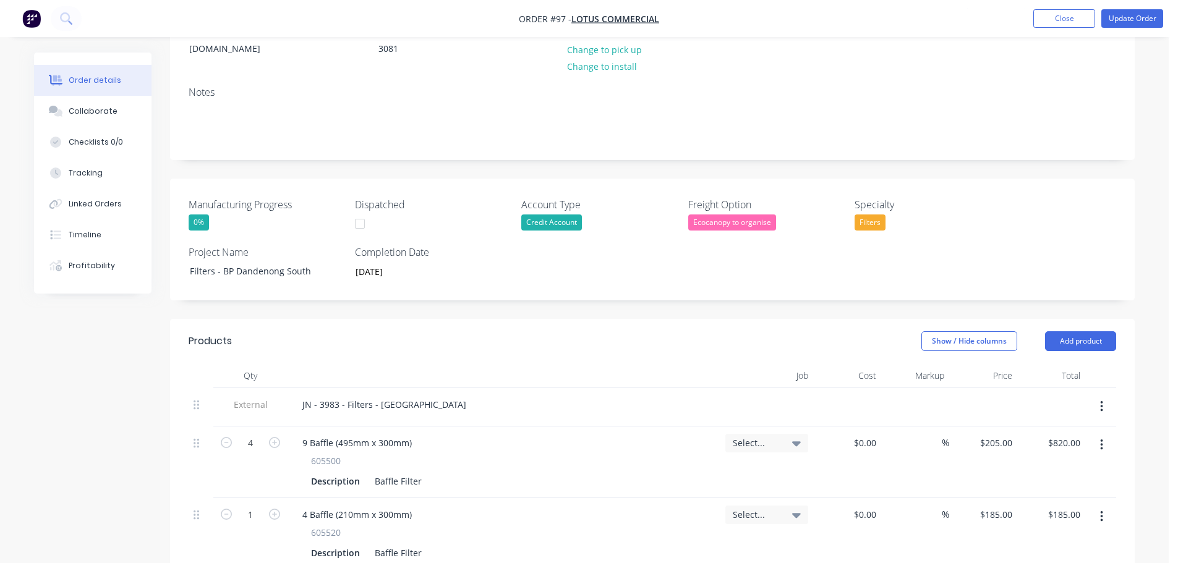
scroll to position [185, 0]
click at [325, 395] on div "JN - 3983 - Filters - [GEOGRAPHIC_DATA]" at bounding box center [384, 404] width 184 height 18
click at [385, 395] on div "JN - 4000 - Filters - [GEOGRAPHIC_DATA]" at bounding box center [384, 404] width 184 height 18
drag, startPoint x: 318, startPoint y: 390, endPoint x: 535, endPoint y: 391, distance: 217.0
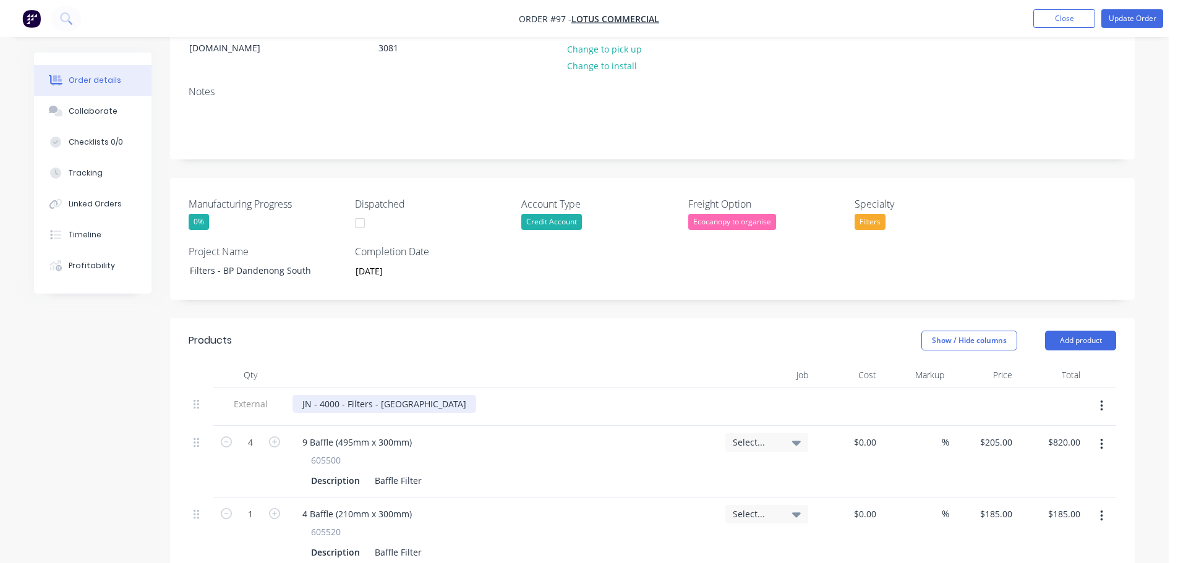
click at [535, 395] on div "JN - 4000 - Filters - [GEOGRAPHIC_DATA]" at bounding box center [503, 404] width 423 height 18
copy div "4000 - Filters - BP Dandenong South"
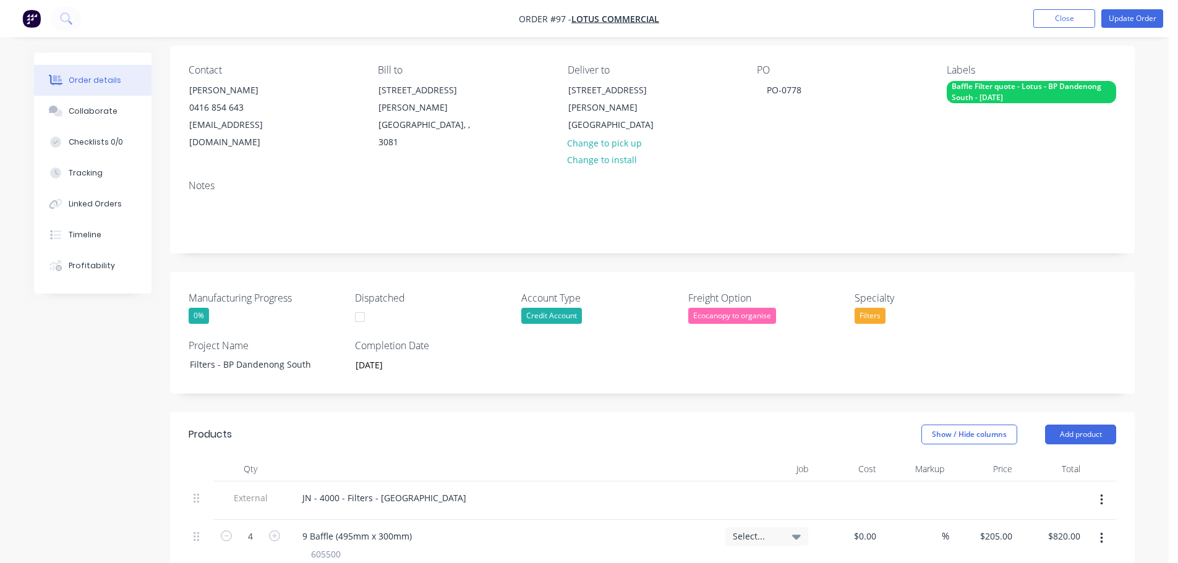
scroll to position [0, 0]
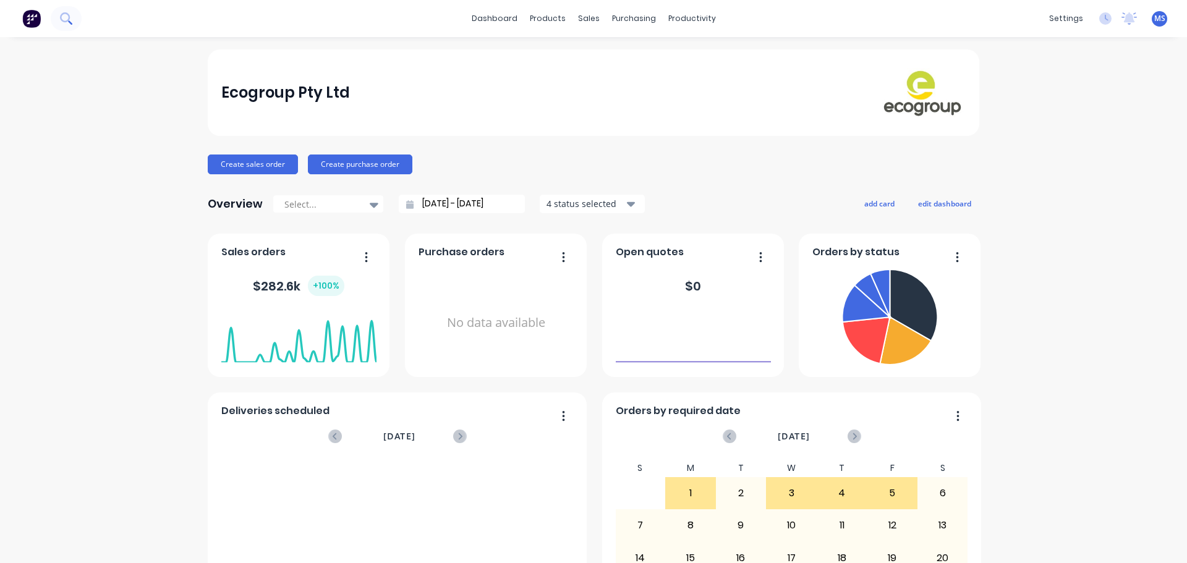
click at [70, 23] on icon at bounding box center [70, 22] width 4 height 4
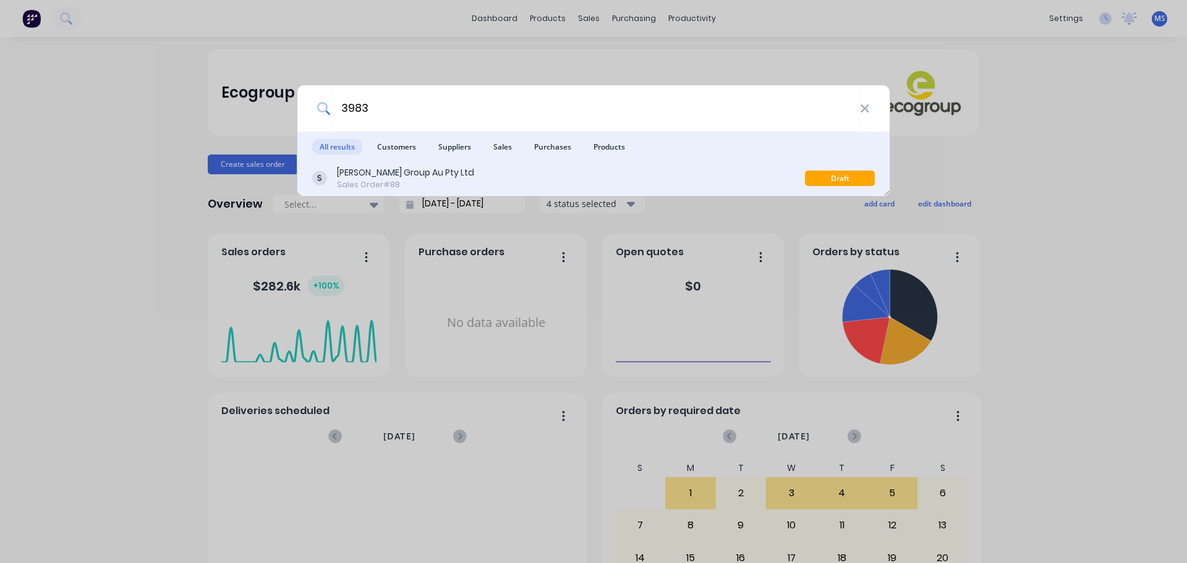
type input "3983"
click at [442, 166] on div "[PERSON_NAME] Group Au Pty Ltd Sales Order #88" at bounding box center [558, 178] width 493 height 24
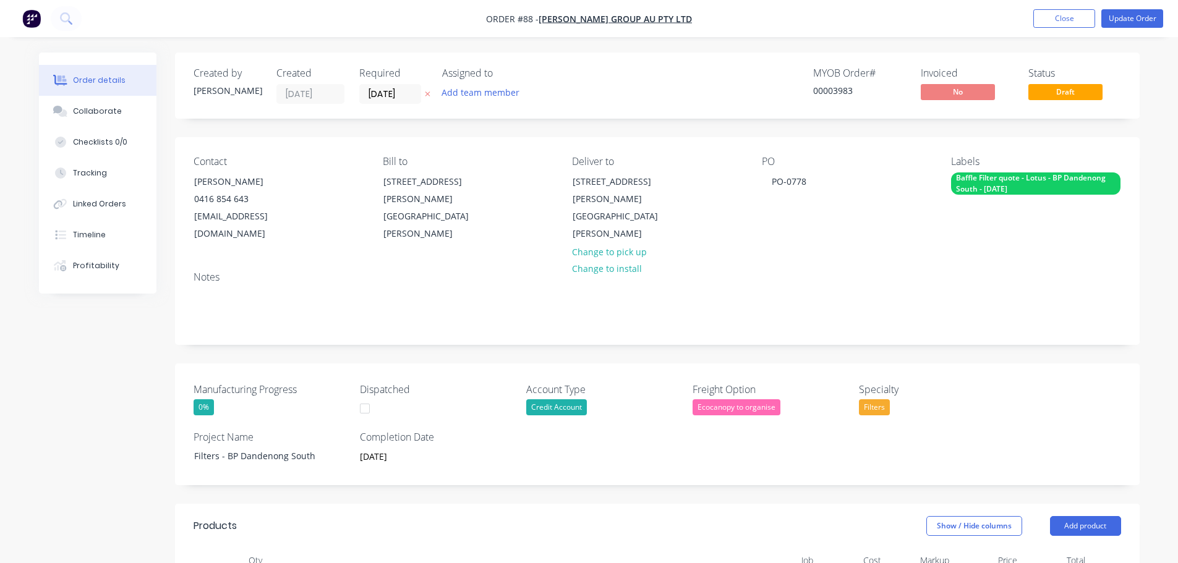
click at [1004, 186] on div "Baffle Filter quote - Lotus - BP Dandenong South - [DATE]" at bounding box center [1035, 183] width 169 height 22
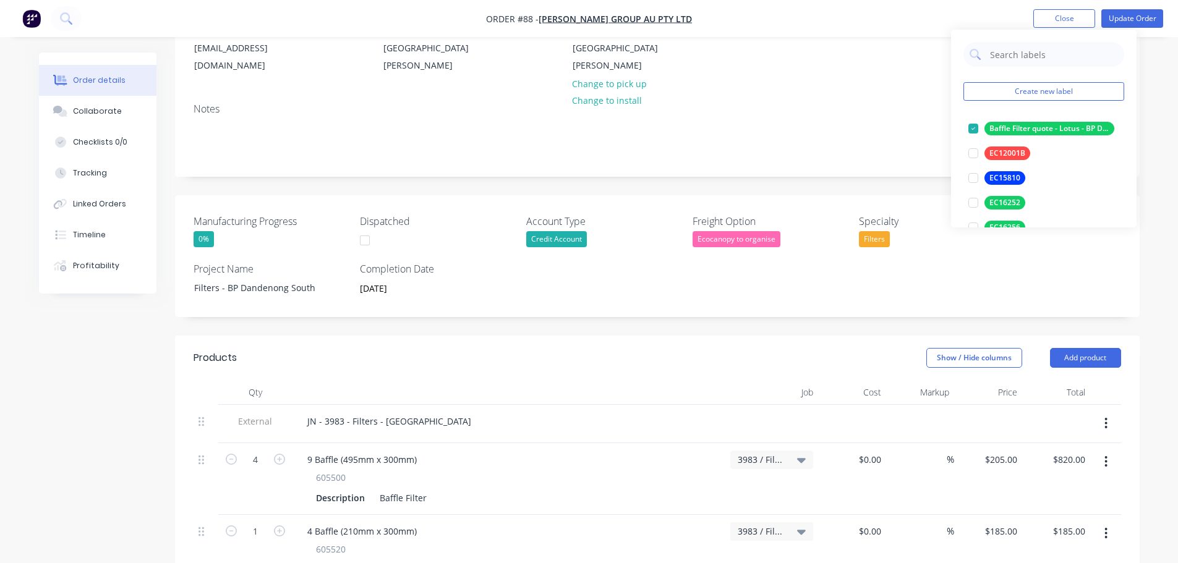
scroll to position [185, 0]
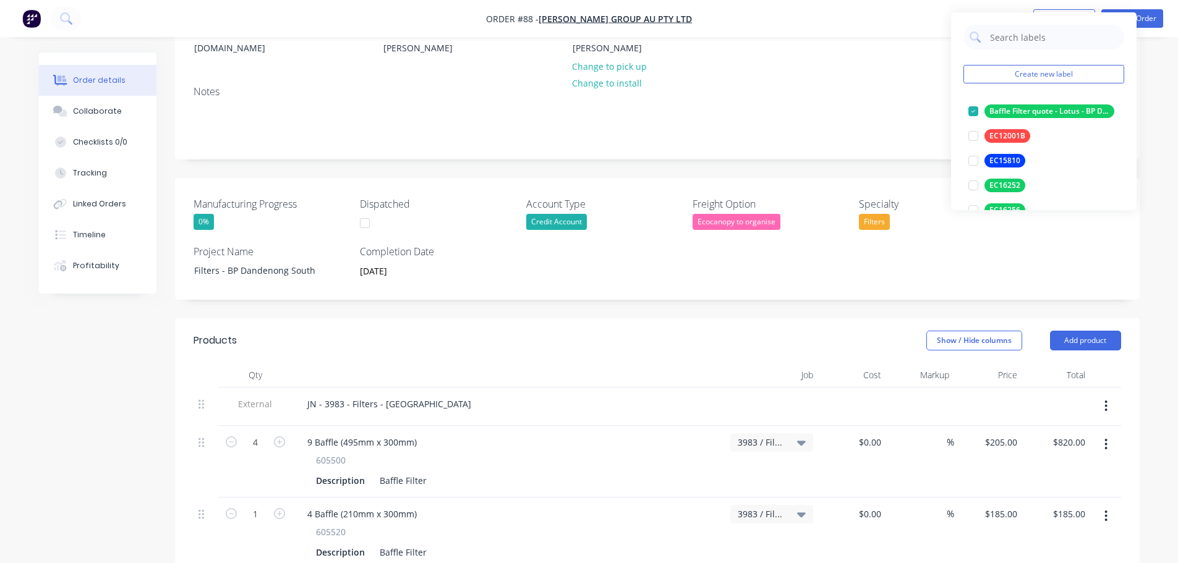
click at [573, 297] on div "Created by Martin Created 26/08/25 Required 05/09/25 Assigned to Add team membe…" at bounding box center [657, 444] width 965 height 1154
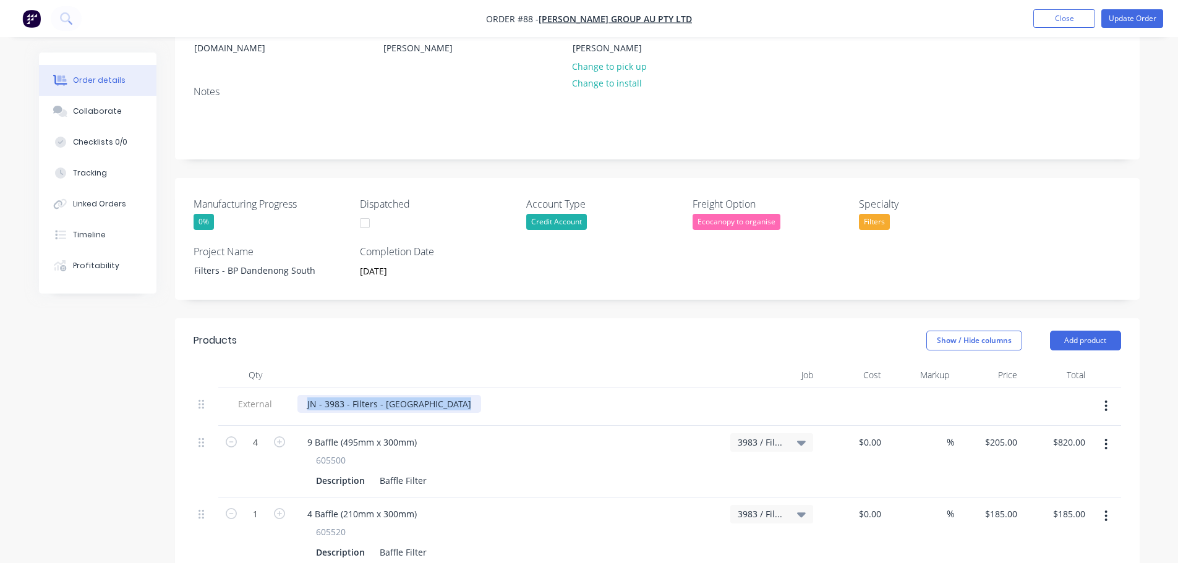
drag, startPoint x: 501, startPoint y: 386, endPoint x: 281, endPoint y: 381, distance: 220.2
click at [281, 388] on div "External JN - 3983 - Filters - BP Dandenong South" at bounding box center [657, 407] width 927 height 38
drag, startPoint x: 308, startPoint y: 386, endPoint x: 500, endPoint y: 381, distance: 191.7
click at [498, 395] on div "JN - 3983 - Filters - [GEOGRAPHIC_DATA]" at bounding box center [508, 404] width 423 height 18
copy div "JN - 3983 - Filters - [GEOGRAPHIC_DATA]"
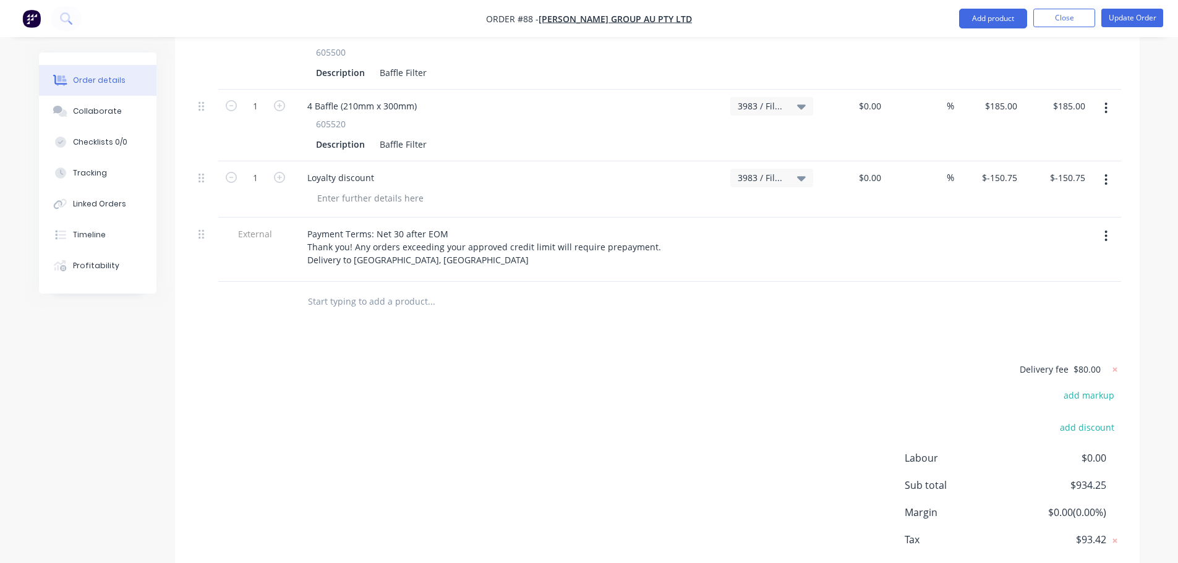
scroll to position [521, 0]
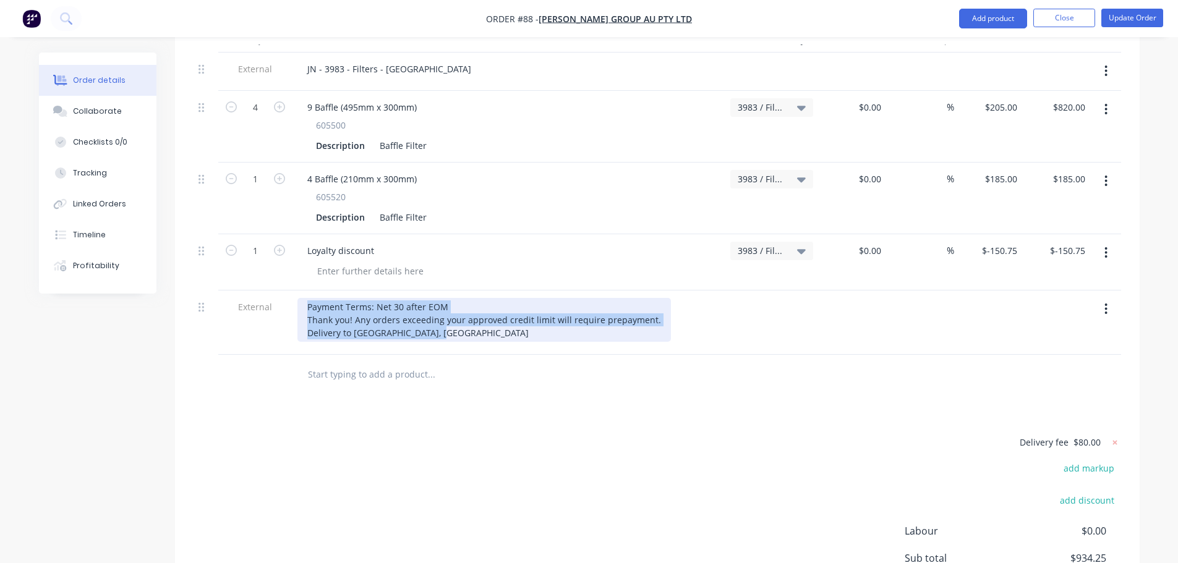
drag, startPoint x: 451, startPoint y: 318, endPoint x: 305, endPoint y: 294, distance: 148.0
click at [305, 298] on div "Payment Terms: Net 30 after EOM Thank you! Any orders exceeding your approved c…" at bounding box center [483, 320] width 373 height 44
copy div "Payment Terms: Net 30 after EOM Thank you! Any orders exceeding your approved c…"
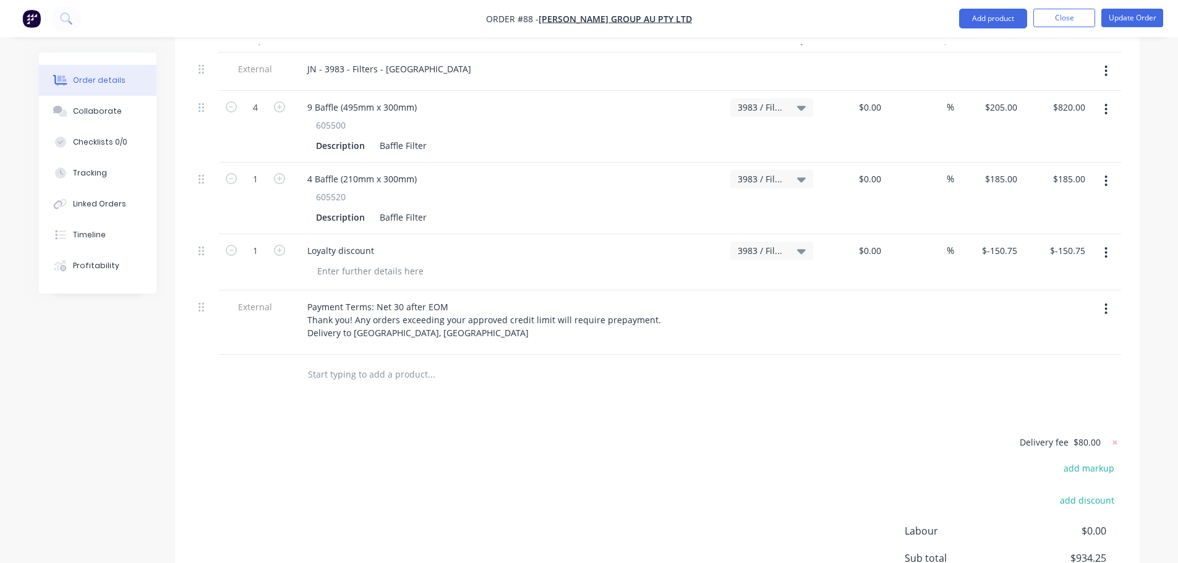
drag, startPoint x: 436, startPoint y: 390, endPoint x: 438, endPoint y: 381, distance: 8.2
click at [436, 389] on div "Products Show / Hide columns Add product Qty Job Cost Markup Price Total Extern…" at bounding box center [657, 334] width 965 height 702
drag, startPoint x: 380, startPoint y: 233, endPoint x: 290, endPoint y: 239, distance: 89.8
click at [290, 239] on div "1 Loyalty discount 3983 / Filters - BP Dandenong South $0.00 $0.00 % $-150.75 $…" at bounding box center [657, 262] width 927 height 56
copy div "Loyalty discount"
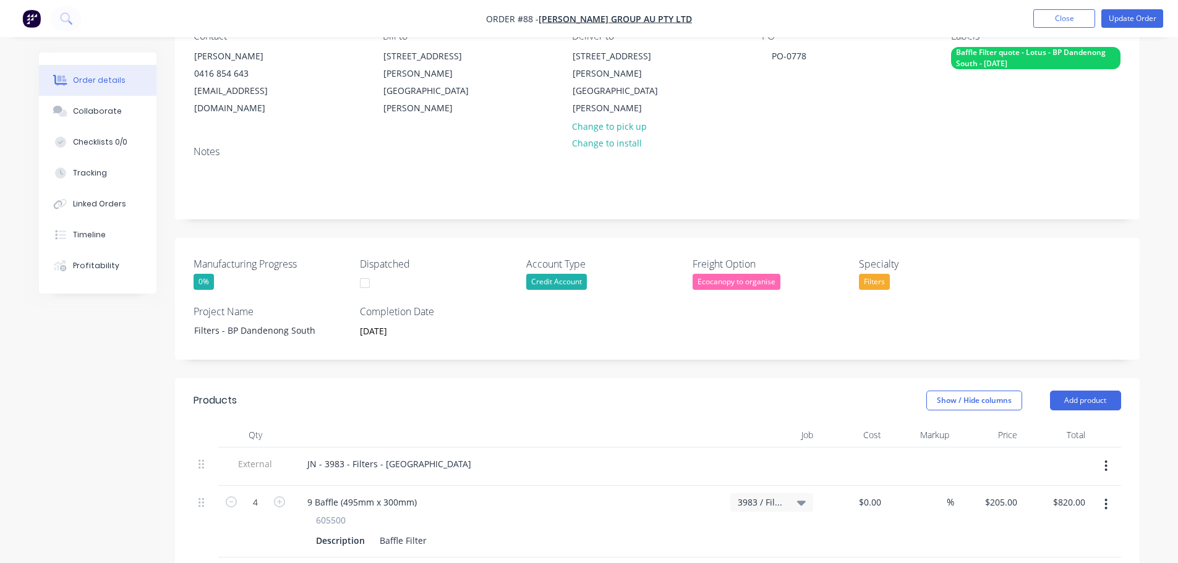
scroll to position [0, 0]
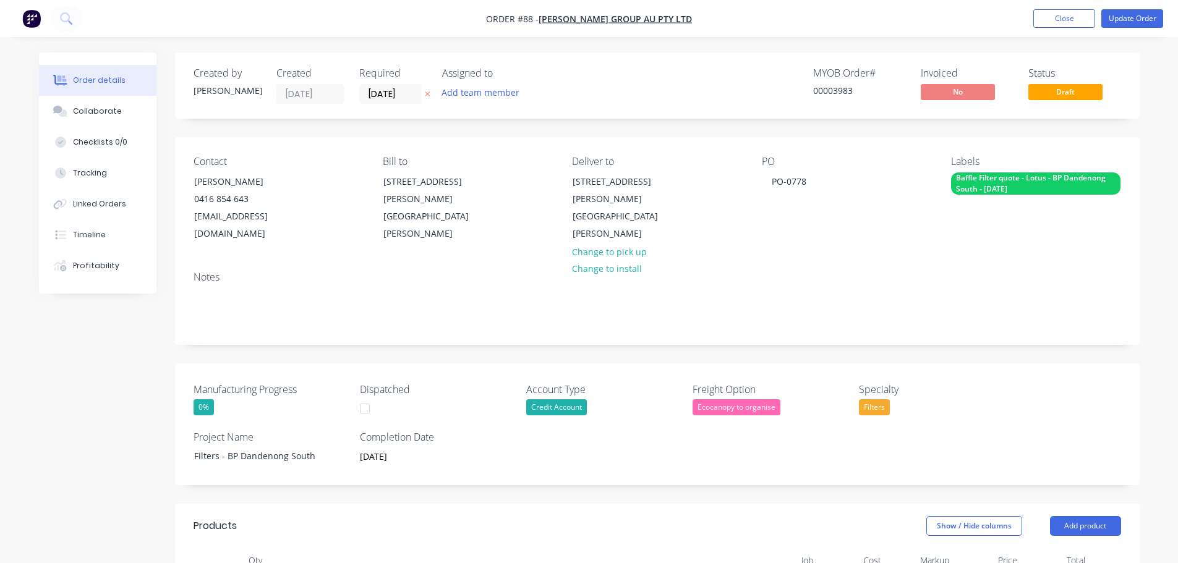
type input "-150.75"
